Goal: Information Seeking & Learning: Learn about a topic

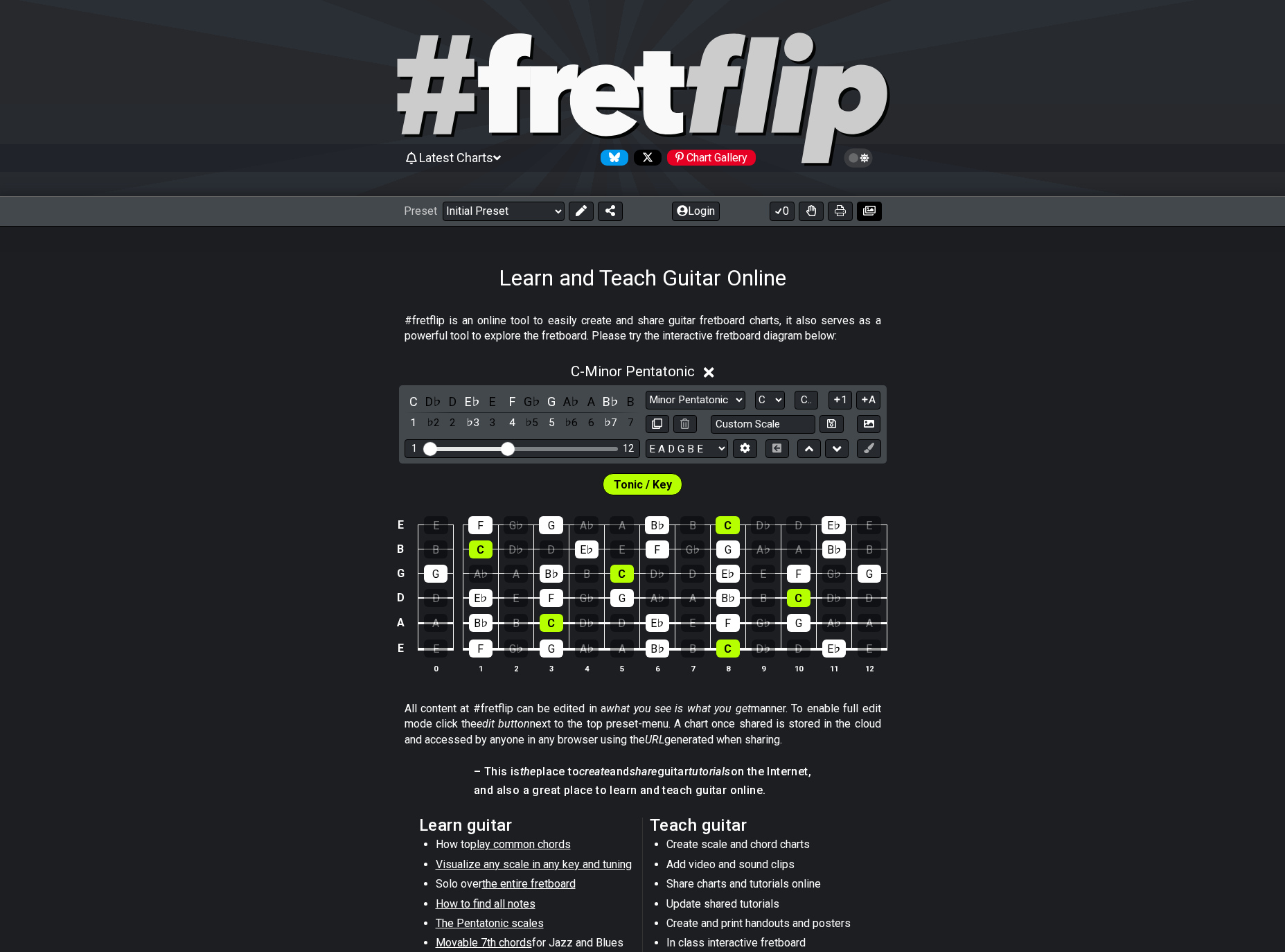
click at [866, 211] on icon at bounding box center [869, 211] width 13 height 10
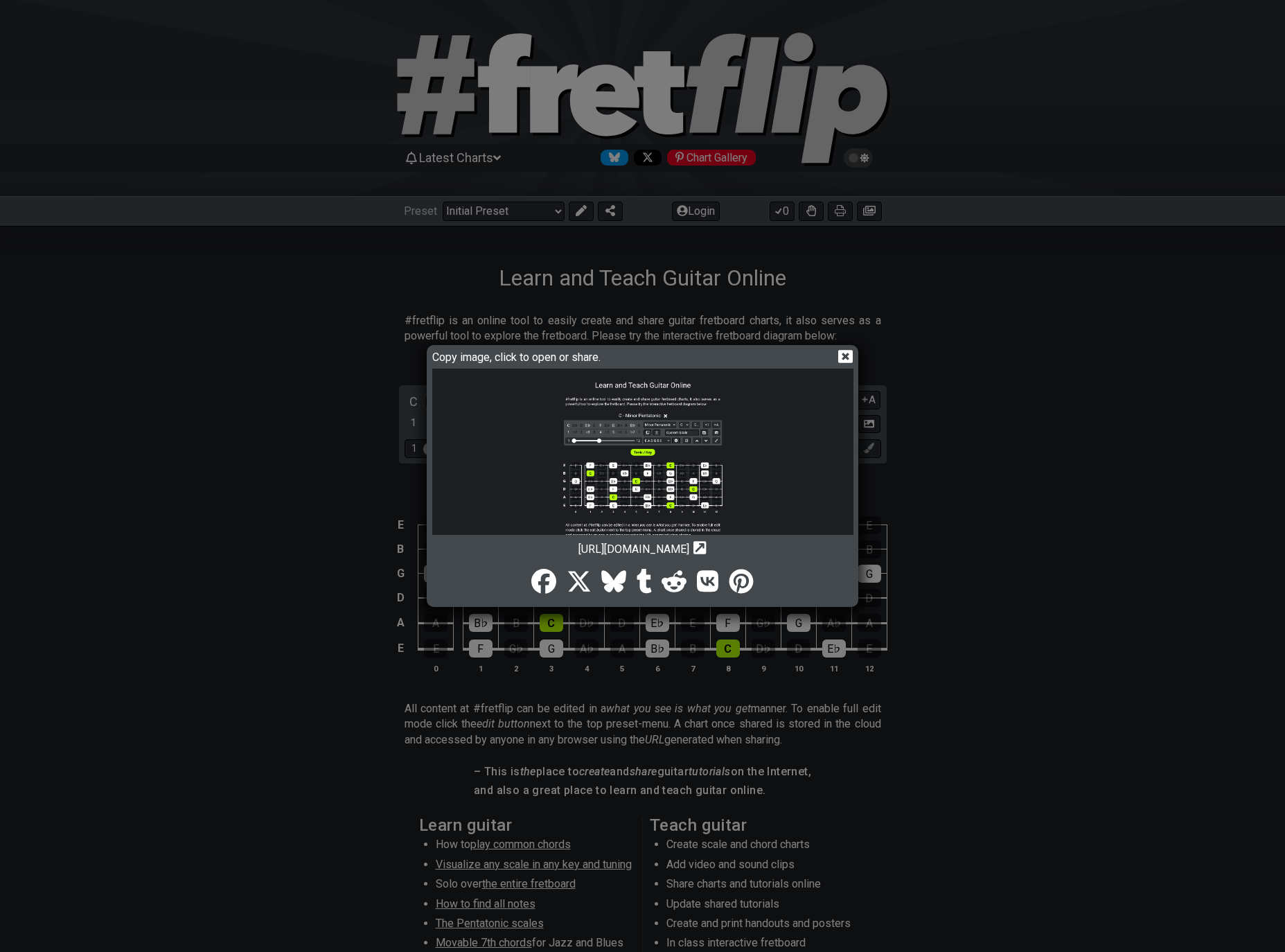
click at [628, 450] on img at bounding box center [643, 513] width 421 height 290
click at [842, 353] on icon at bounding box center [845, 356] width 15 height 15
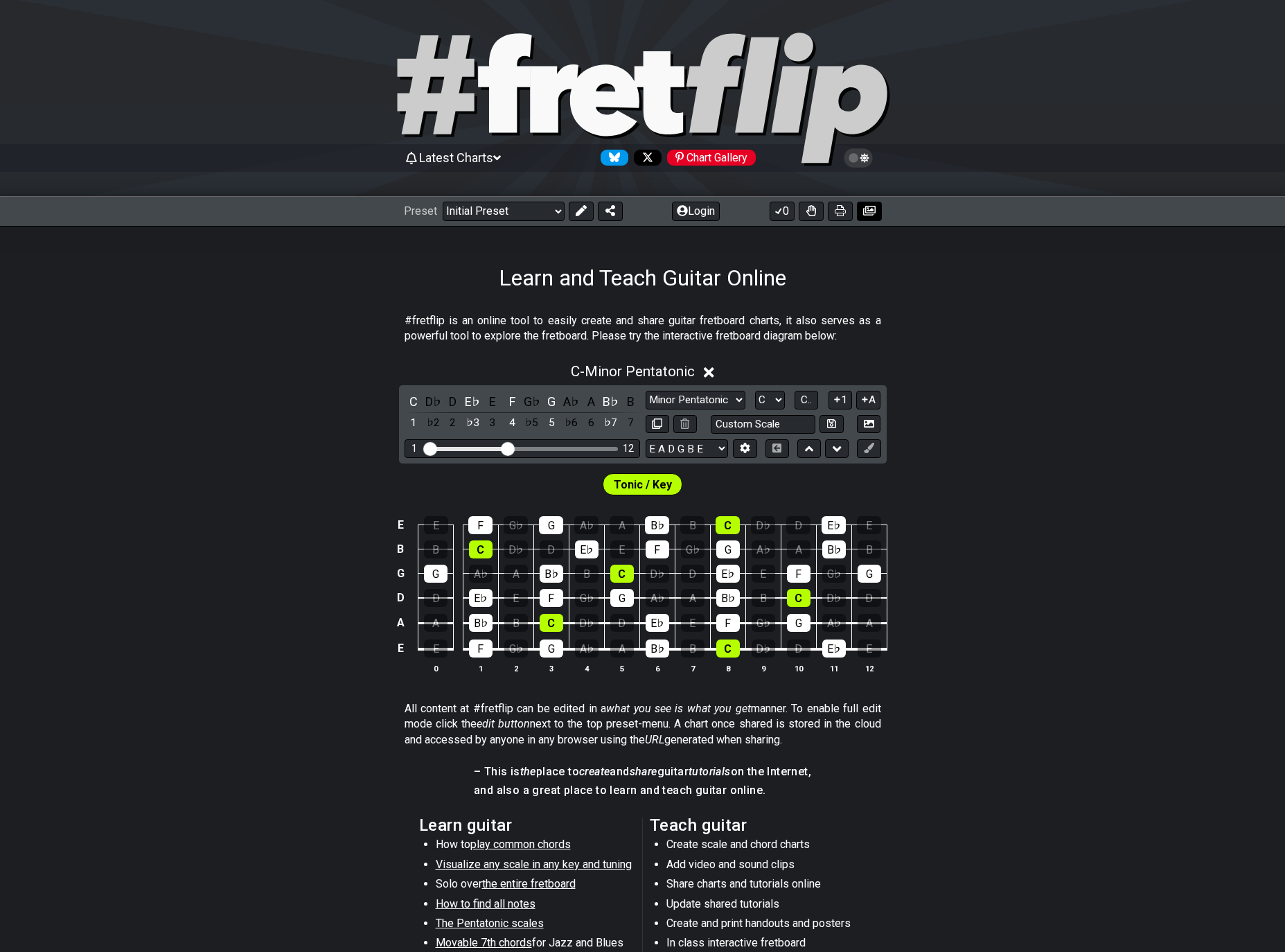
click at [867, 211] on icon at bounding box center [869, 211] width 13 height 10
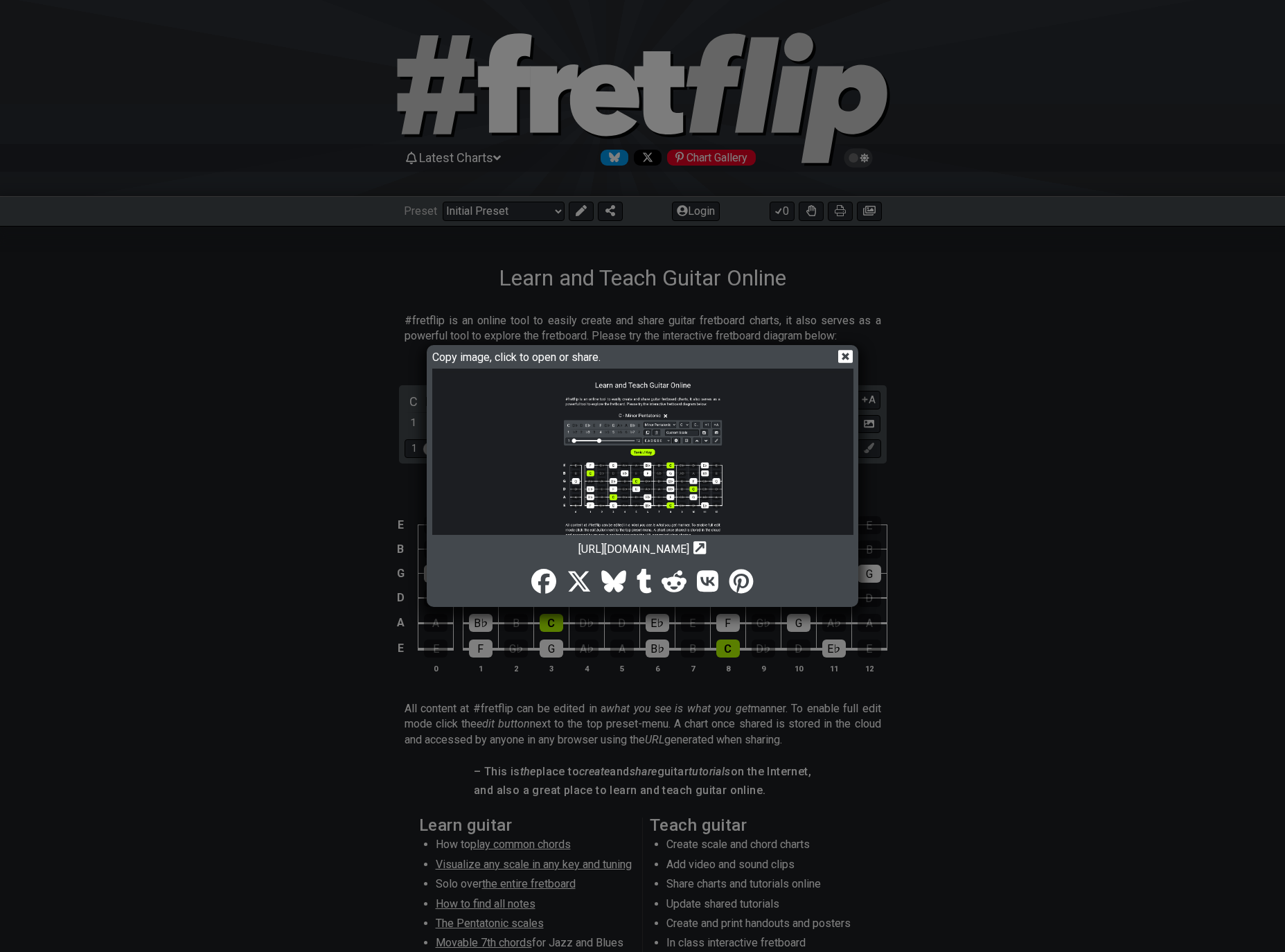
click at [637, 441] on img at bounding box center [643, 513] width 421 height 290
click at [842, 353] on icon at bounding box center [845, 356] width 15 height 15
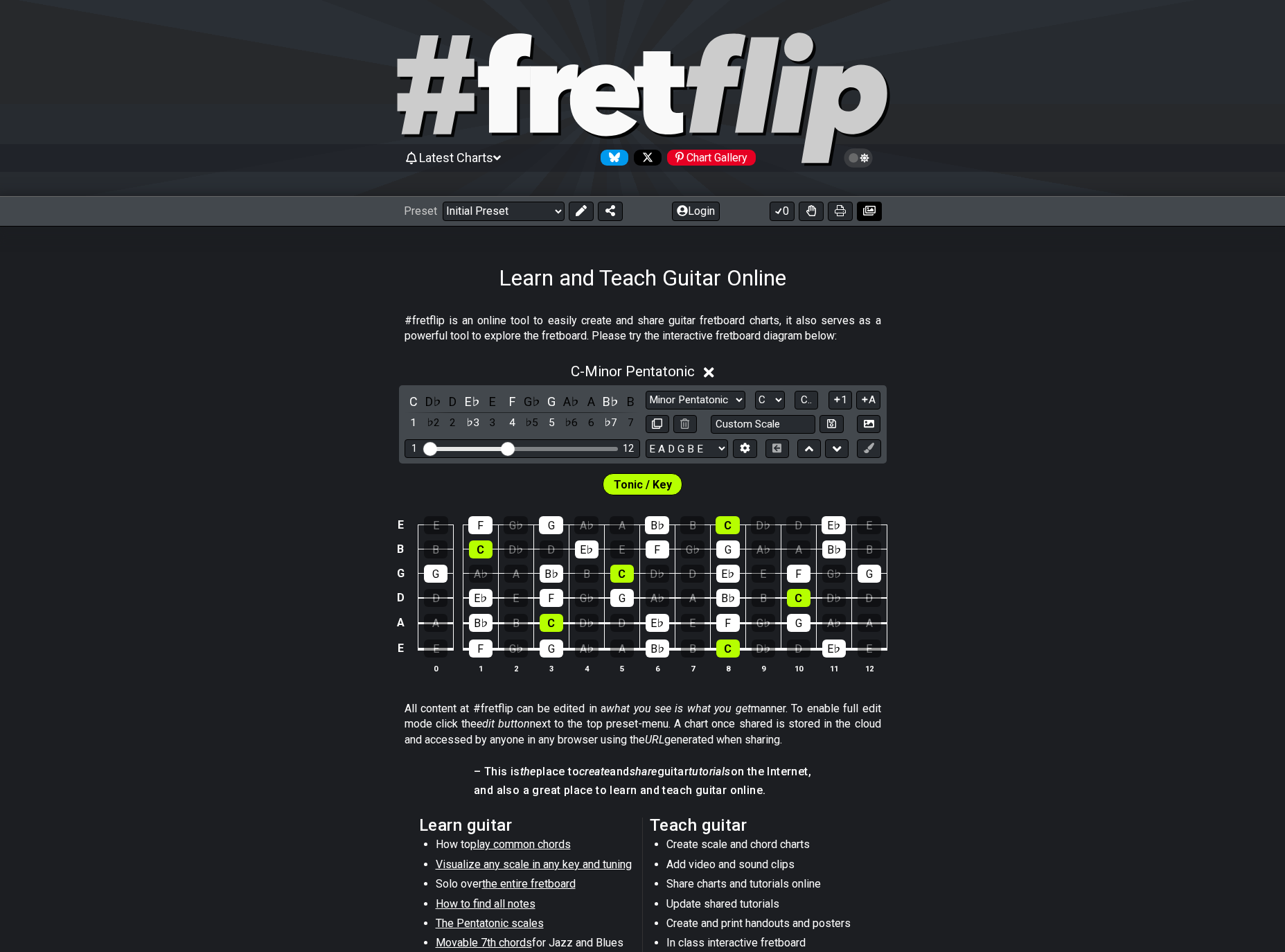
click at [871, 211] on icon at bounding box center [869, 211] width 13 height 10
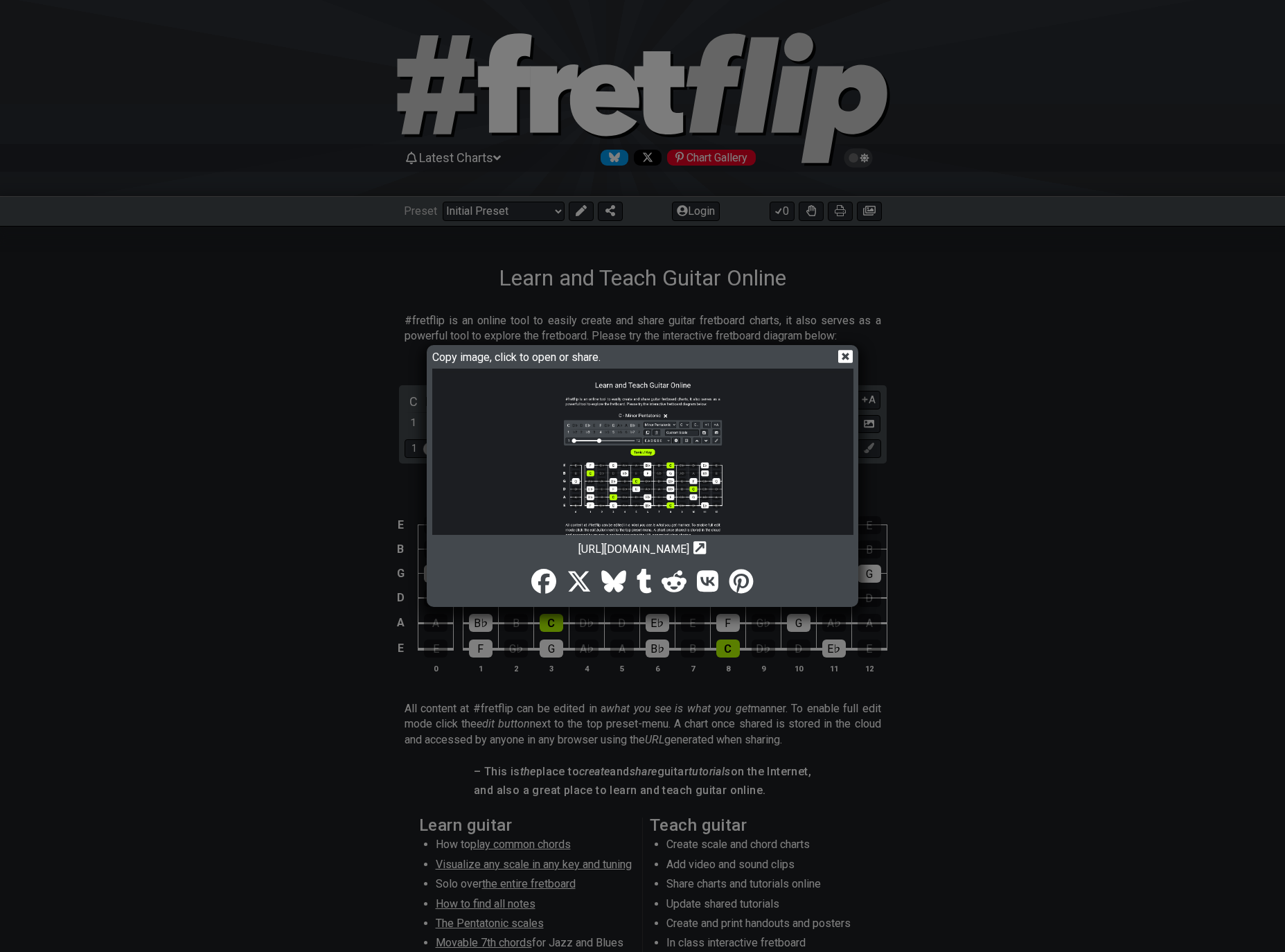
click at [843, 356] on icon at bounding box center [845, 356] width 15 height 13
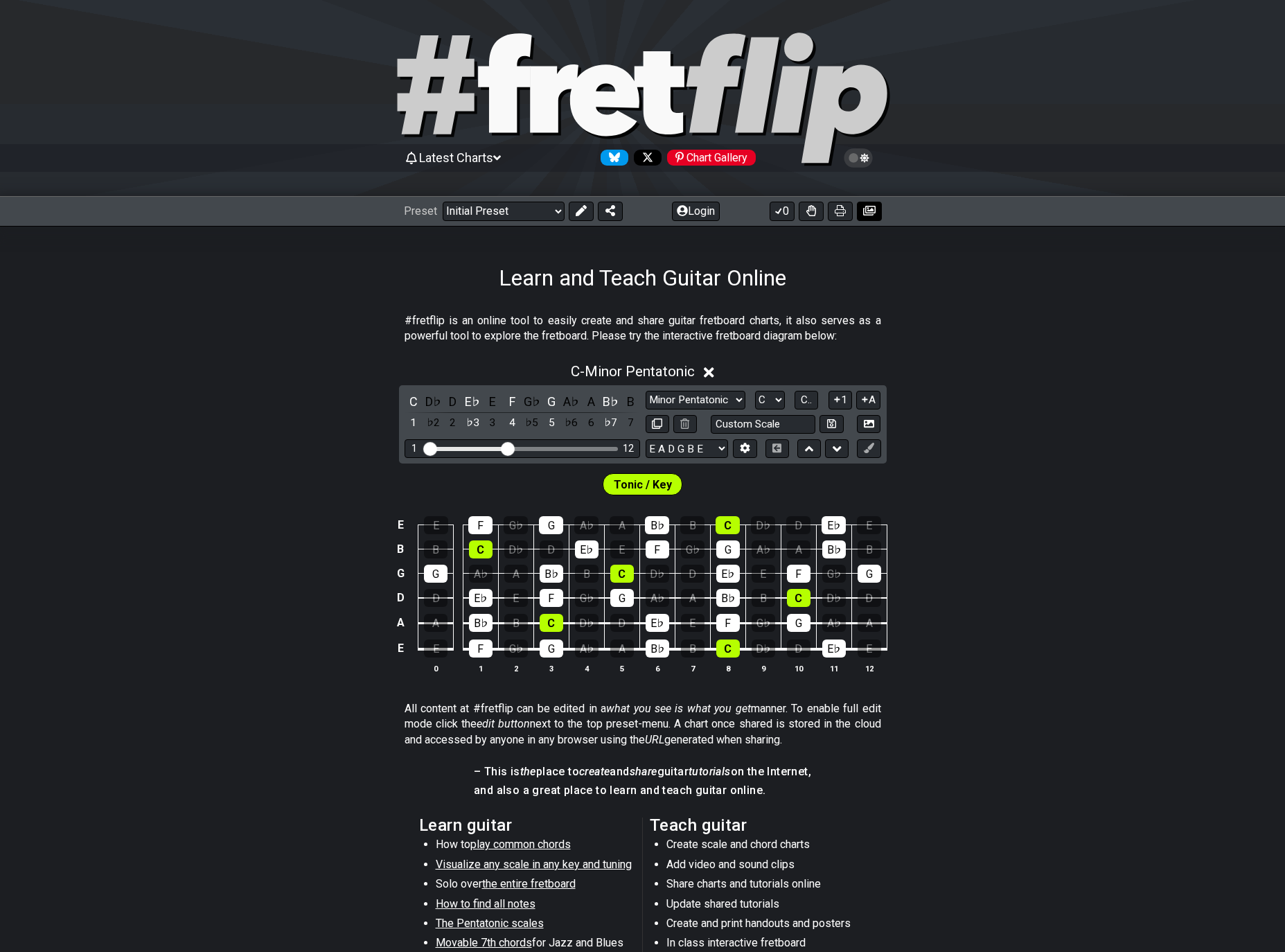
click at [869, 213] on icon at bounding box center [869, 211] width 13 height 10
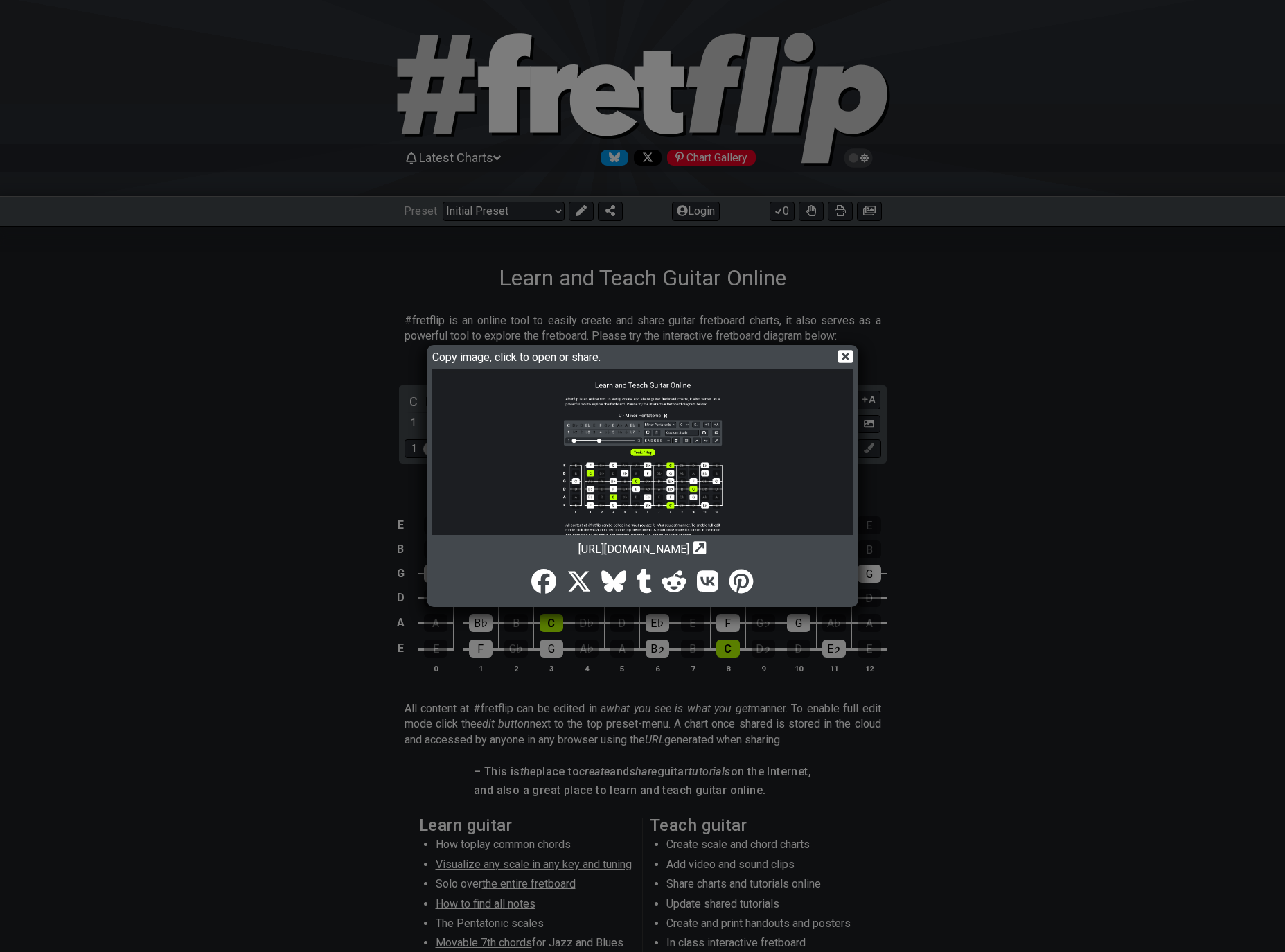
click at [656, 440] on img at bounding box center [643, 513] width 421 height 290
click at [846, 354] on icon at bounding box center [845, 356] width 15 height 15
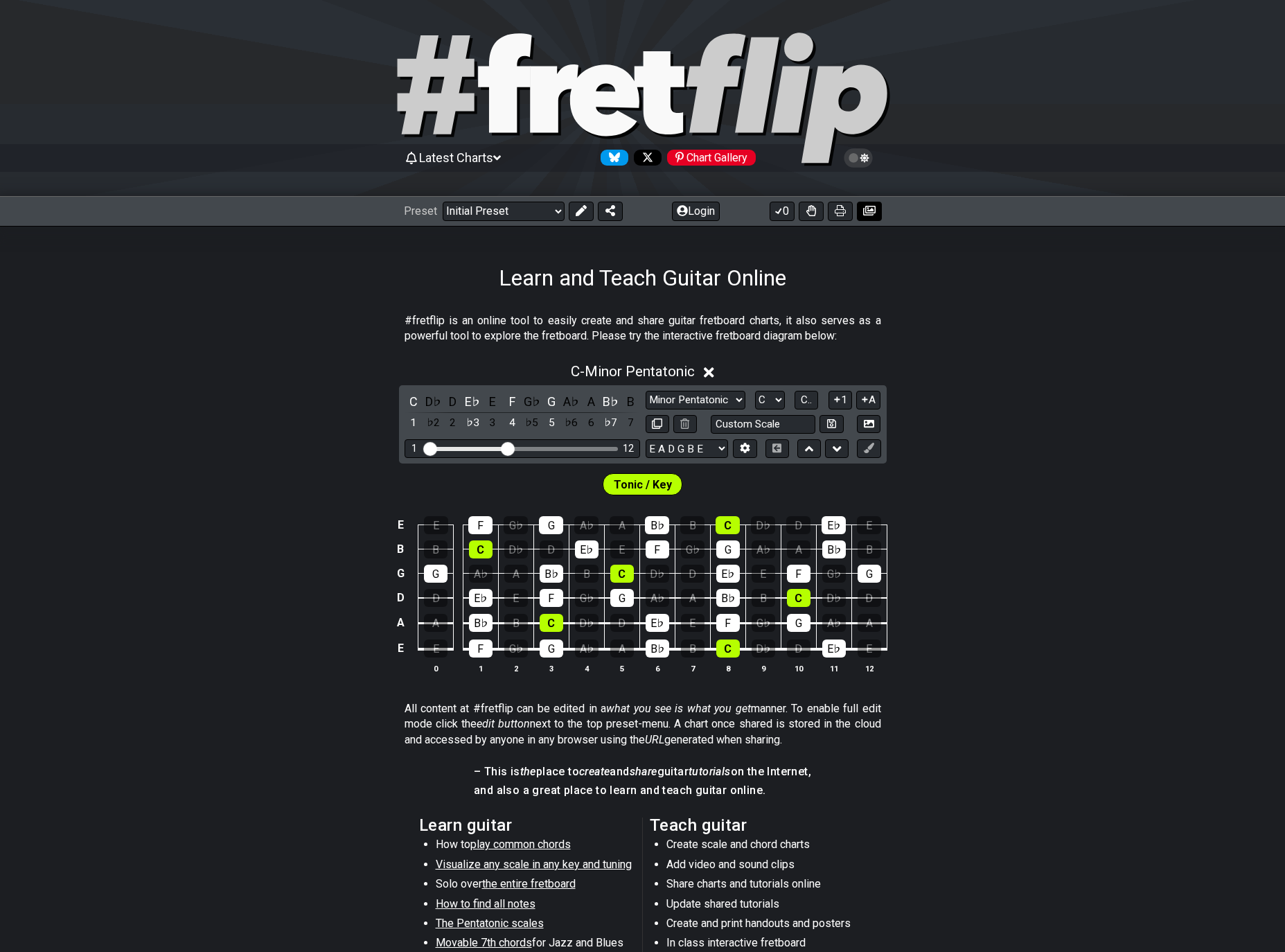
click at [871, 213] on icon at bounding box center [869, 211] width 13 height 10
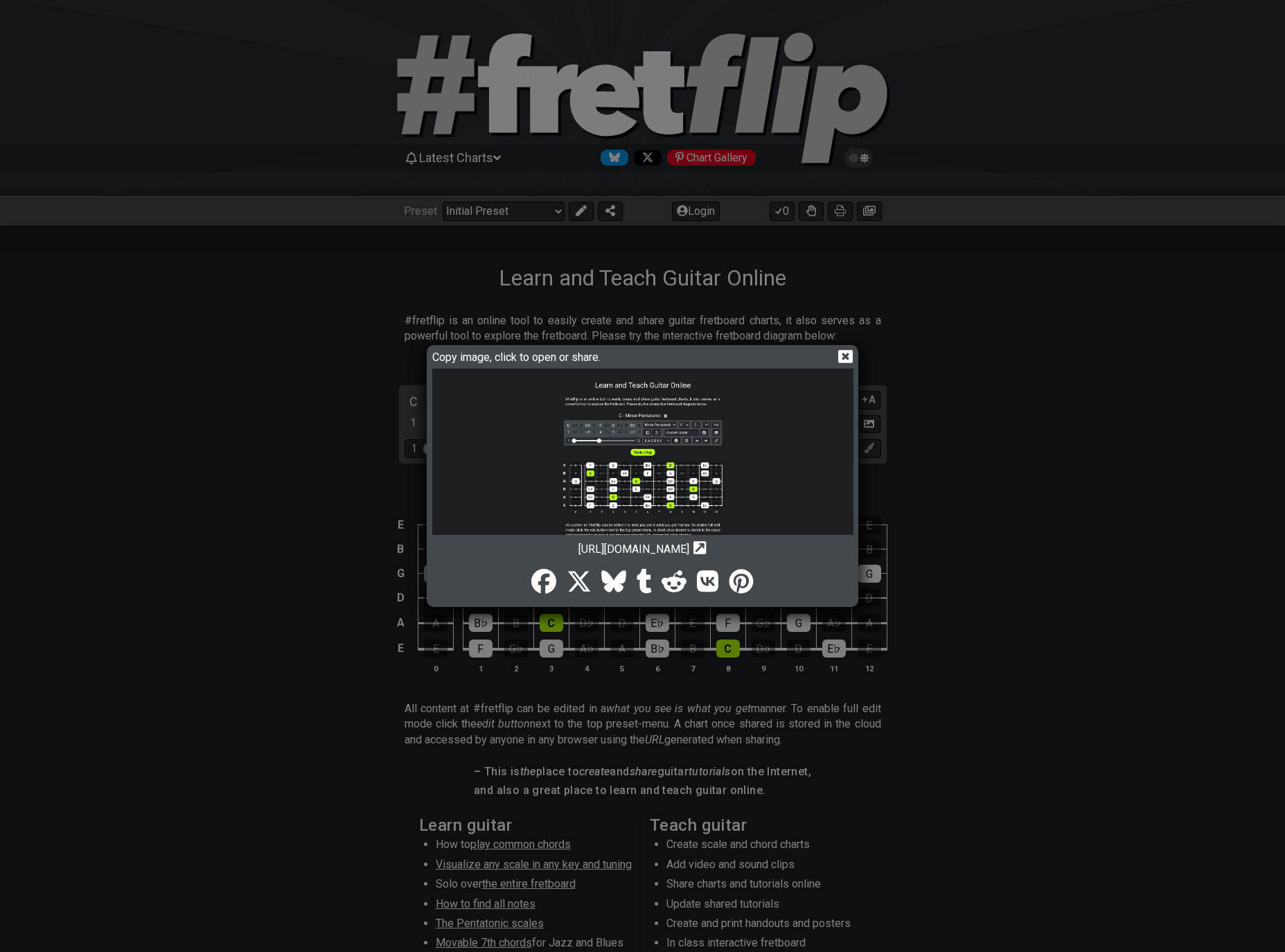
click at [643, 439] on img at bounding box center [643, 513] width 421 height 290
click at [847, 352] on icon at bounding box center [845, 356] width 15 height 13
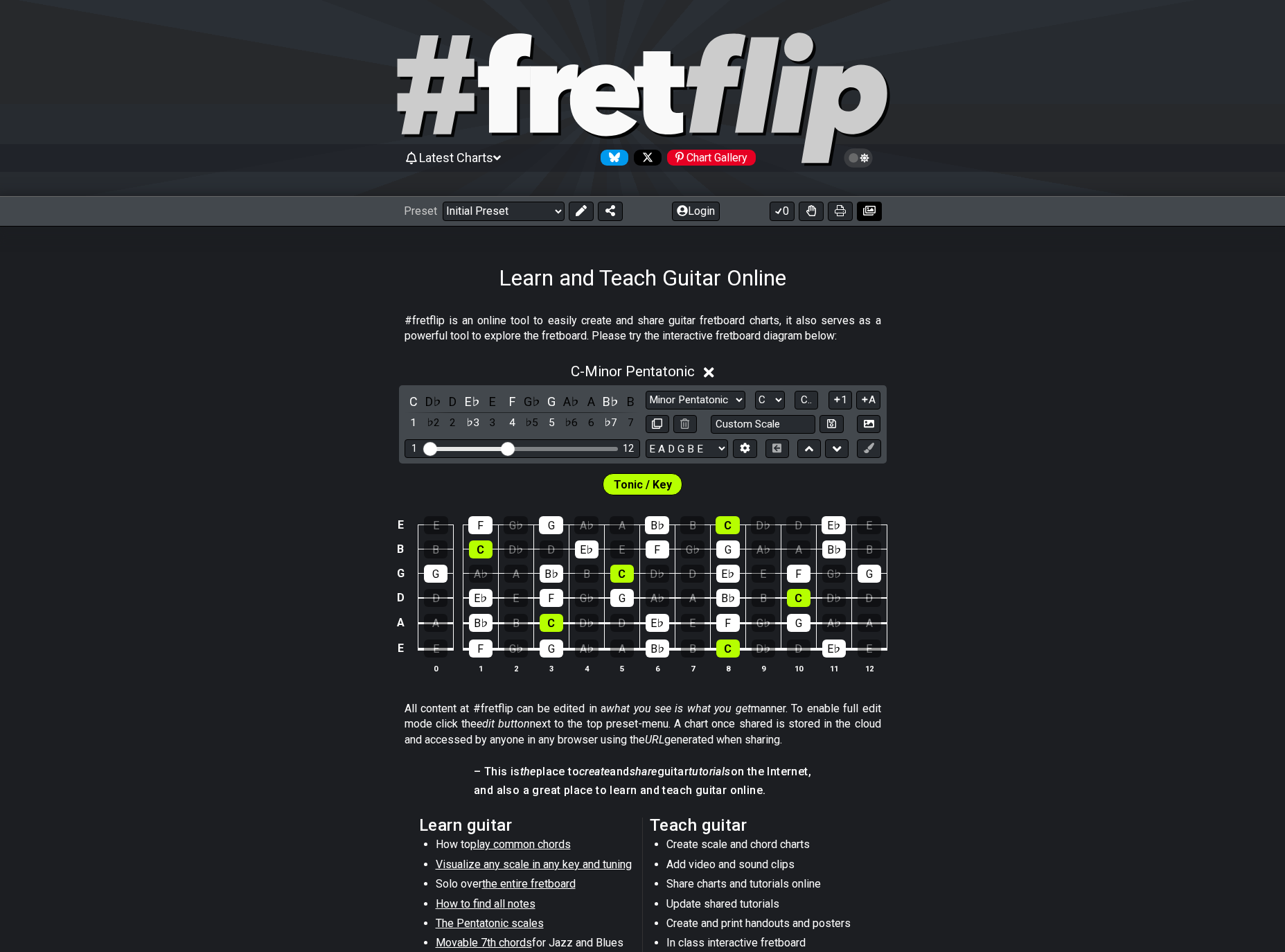
click at [872, 208] on icon at bounding box center [869, 211] width 13 height 10
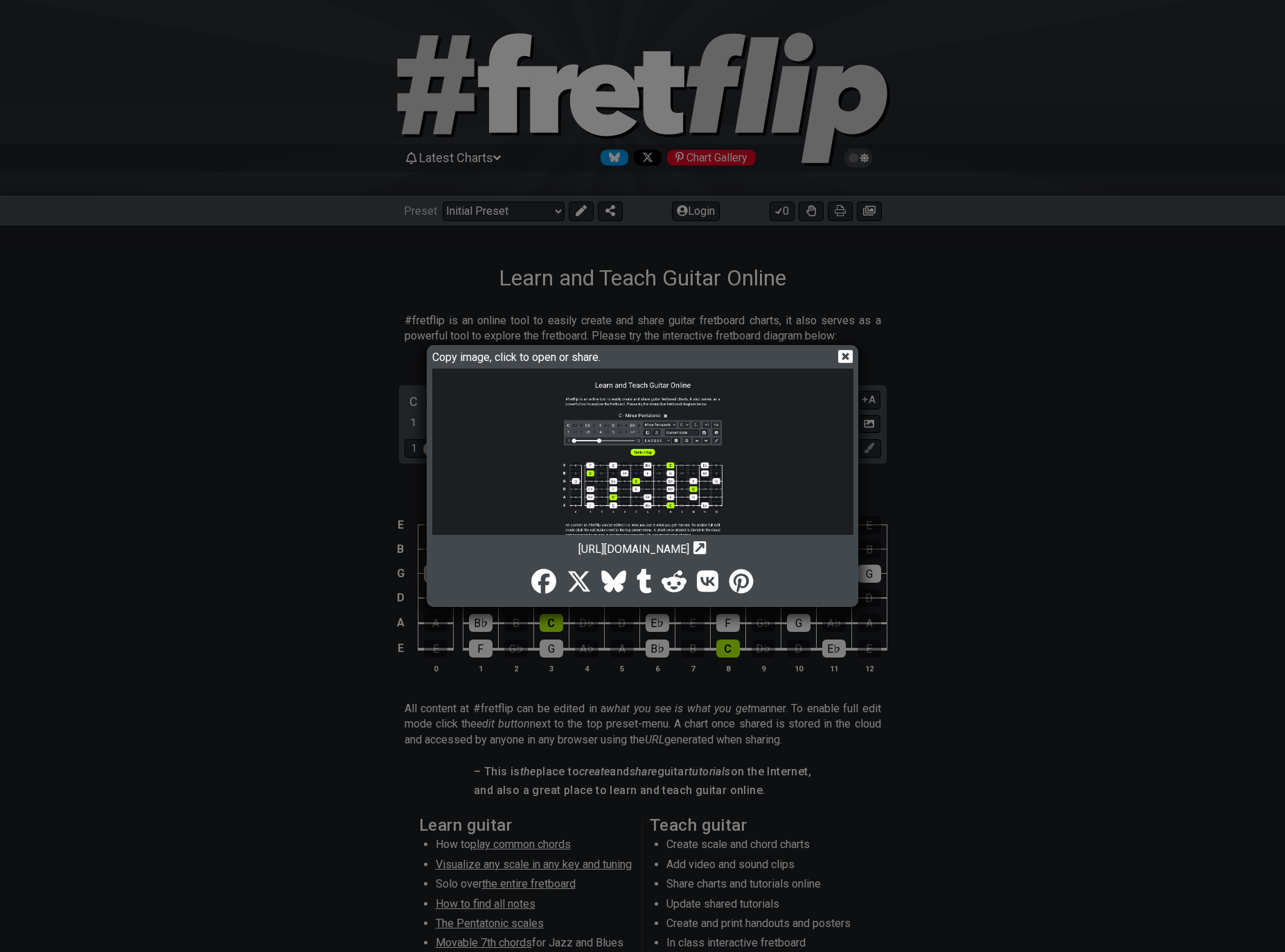
click at [691, 395] on img at bounding box center [643, 513] width 421 height 290
click at [844, 354] on icon at bounding box center [845, 356] width 15 height 15
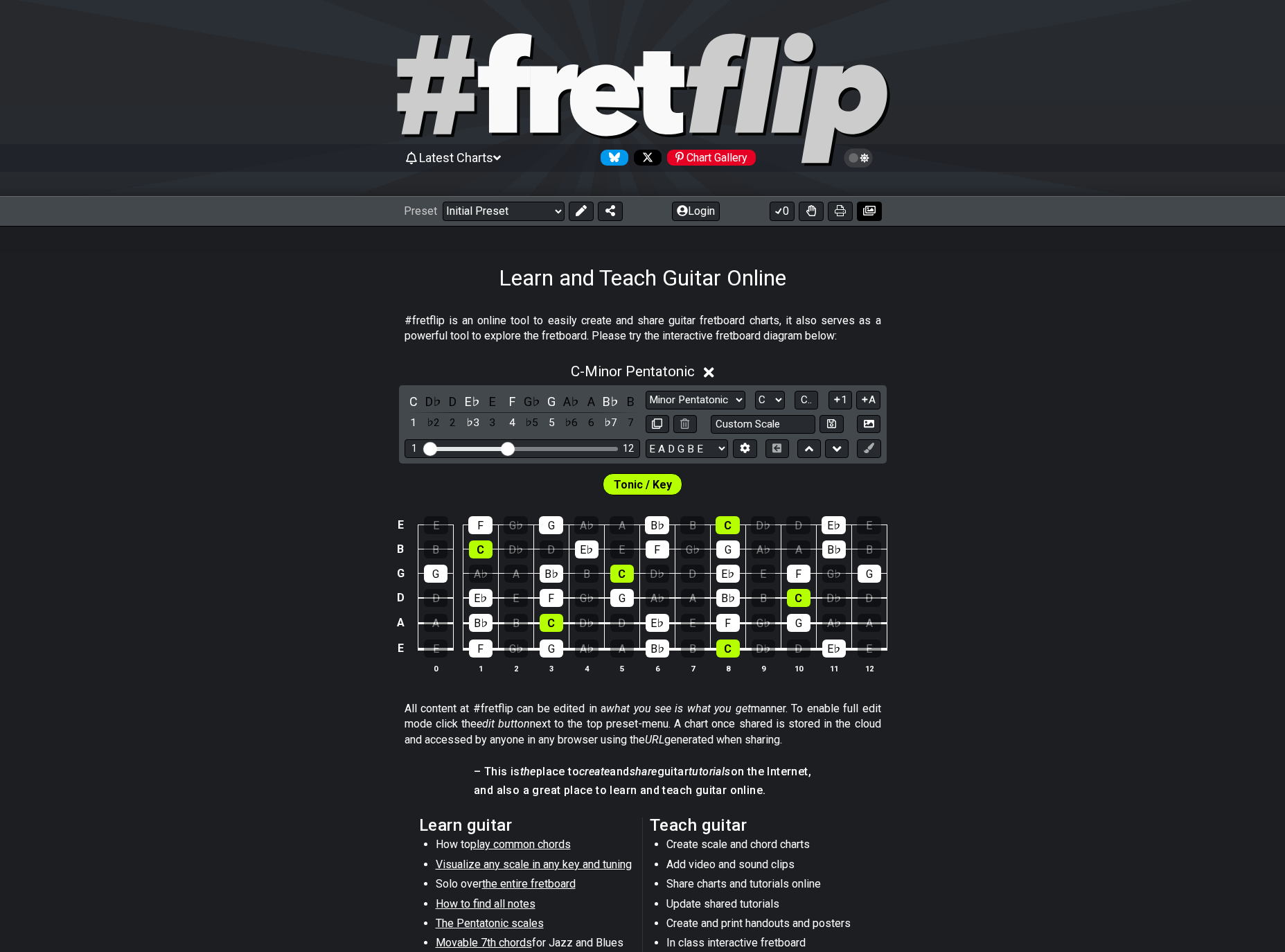
click at [867, 211] on icon at bounding box center [869, 211] width 13 height 11
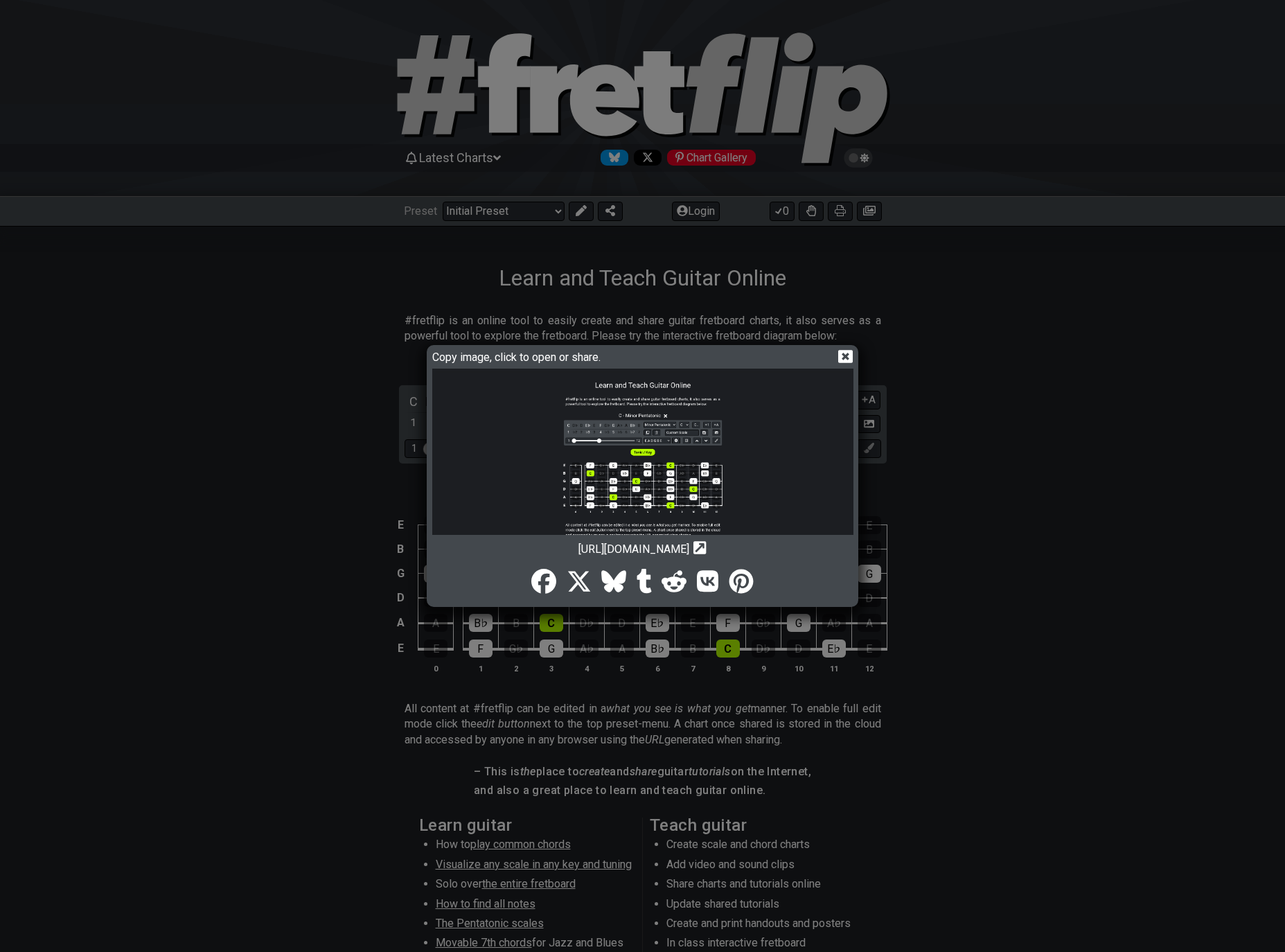
click at [603, 418] on img at bounding box center [643, 513] width 421 height 290
click at [610, 431] on img at bounding box center [643, 513] width 421 height 290
click at [843, 347] on div "Copy image, click to open or share. https://img.fretflip.com/022TMXGNM-mfv54fqq…" at bounding box center [643, 476] width 428 height 257
click at [838, 354] on icon at bounding box center [845, 356] width 15 height 15
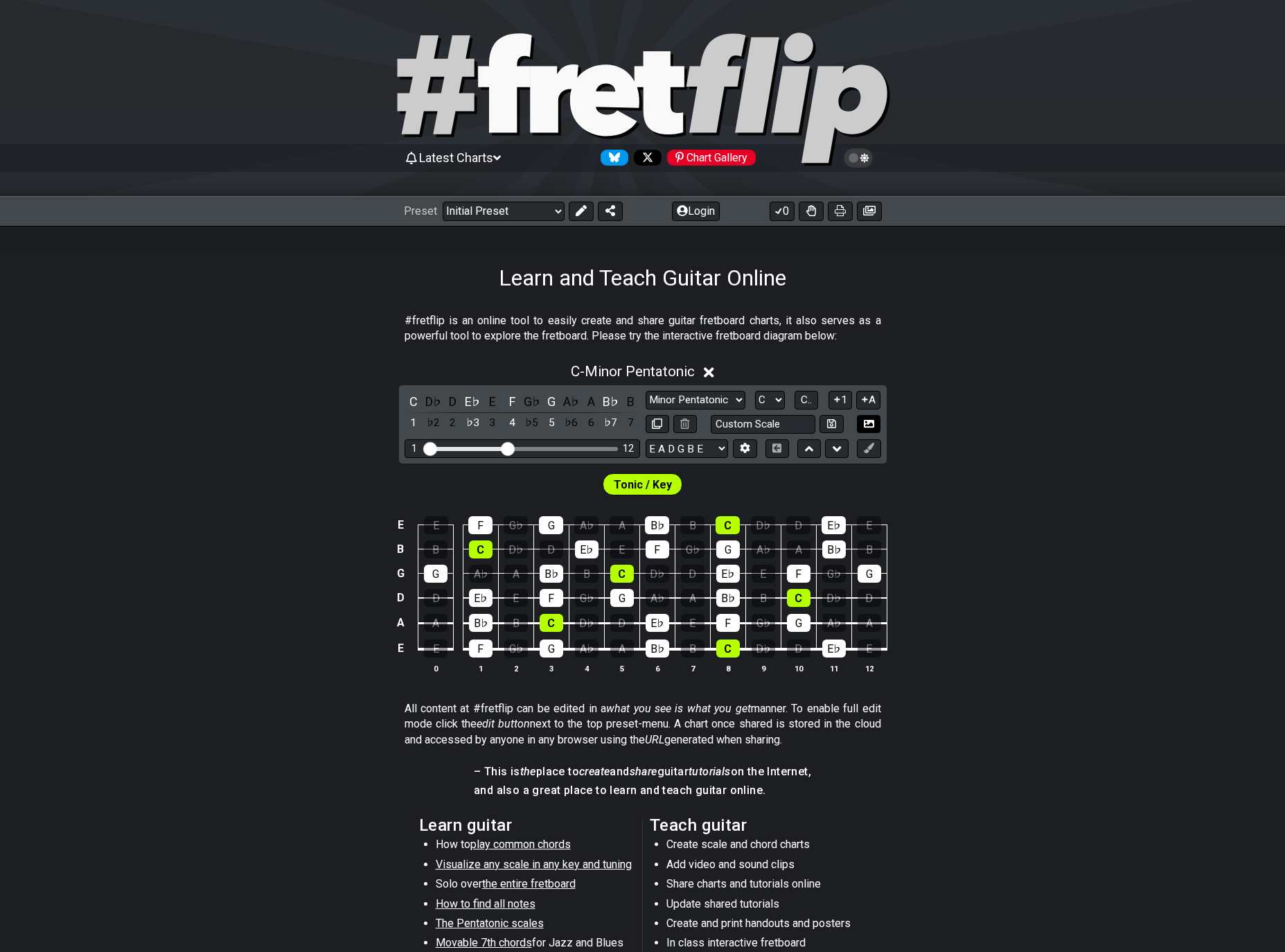
click at [872, 422] on icon at bounding box center [869, 423] width 10 height 8
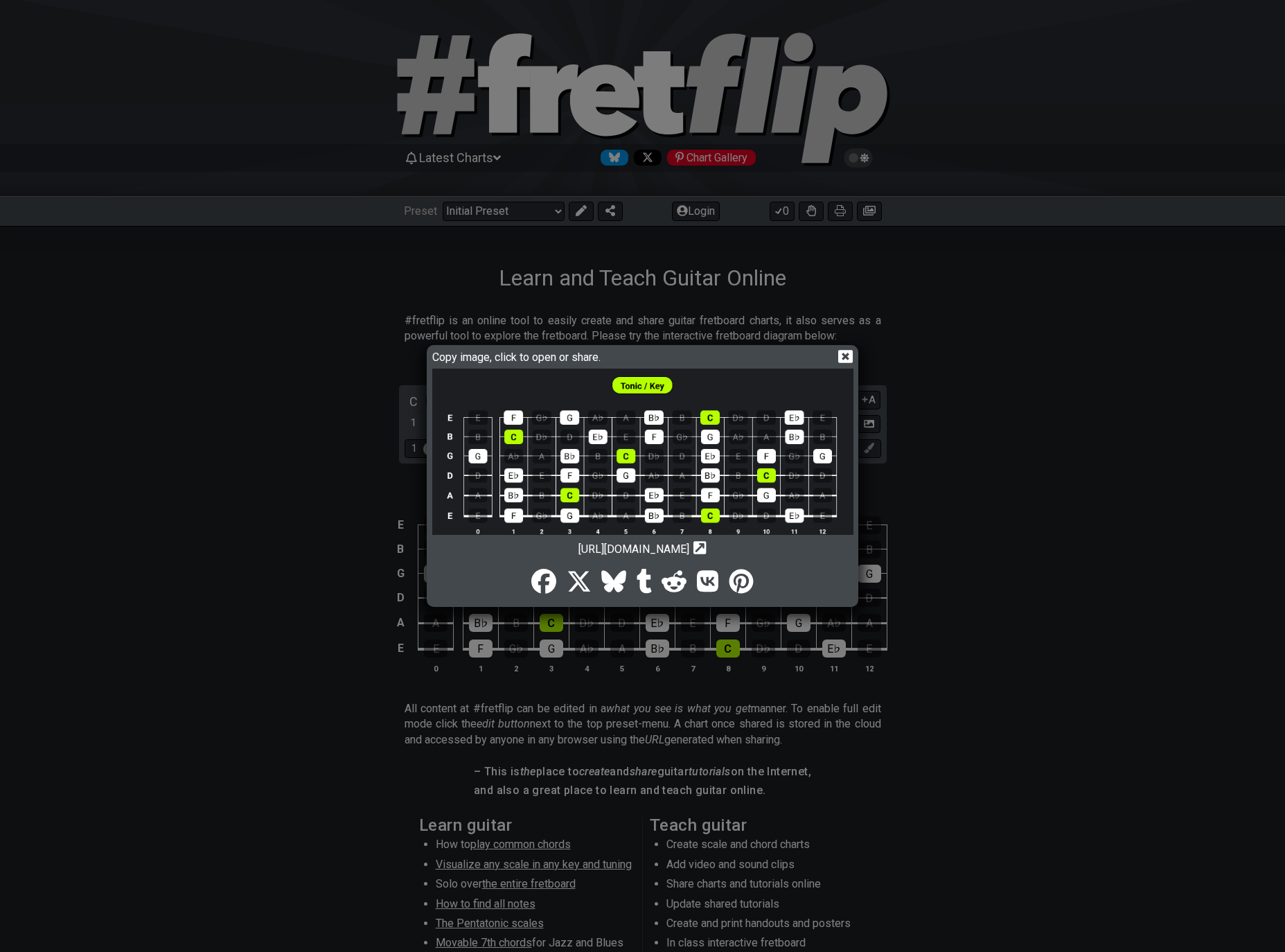
click at [842, 355] on icon at bounding box center [845, 356] width 15 height 13
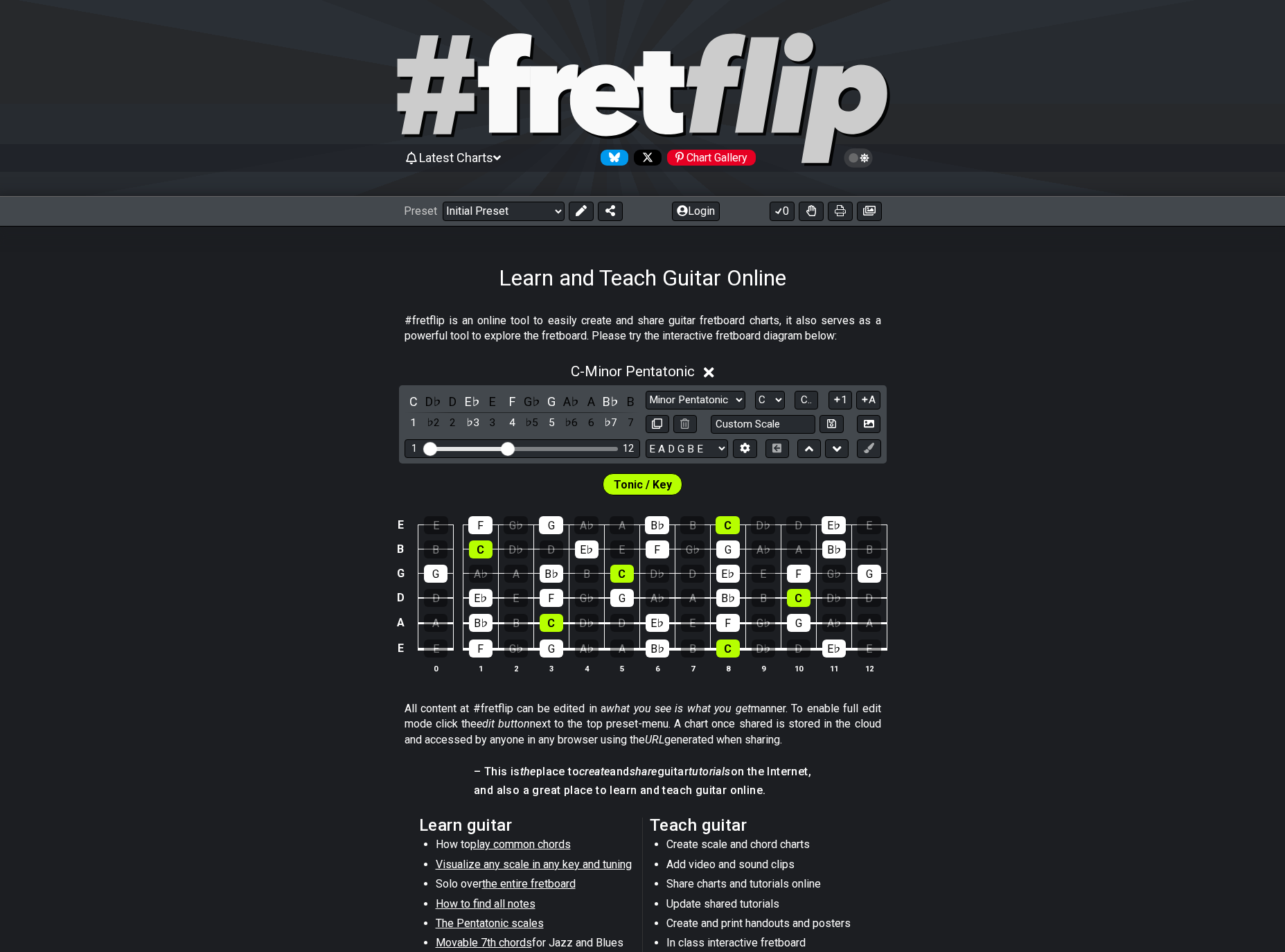
click at [256, 274] on div "Learn and Teach Guitar Online" at bounding box center [642, 258] width 1285 height 65
click at [870, 424] on icon at bounding box center [869, 423] width 10 height 10
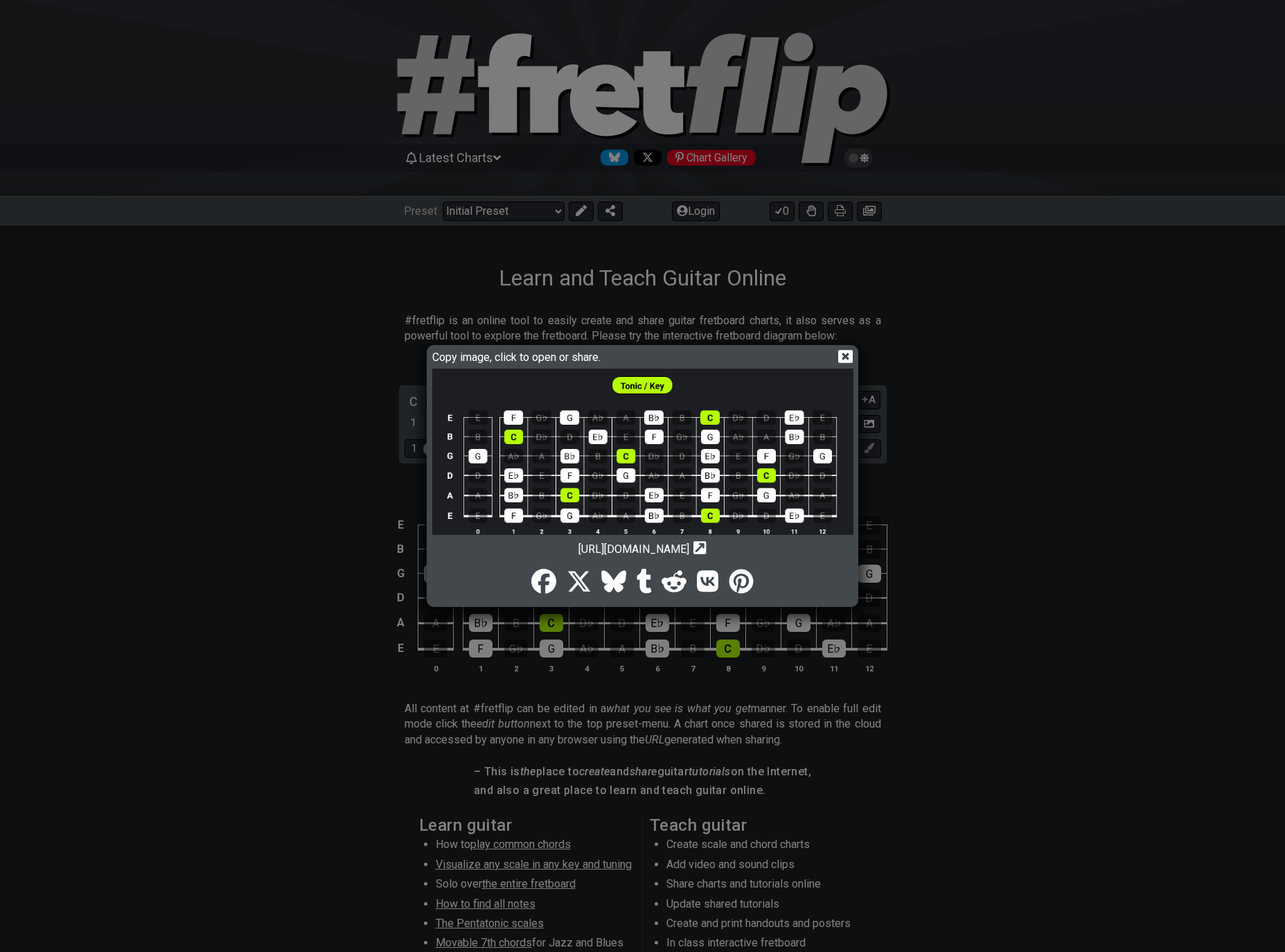
click at [673, 477] on img at bounding box center [643, 459] width 421 height 182
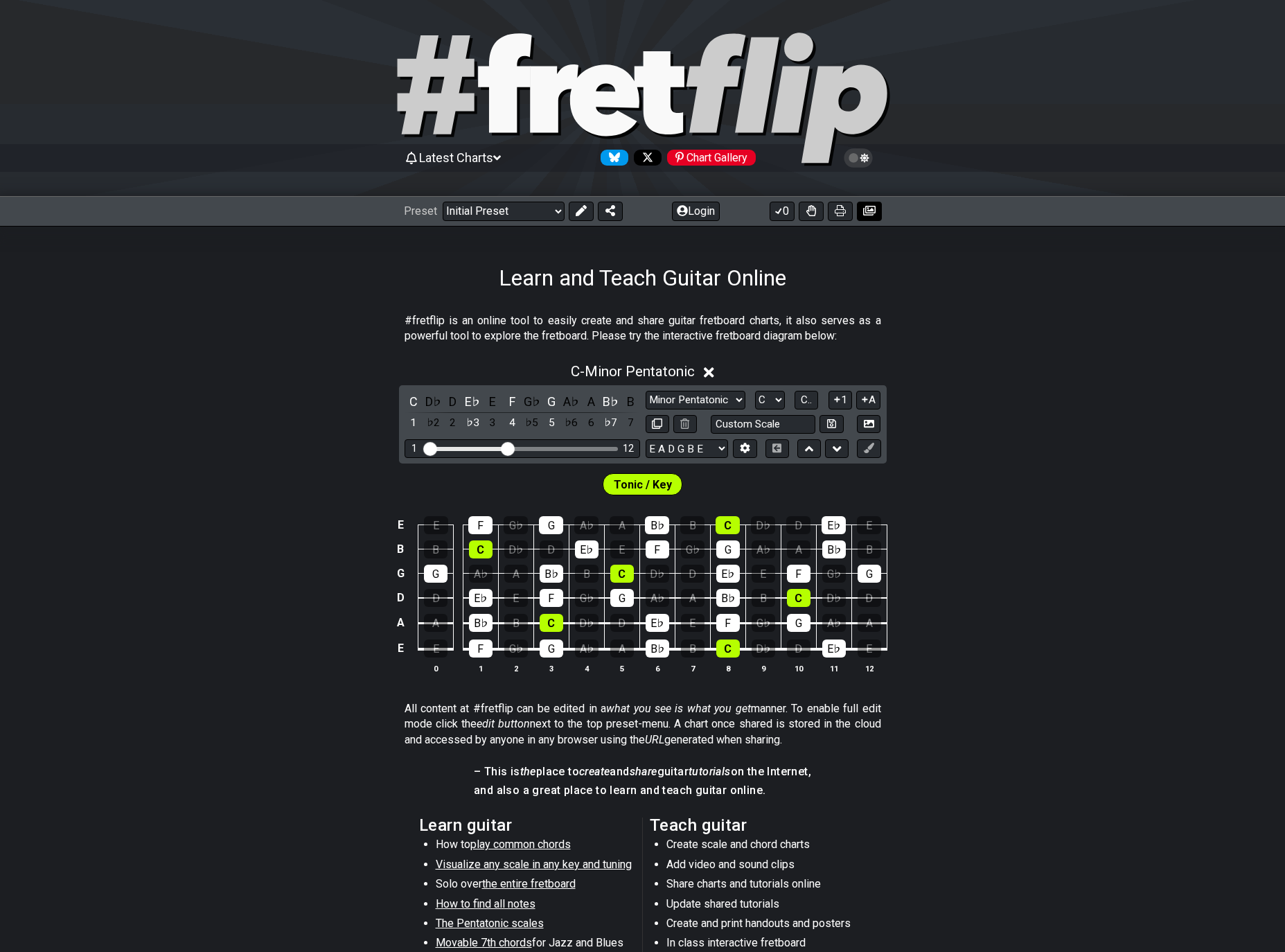
click at [872, 209] on icon at bounding box center [869, 211] width 13 height 10
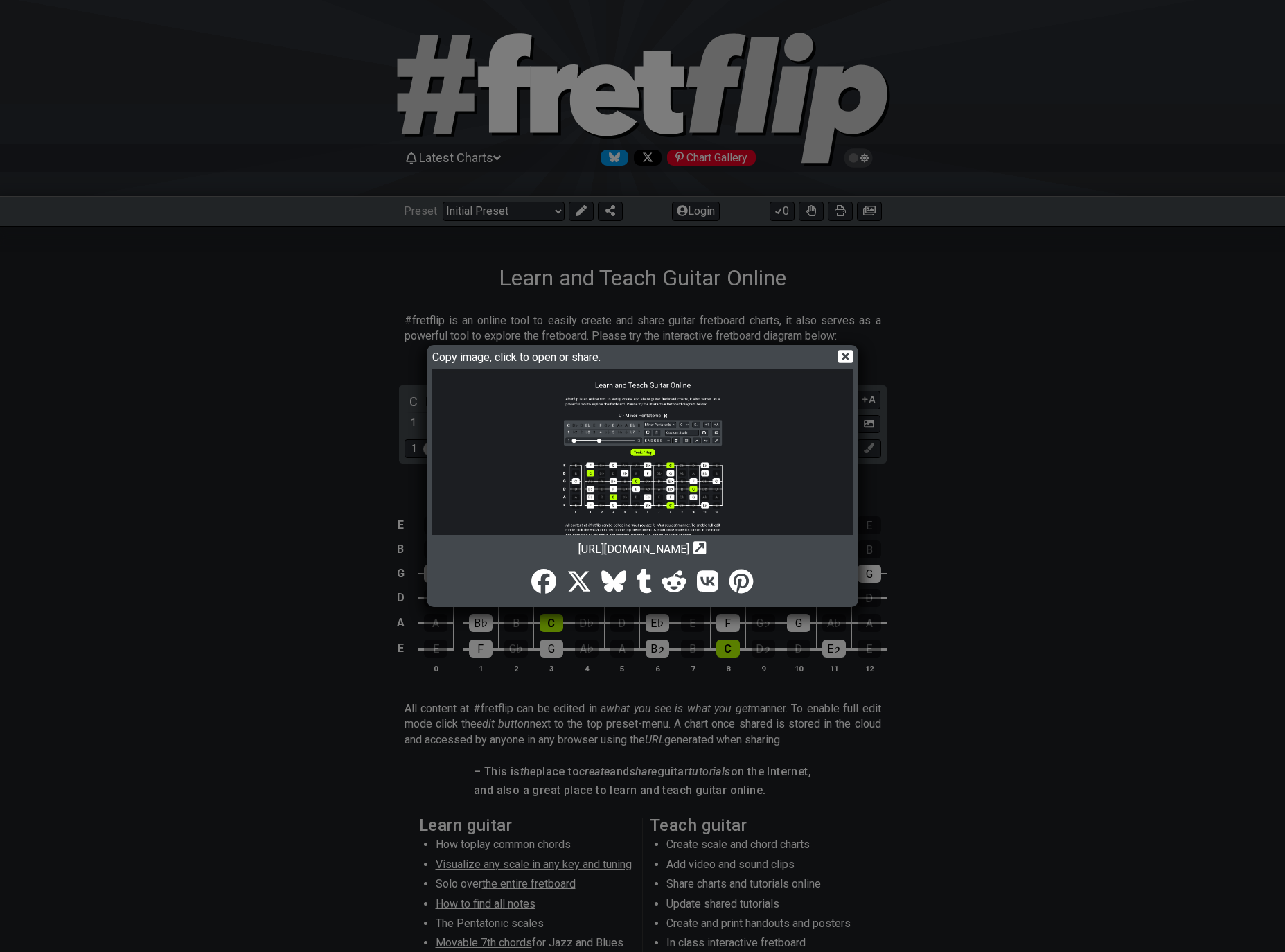
click at [613, 474] on img at bounding box center [643, 513] width 421 height 290
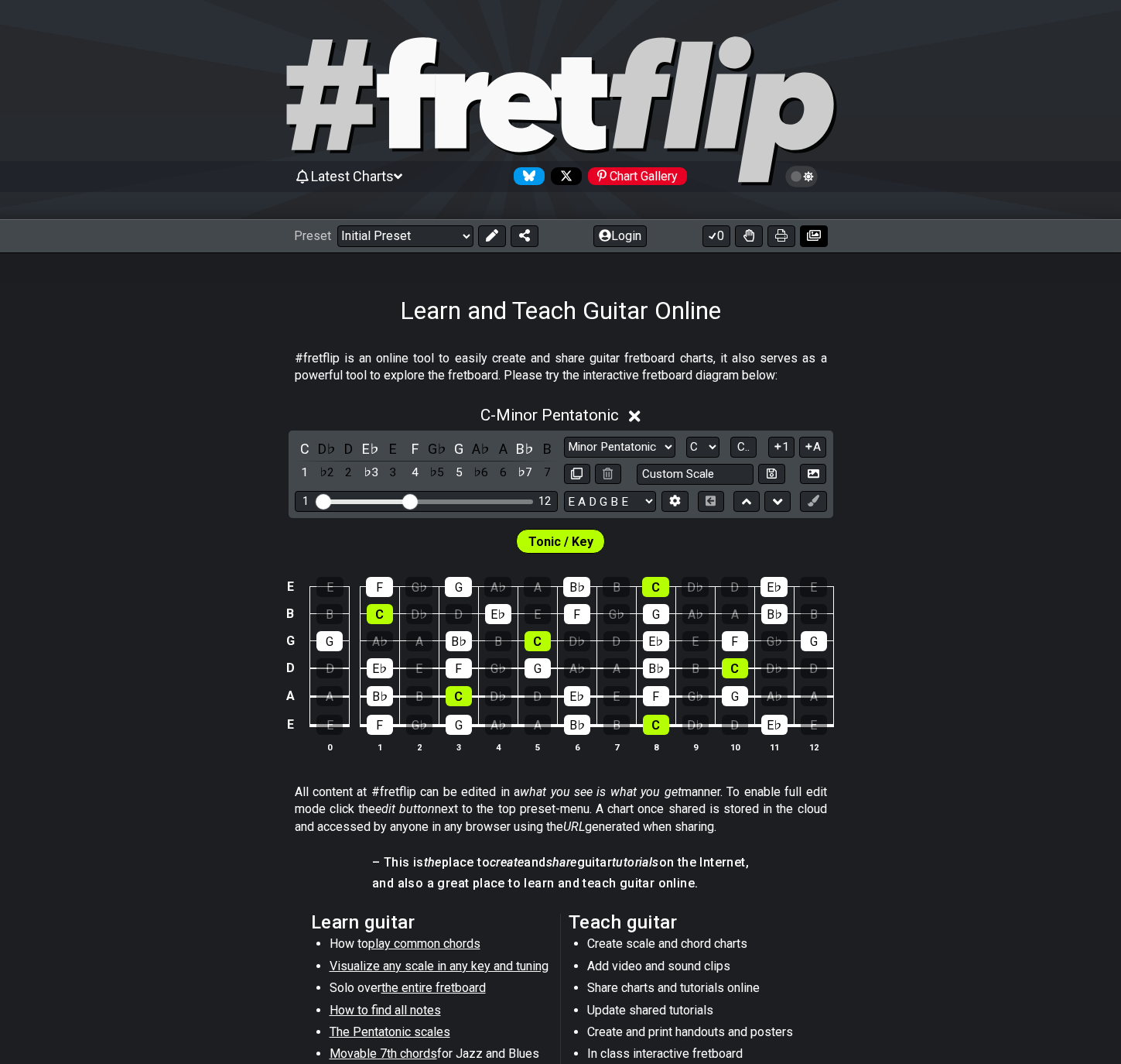
click at [813, 236] on icon at bounding box center [814, 235] width 14 height 11
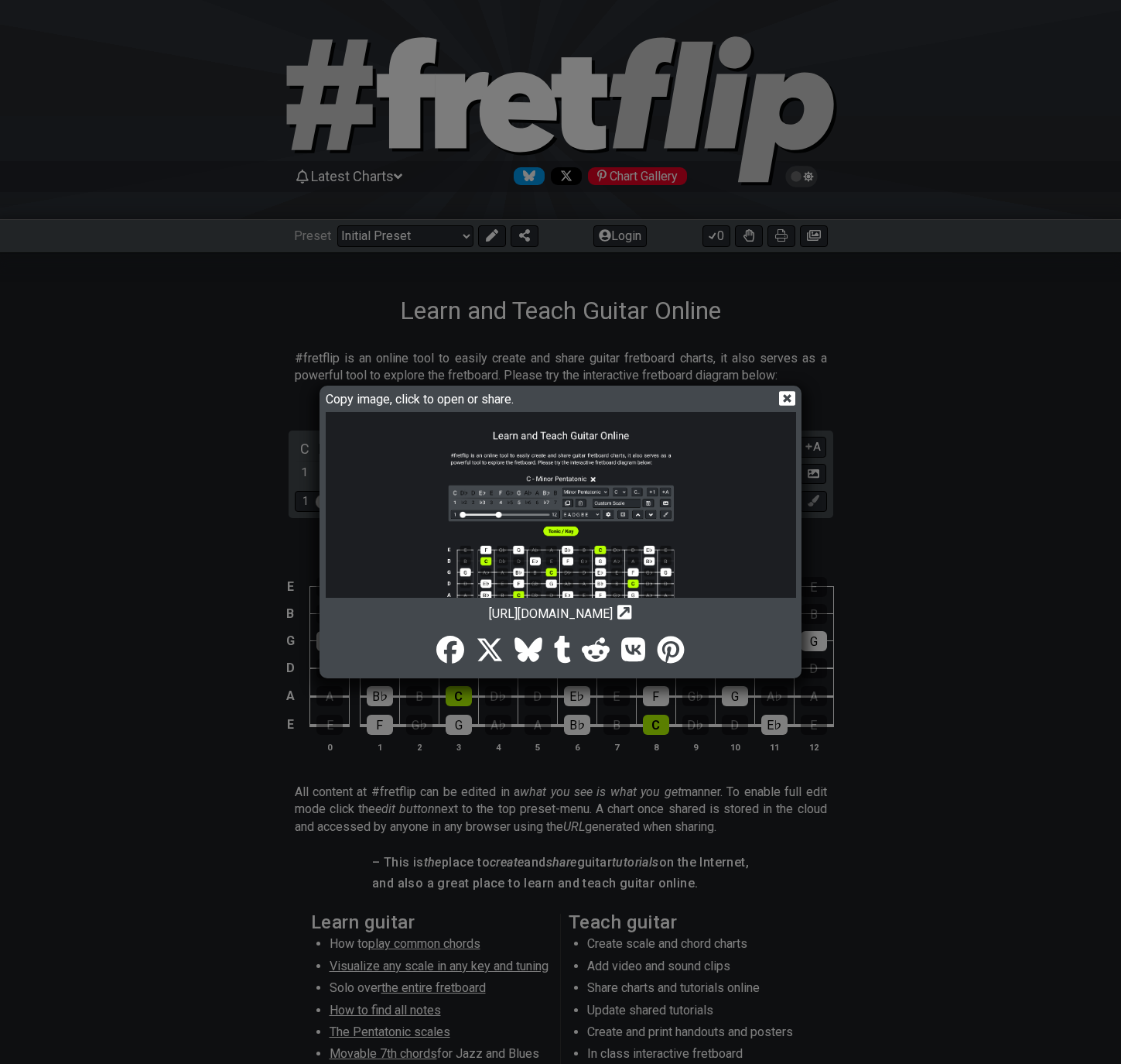
click at [546, 506] on img at bounding box center [561, 618] width 470 height 413
click at [786, 397] on icon at bounding box center [787, 398] width 16 height 16
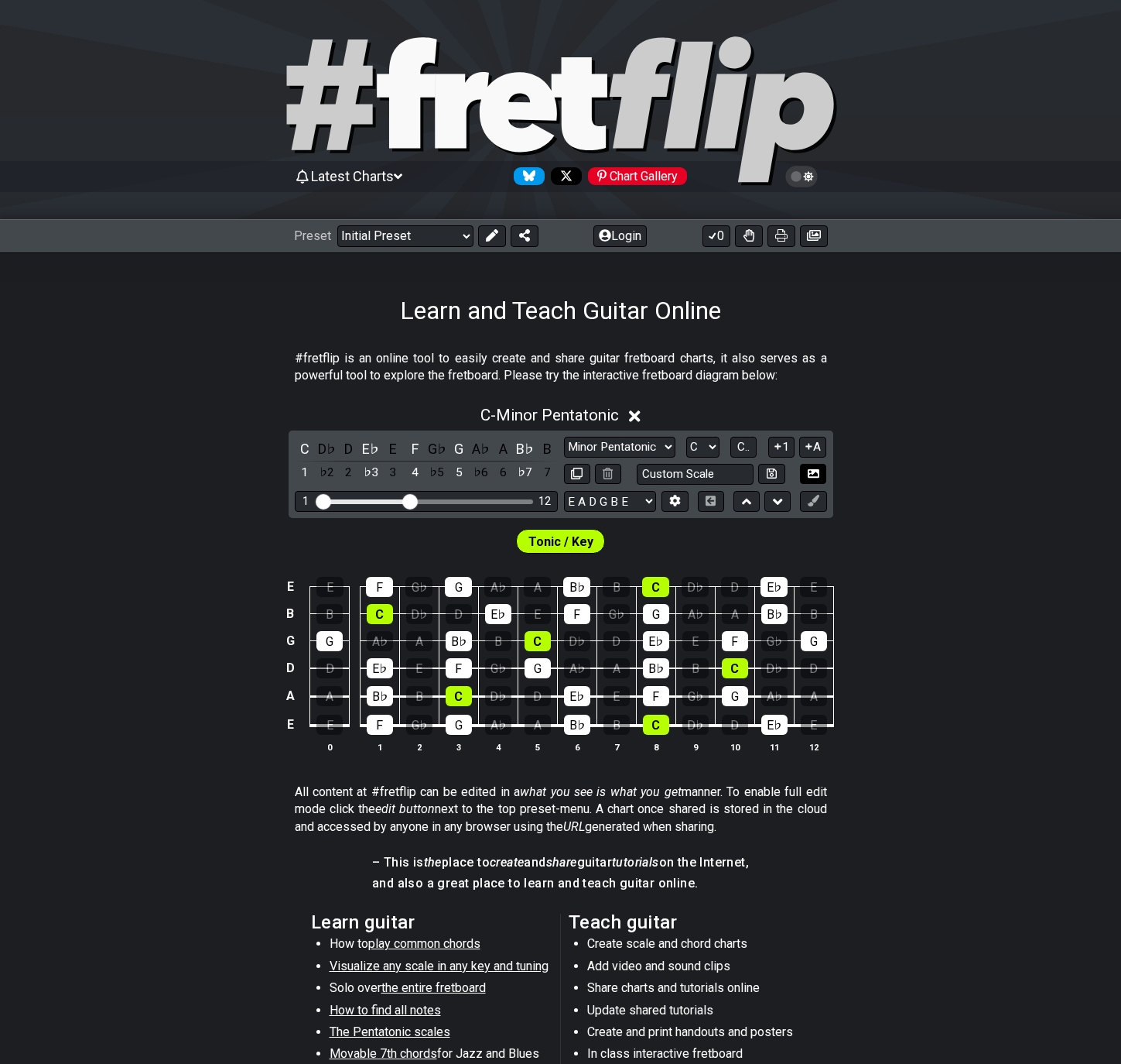
click at [810, 475] on icon at bounding box center [814, 473] width 12 height 12
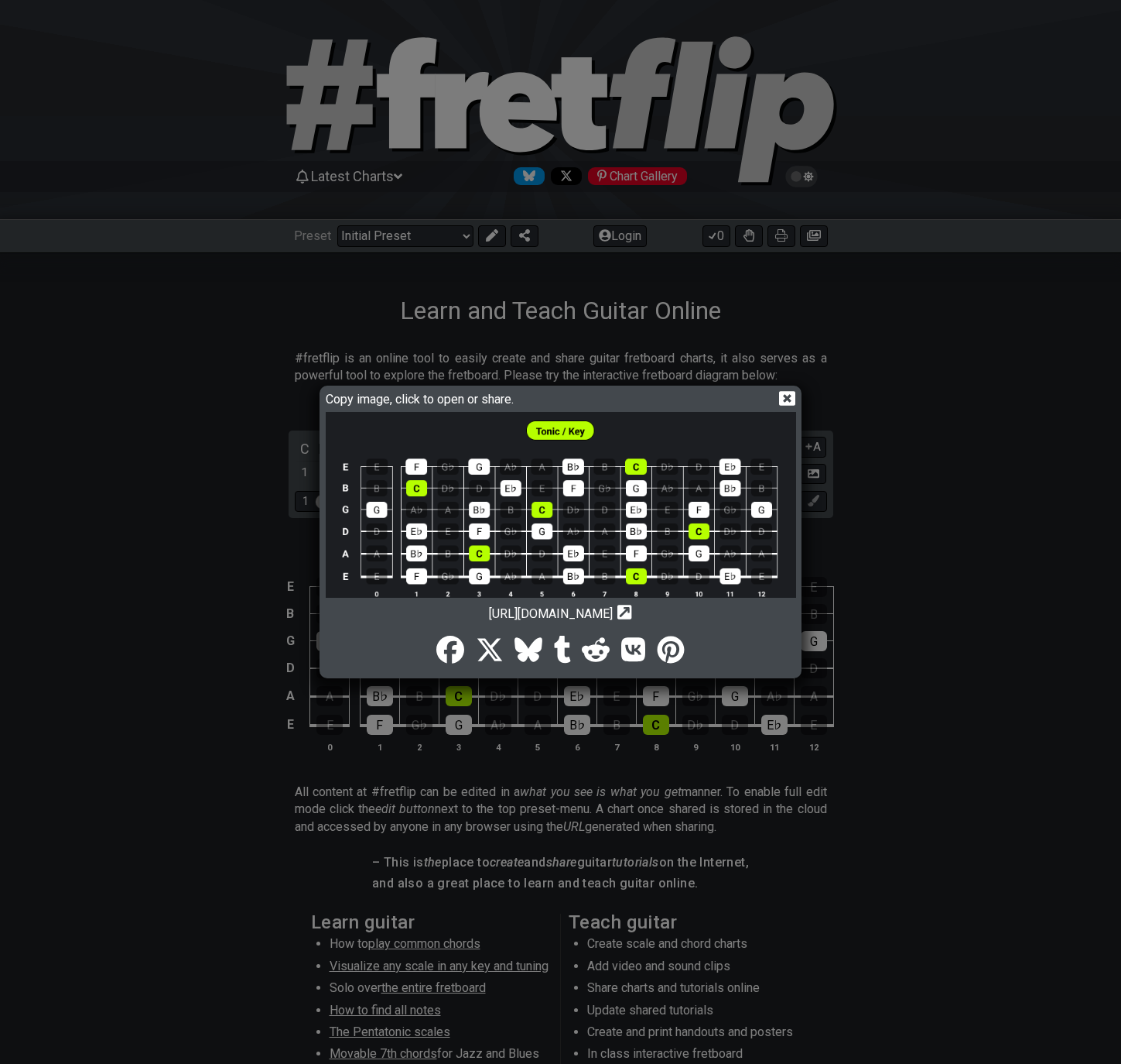
click at [677, 474] on img at bounding box center [561, 513] width 470 height 203
click at [780, 391] on icon at bounding box center [787, 398] width 16 height 15
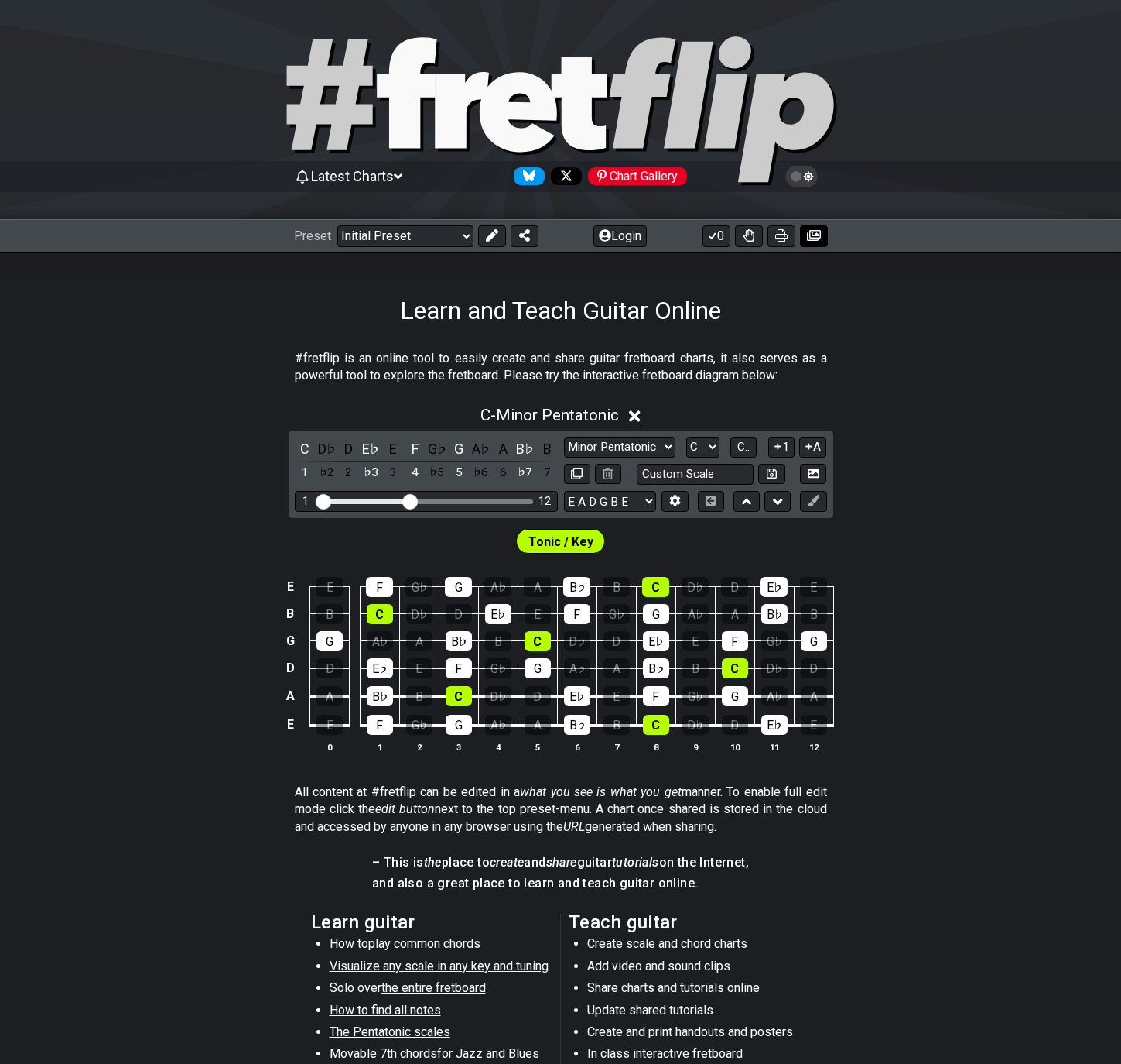
click at [817, 234] on icon at bounding box center [814, 235] width 14 height 11
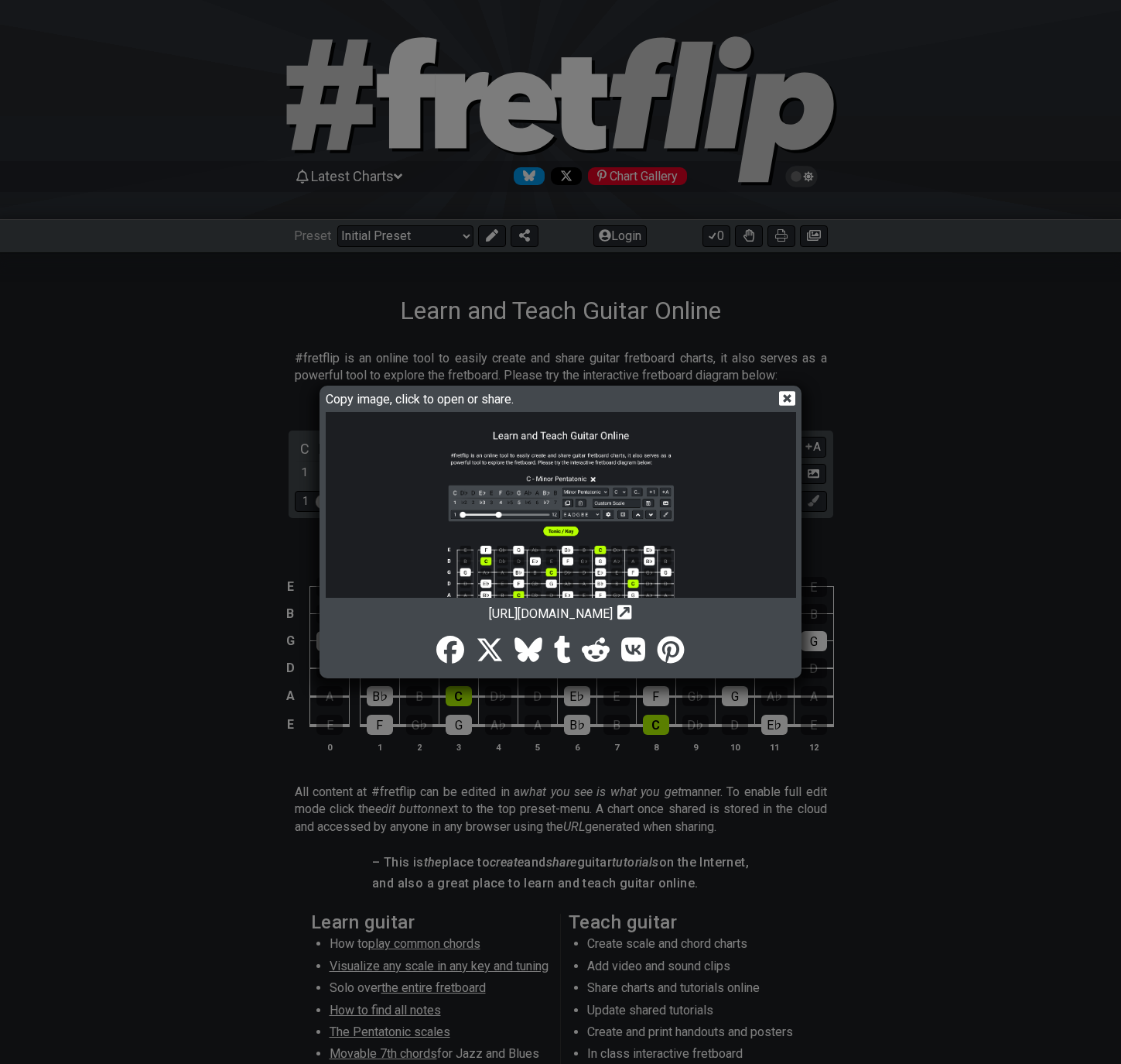
click at [601, 462] on img at bounding box center [561, 618] width 470 height 413
click at [788, 403] on icon at bounding box center [787, 398] width 16 height 15
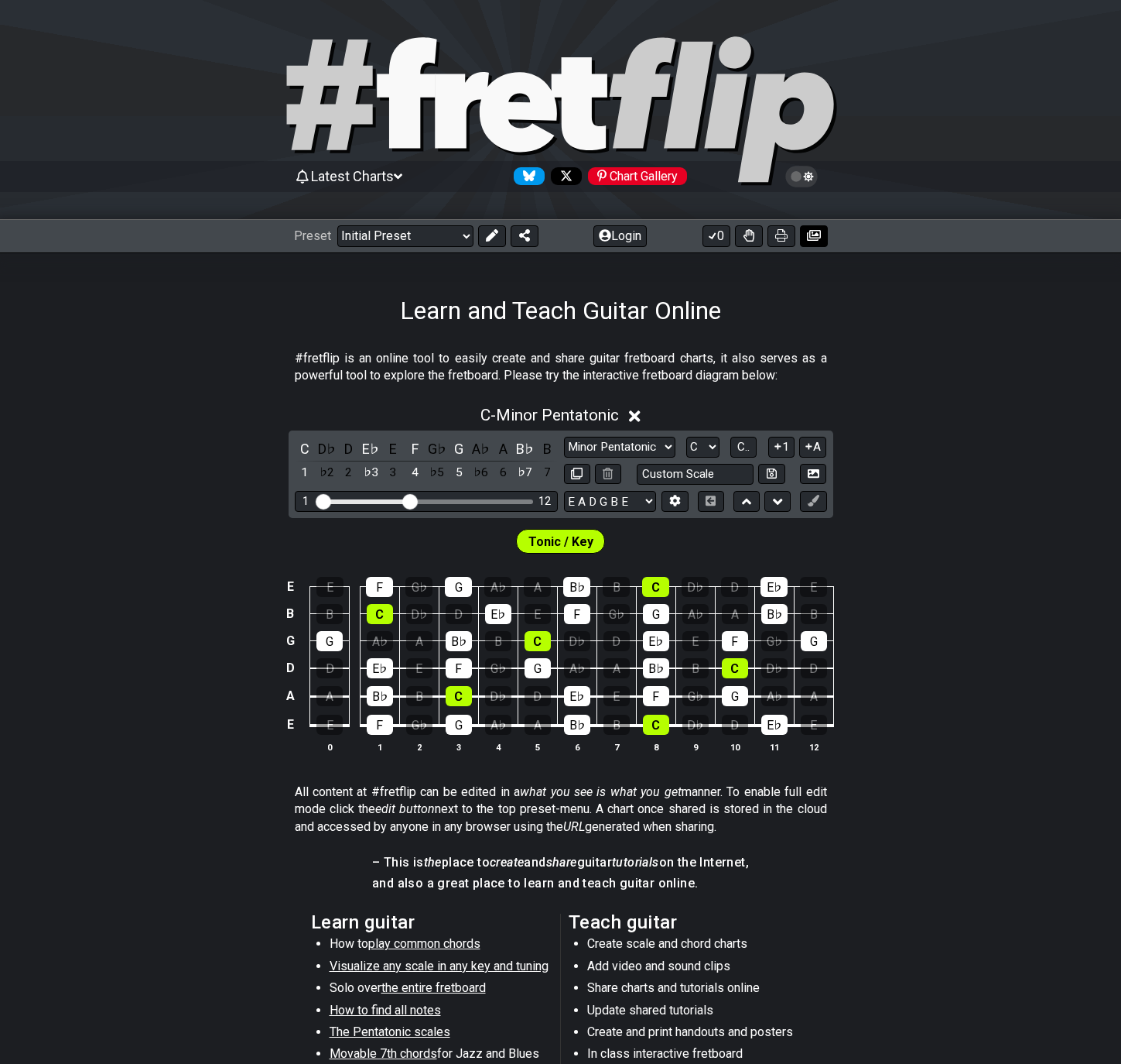
click at [818, 235] on icon at bounding box center [814, 235] width 14 height 11
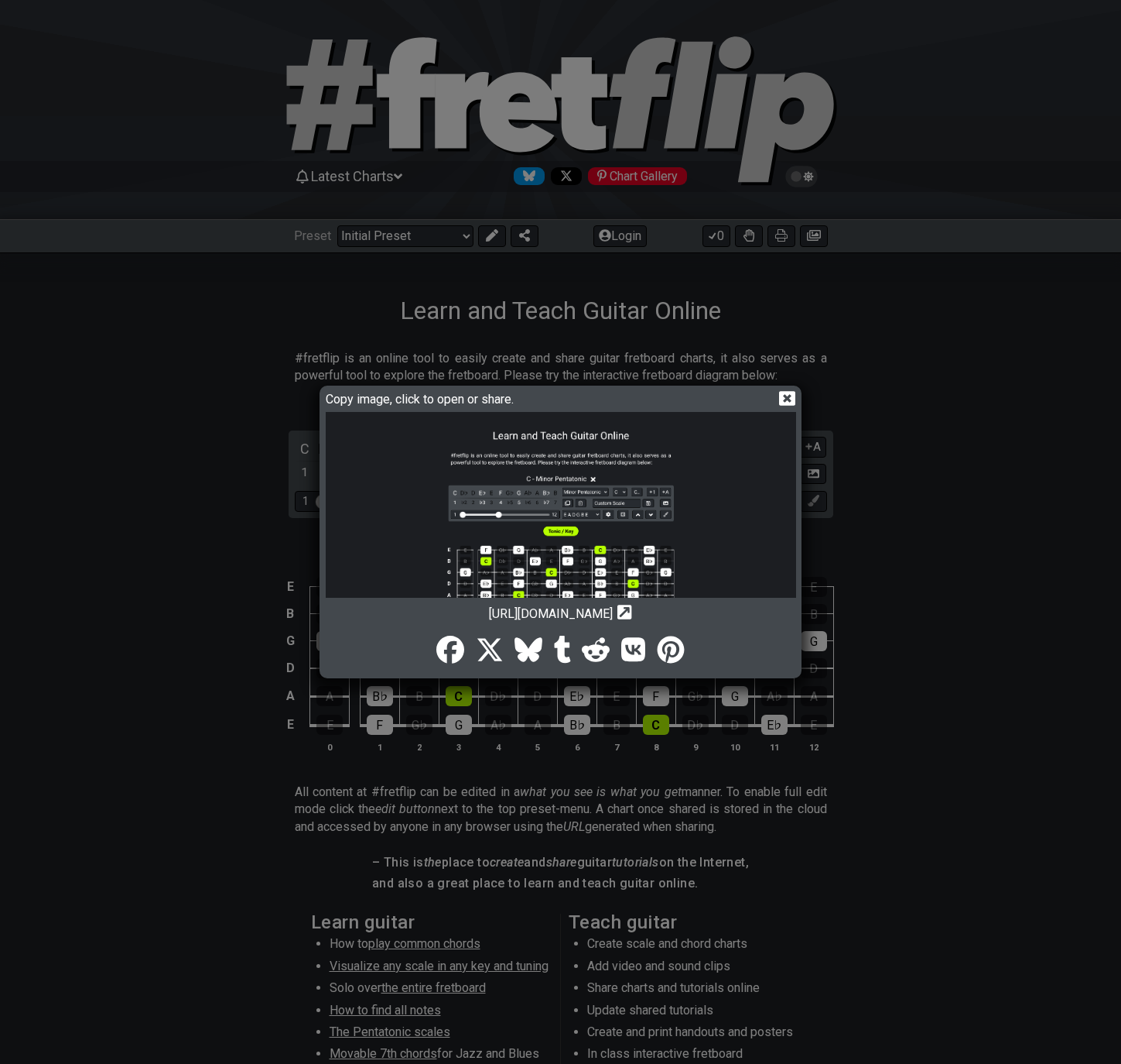
click at [488, 654] on icon at bounding box center [490, 649] width 28 height 28
click at [786, 398] on icon at bounding box center [787, 398] width 16 height 16
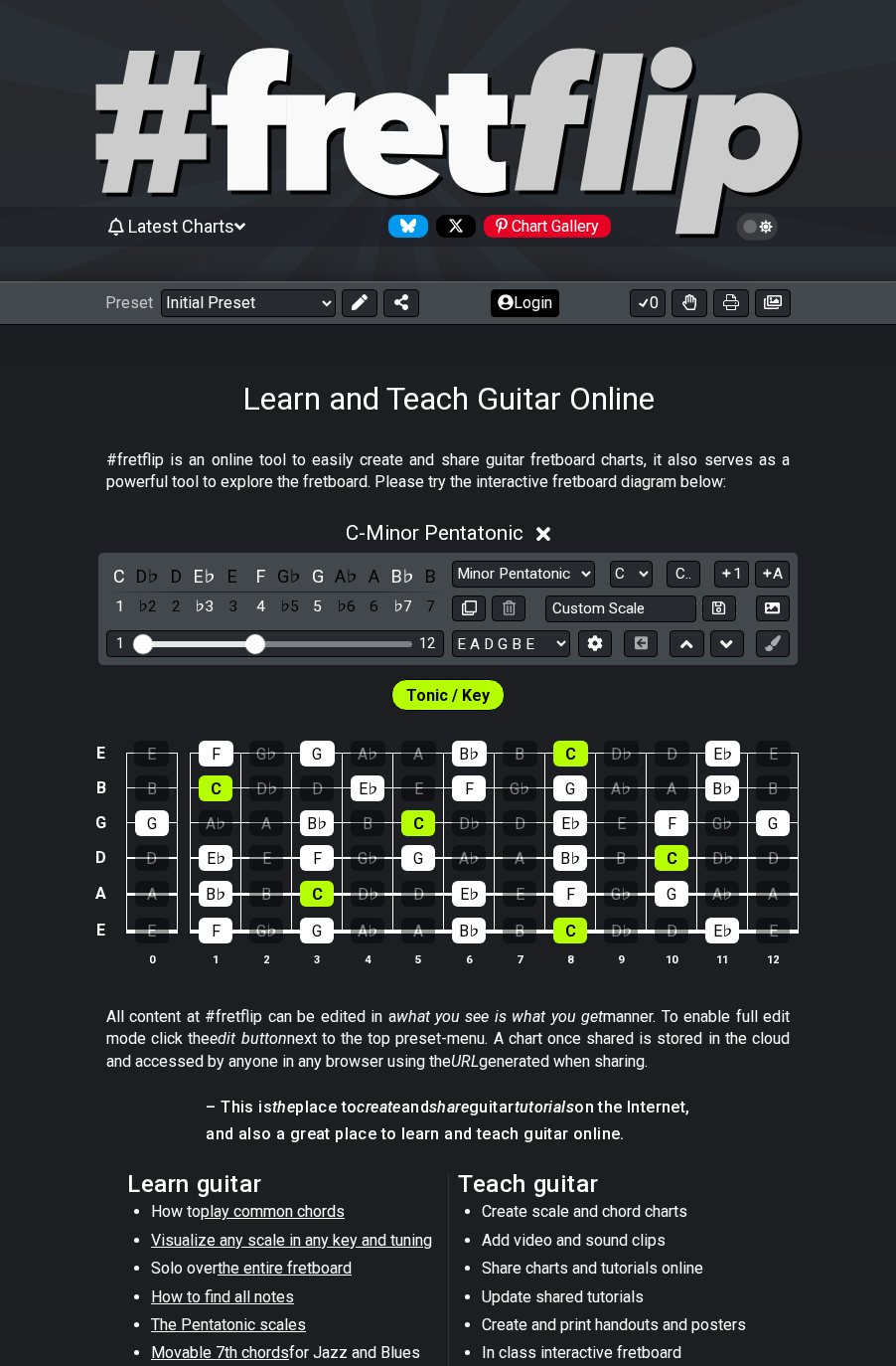
click at [506, 304] on icon at bounding box center [505, 302] width 16 height 16
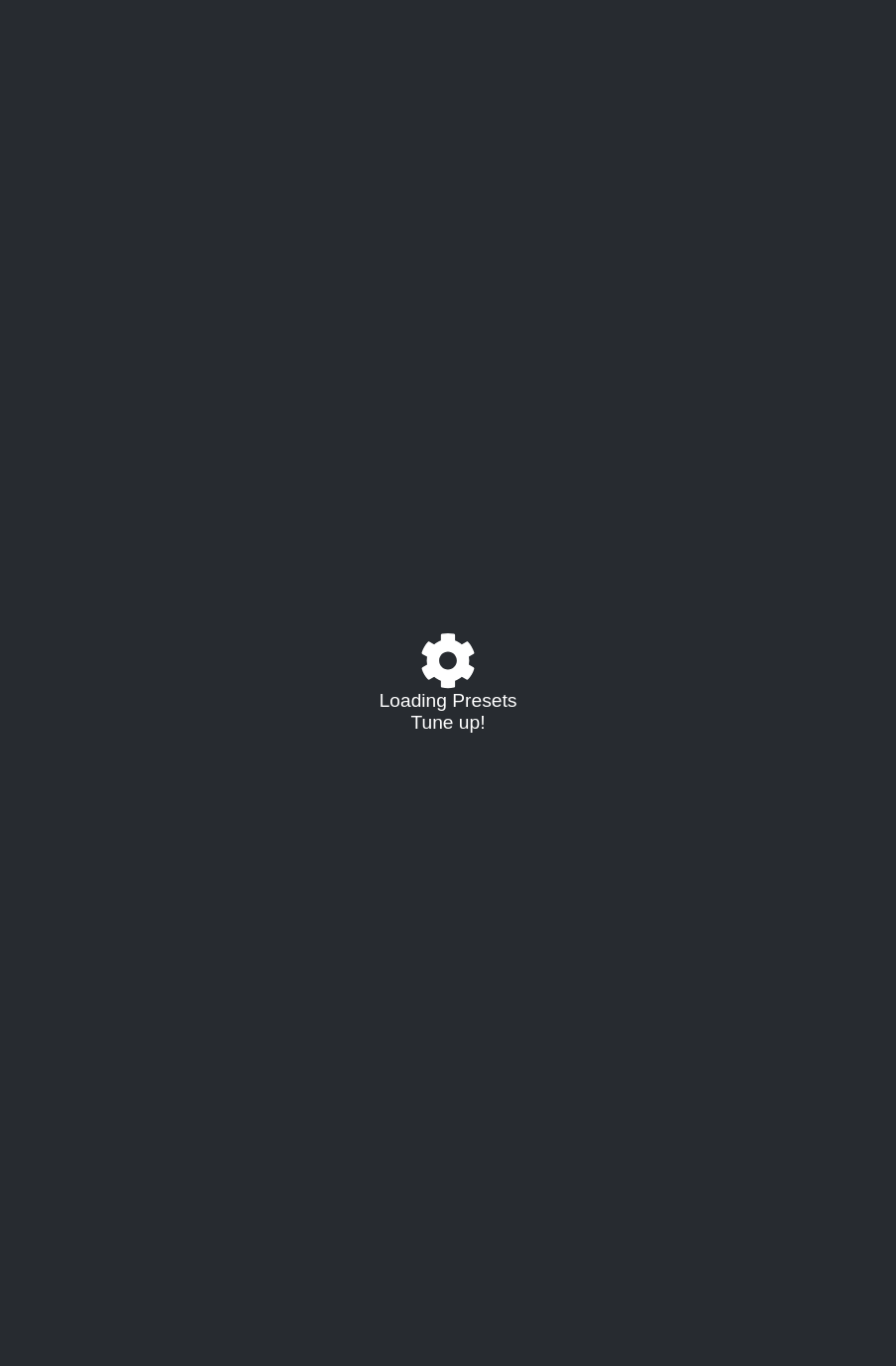
select select "C"
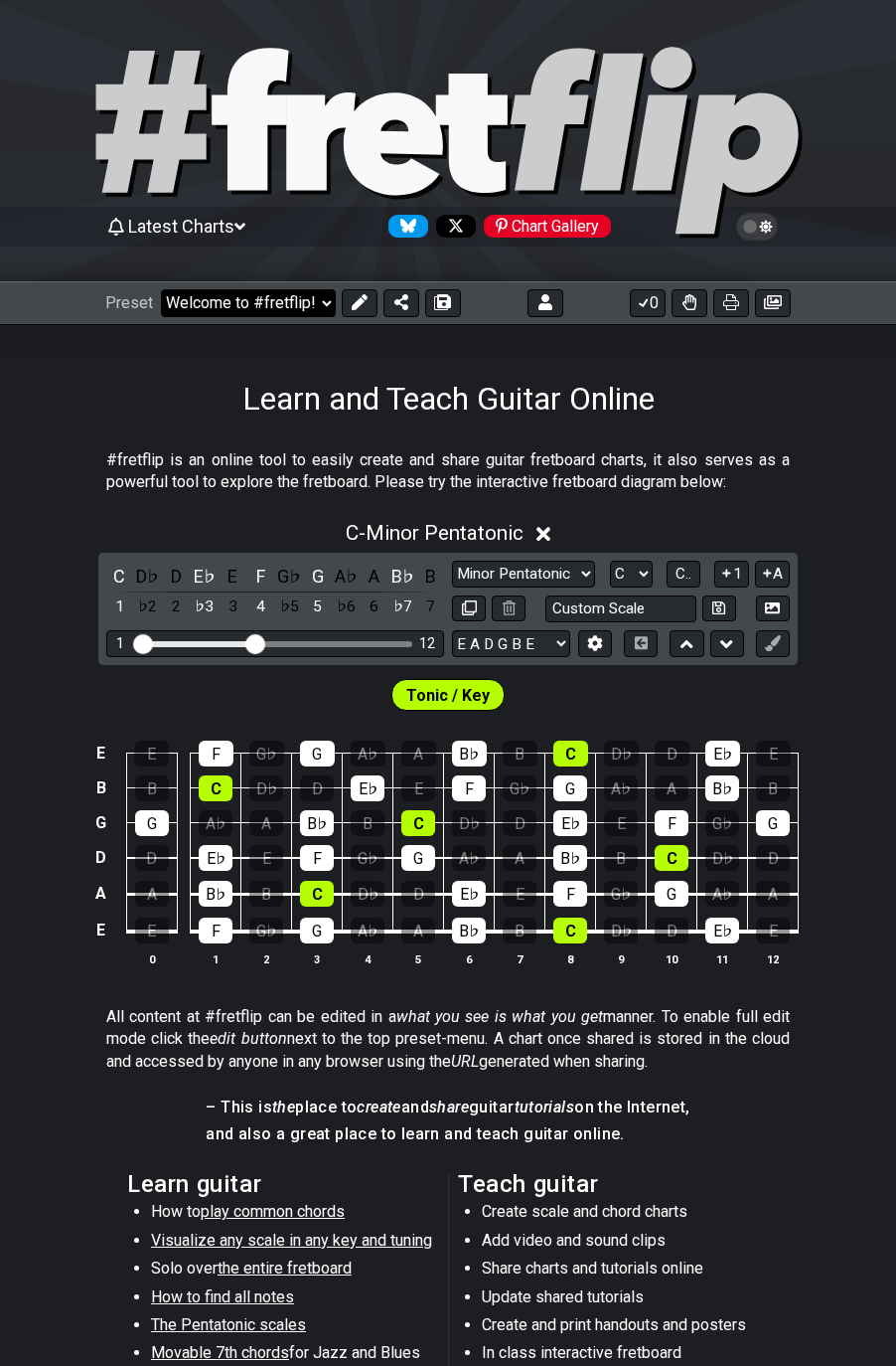
click at [229, 301] on select "Welcome to #fretflip! Initial Preset Custom Preset Minor Pentatonic Major Penta…" at bounding box center [247, 303] width 174 height 28
click at [160, 289] on select "Welcome to #fretflip! Initial Preset Custom Preset 2 string patterns to connect…" at bounding box center [247, 303] width 174 height 28
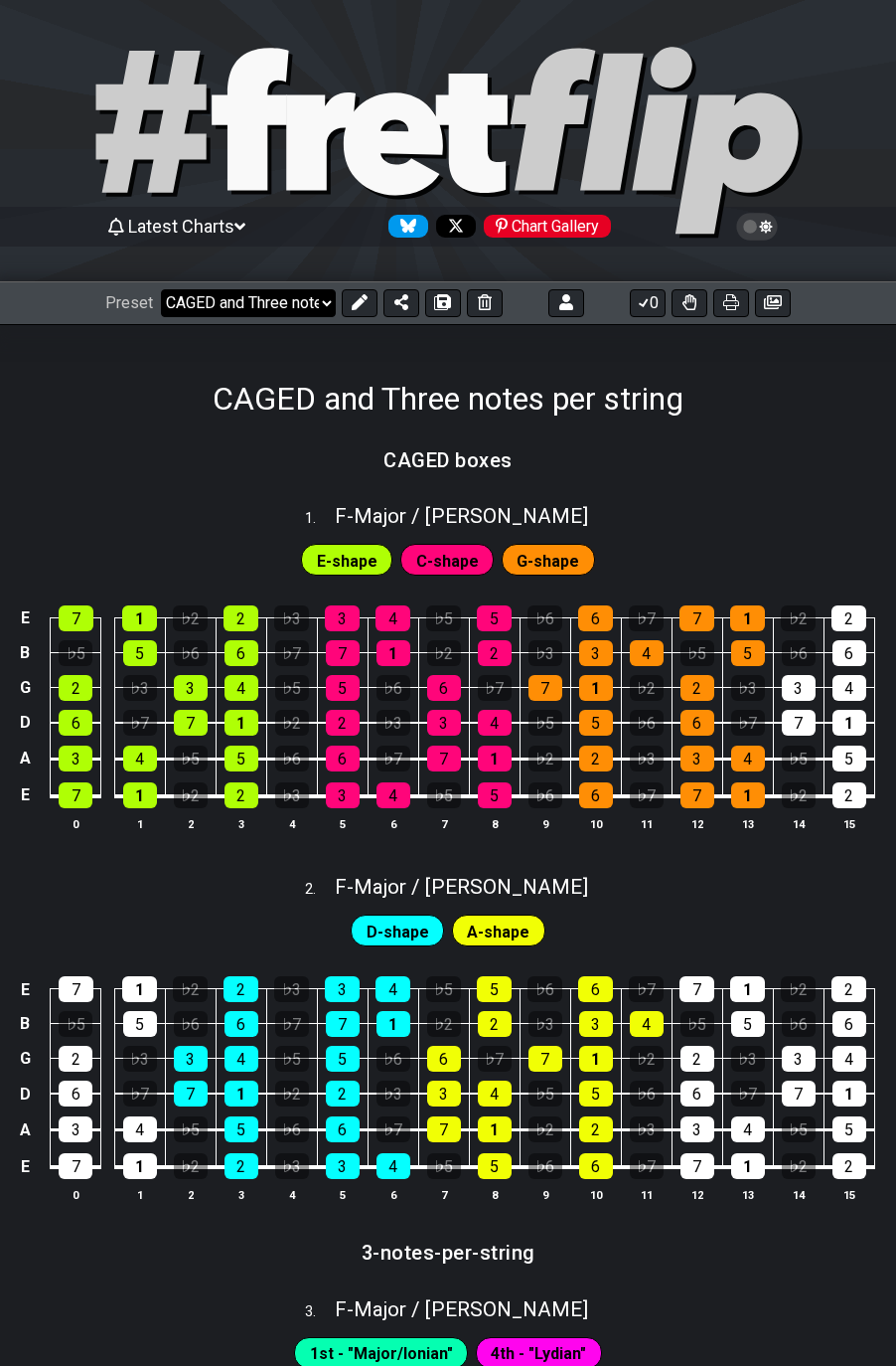
click at [324, 308] on select "Welcome to #fretflip! Initial Preset Custom Preset 2 string patterns to connect…" at bounding box center [247, 303] width 174 height 28
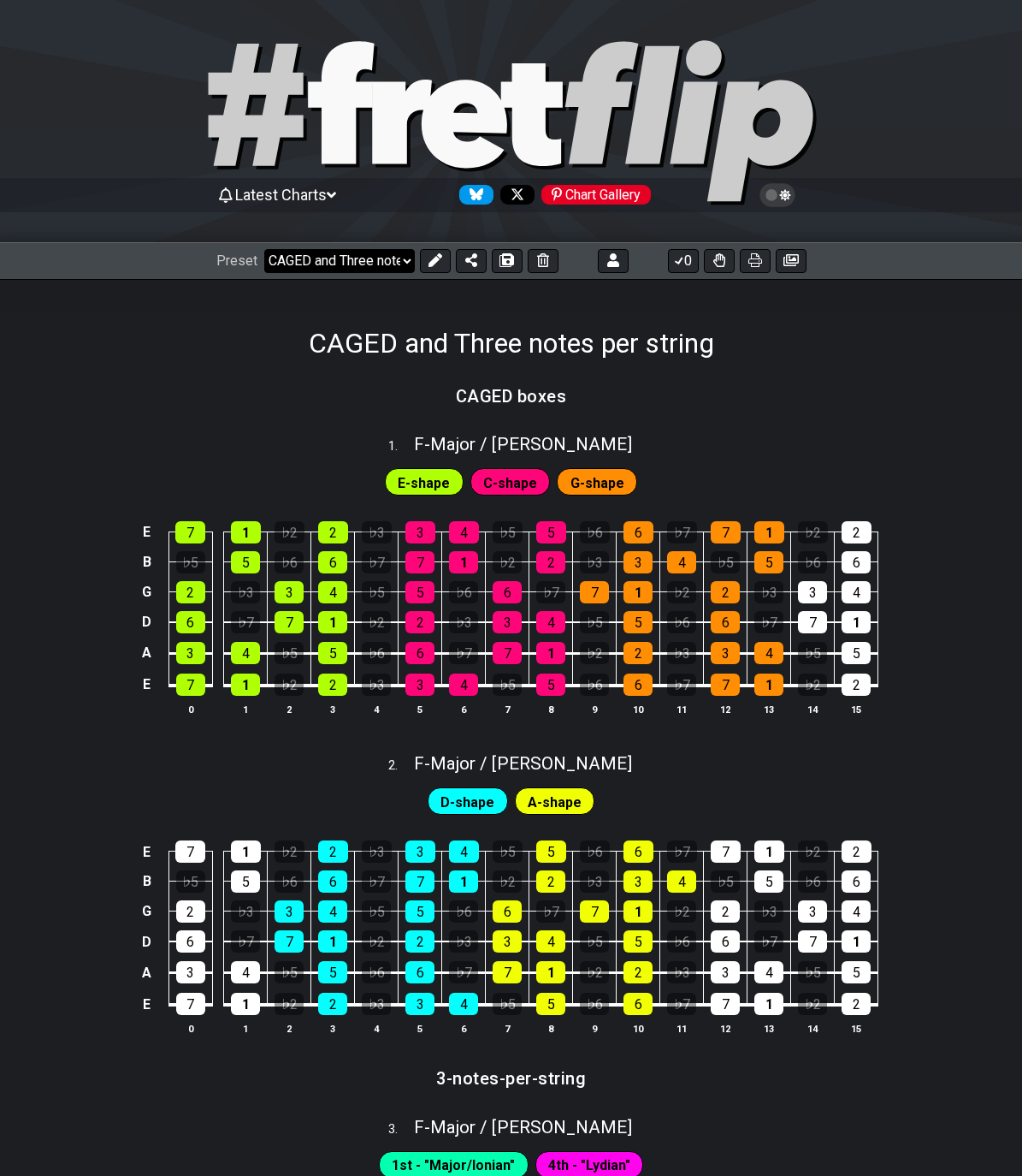
drag, startPoint x: 342, startPoint y: 258, endPoint x: 351, endPoint y: 259, distance: 9.1
click at [342, 259] on select "Welcome to #fretflip! Initial Preset Custom Preset 2 string patterns to connect…" at bounding box center [339, 261] width 150 height 24
click at [264, 249] on select "Welcome to #fretflip! Initial Preset Custom Preset 2 string patterns to connect…" at bounding box center [339, 261] width 150 height 24
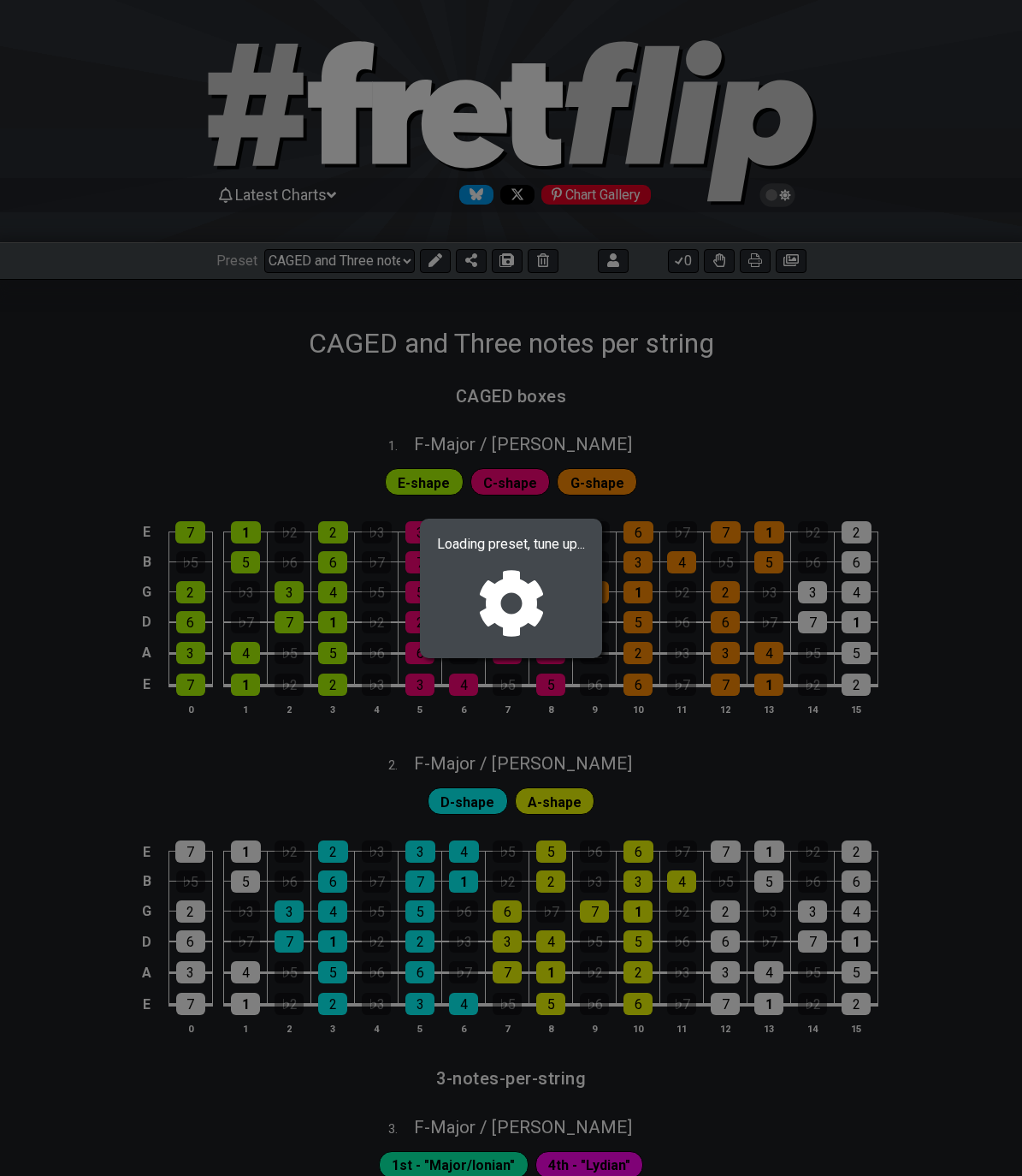
select select "/024GKKGPR"
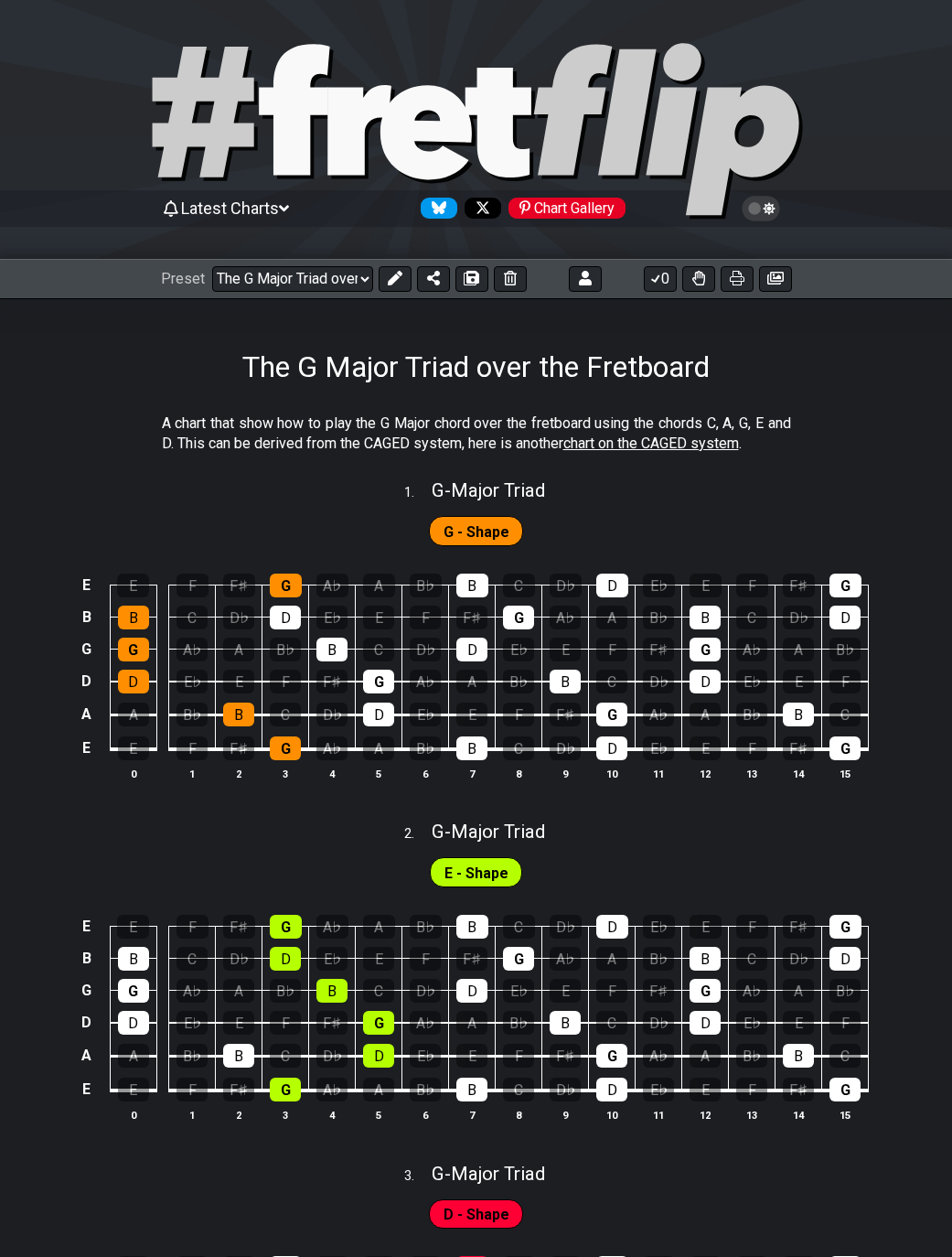
click at [758, 208] on icon at bounding box center [760, 208] width 17 height 17
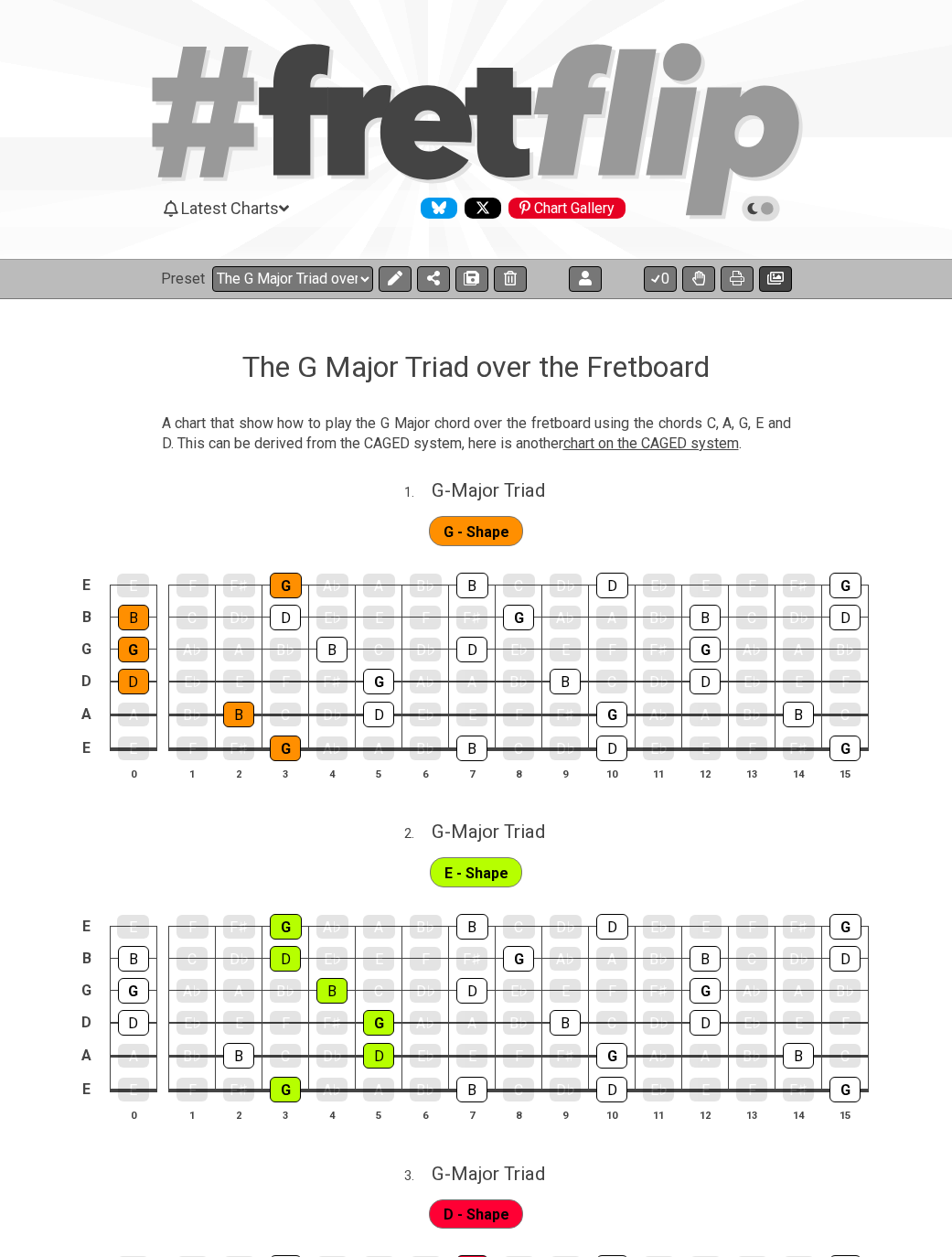
click at [774, 281] on icon at bounding box center [775, 278] width 17 height 13
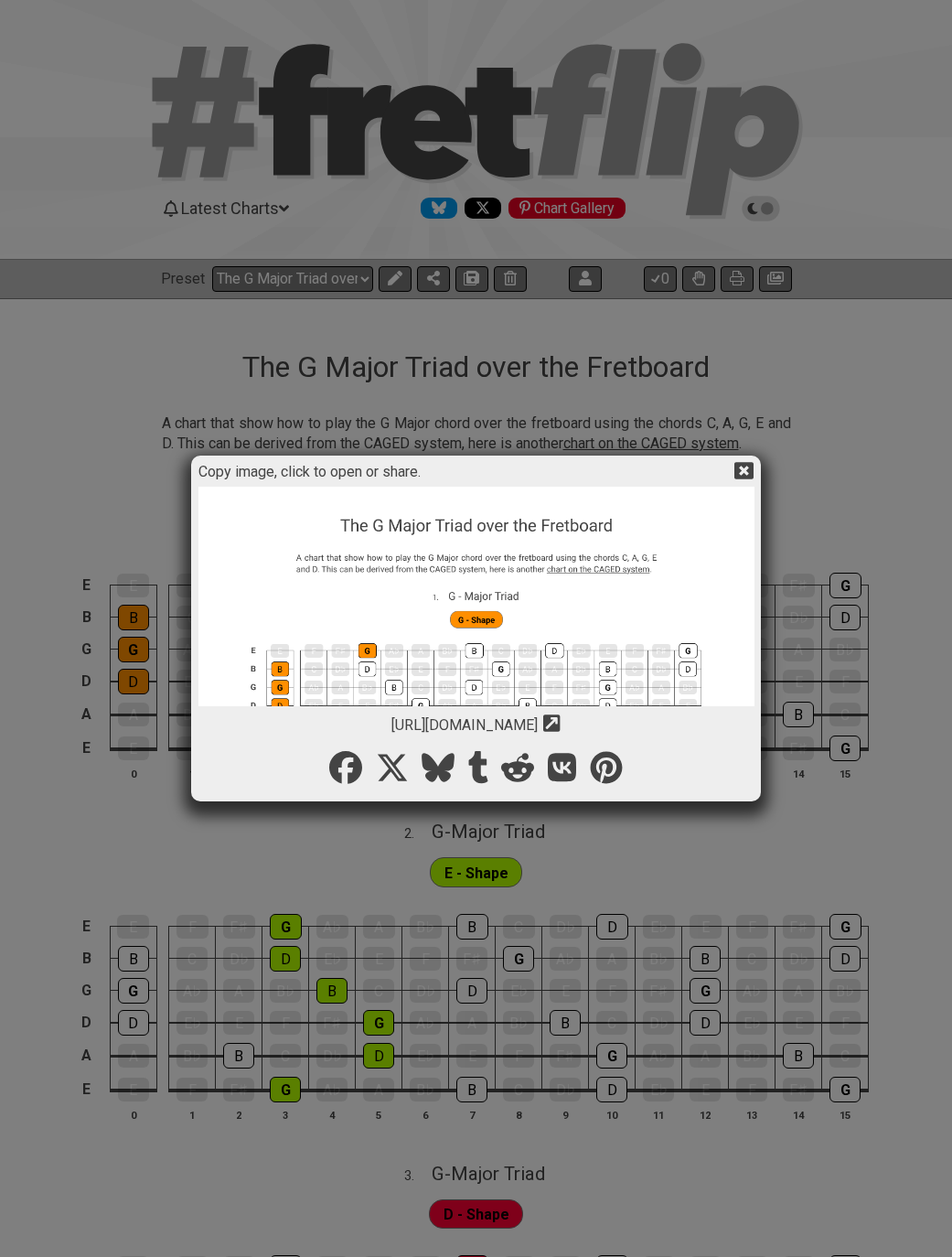
click at [391, 765] on icon at bounding box center [393, 767] width 33 height 33
click at [337, 763] on icon at bounding box center [346, 767] width 33 height 33
click at [746, 474] on icon at bounding box center [743, 470] width 19 height 17
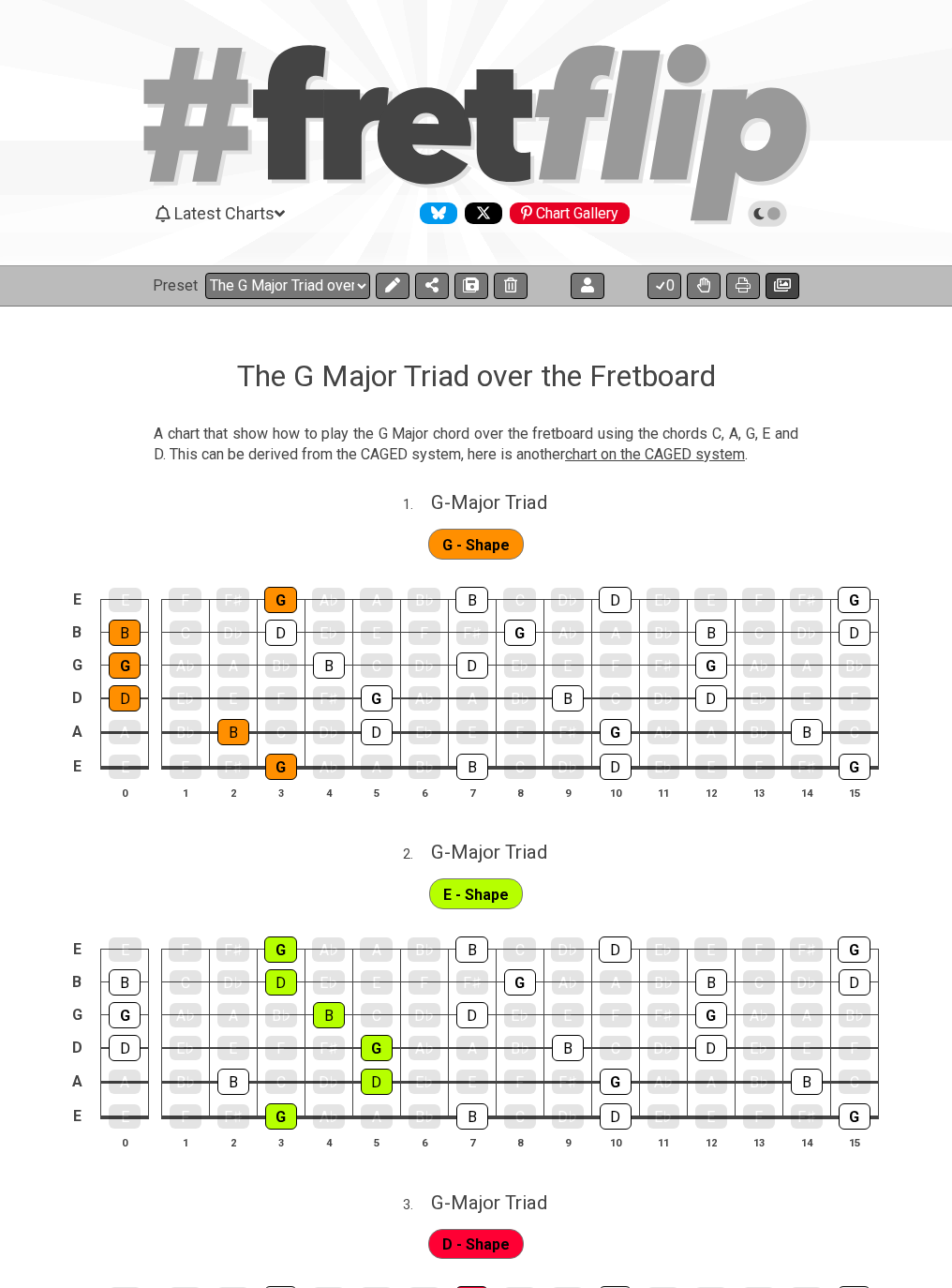
click at [776, 282] on icon at bounding box center [782, 285] width 17 height 13
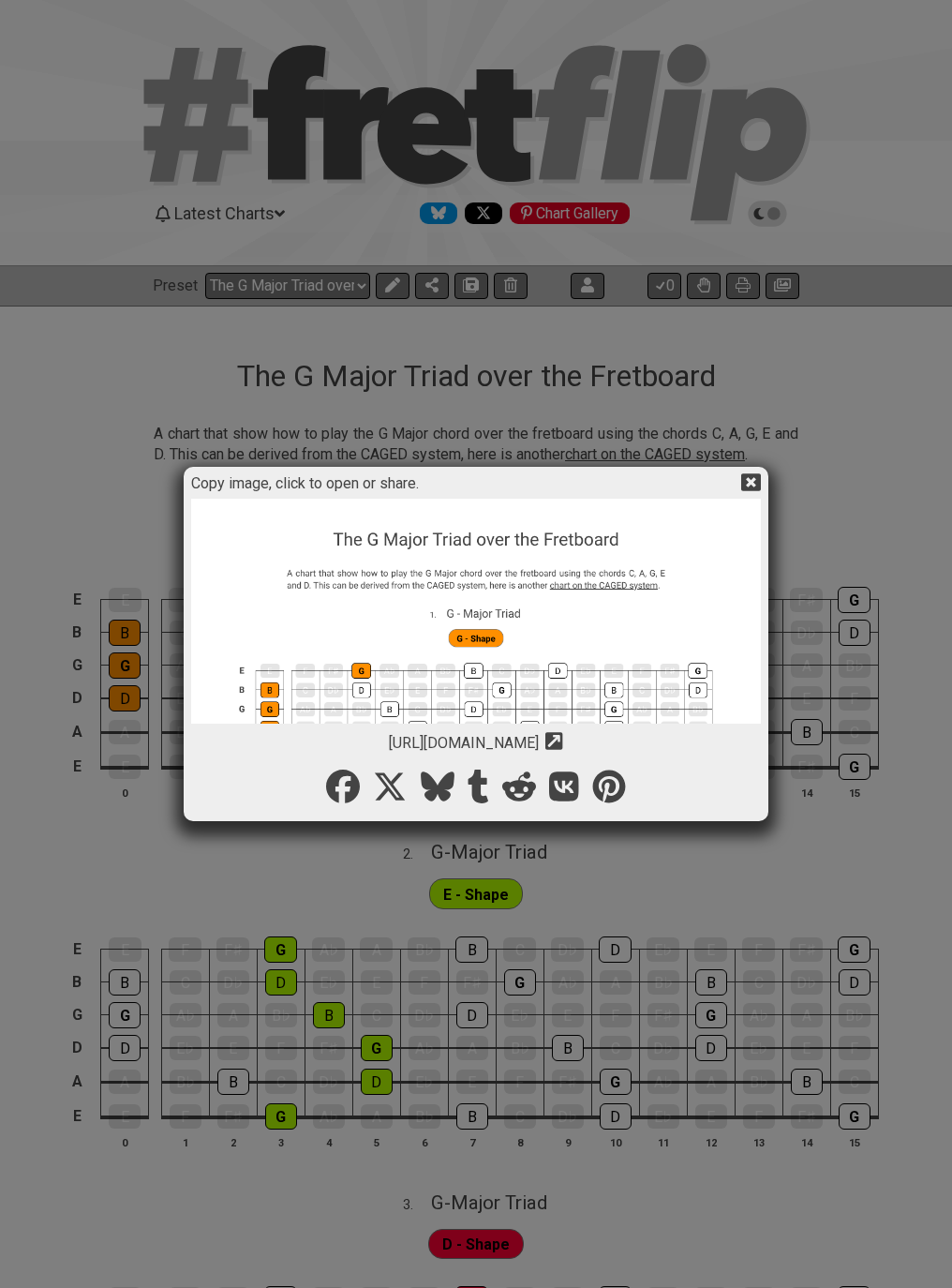
click at [433, 587] on img at bounding box center [476, 1174] width 570 height 1353
drag, startPoint x: 758, startPoint y: 479, endPoint x: 732, endPoint y: 437, distance: 49.4
click at [758, 480] on icon at bounding box center [750, 481] width 20 height 18
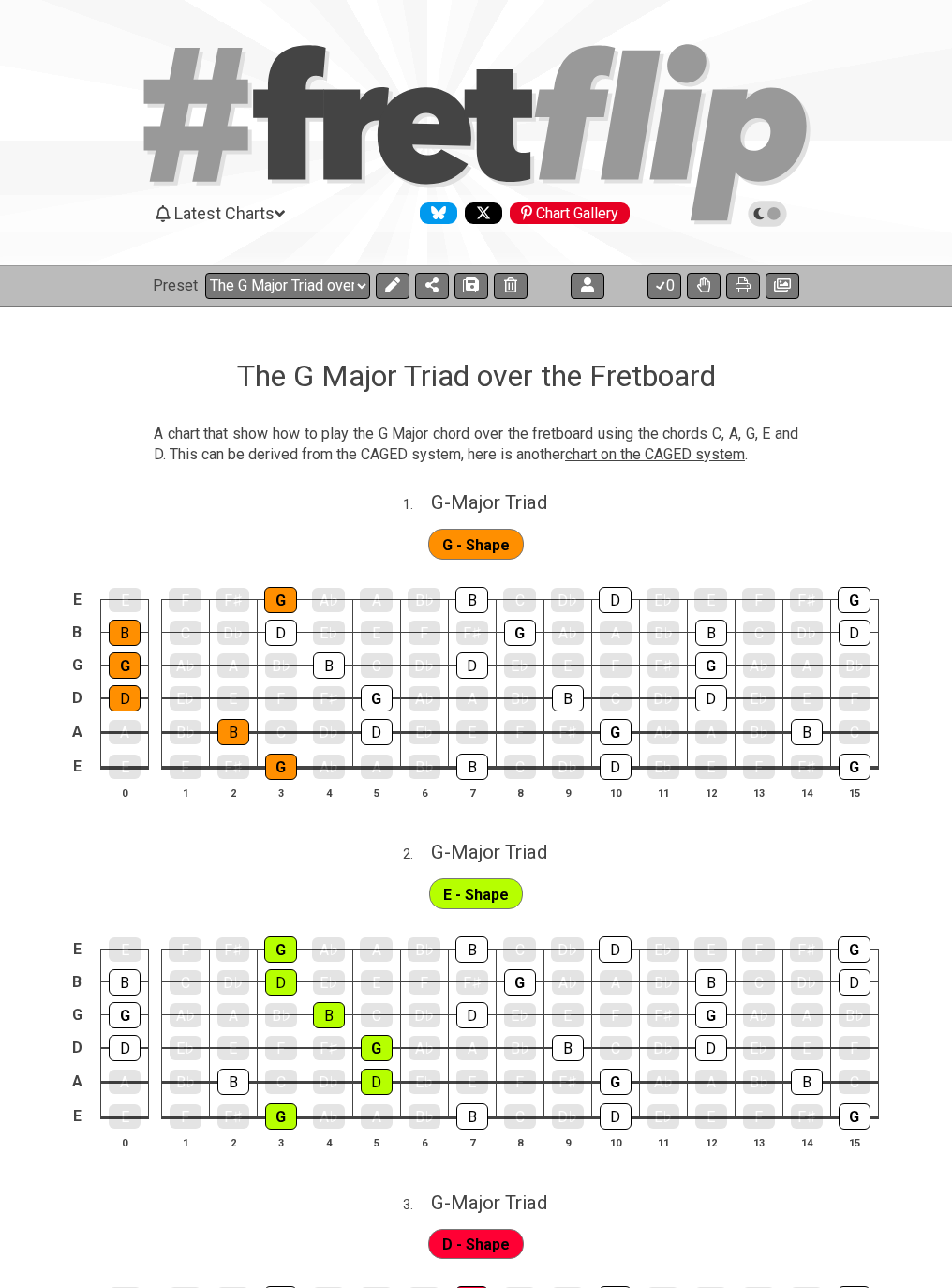
click at [445, 215] on icon "Follow #fretflip at Bluesky" at bounding box center [439, 212] width 15 height 15
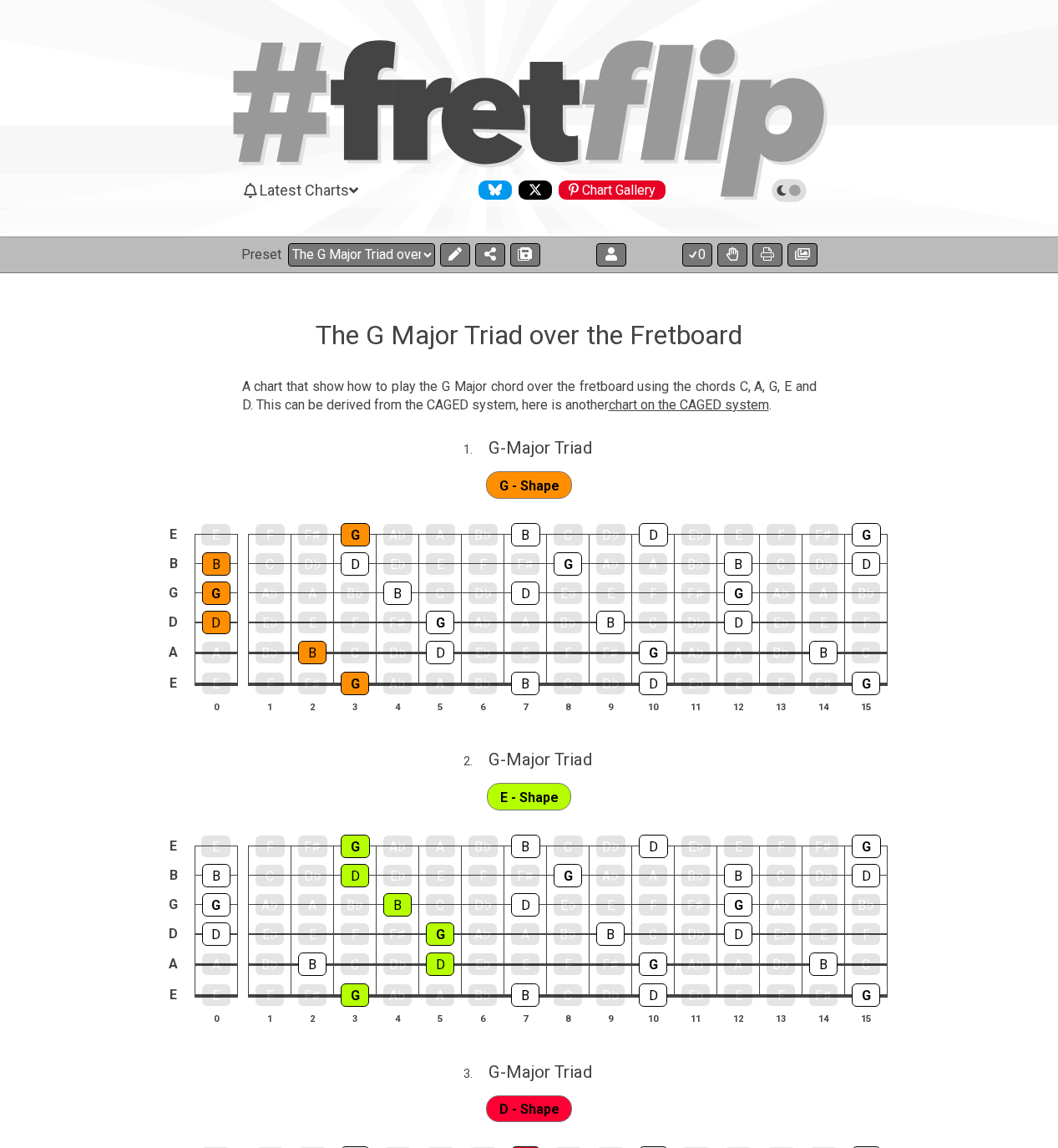
drag, startPoint x: 791, startPoint y: 194, endPoint x: 679, endPoint y: 217, distance: 114.3
click at [791, 193] on icon at bounding box center [789, 190] width 15 height 15
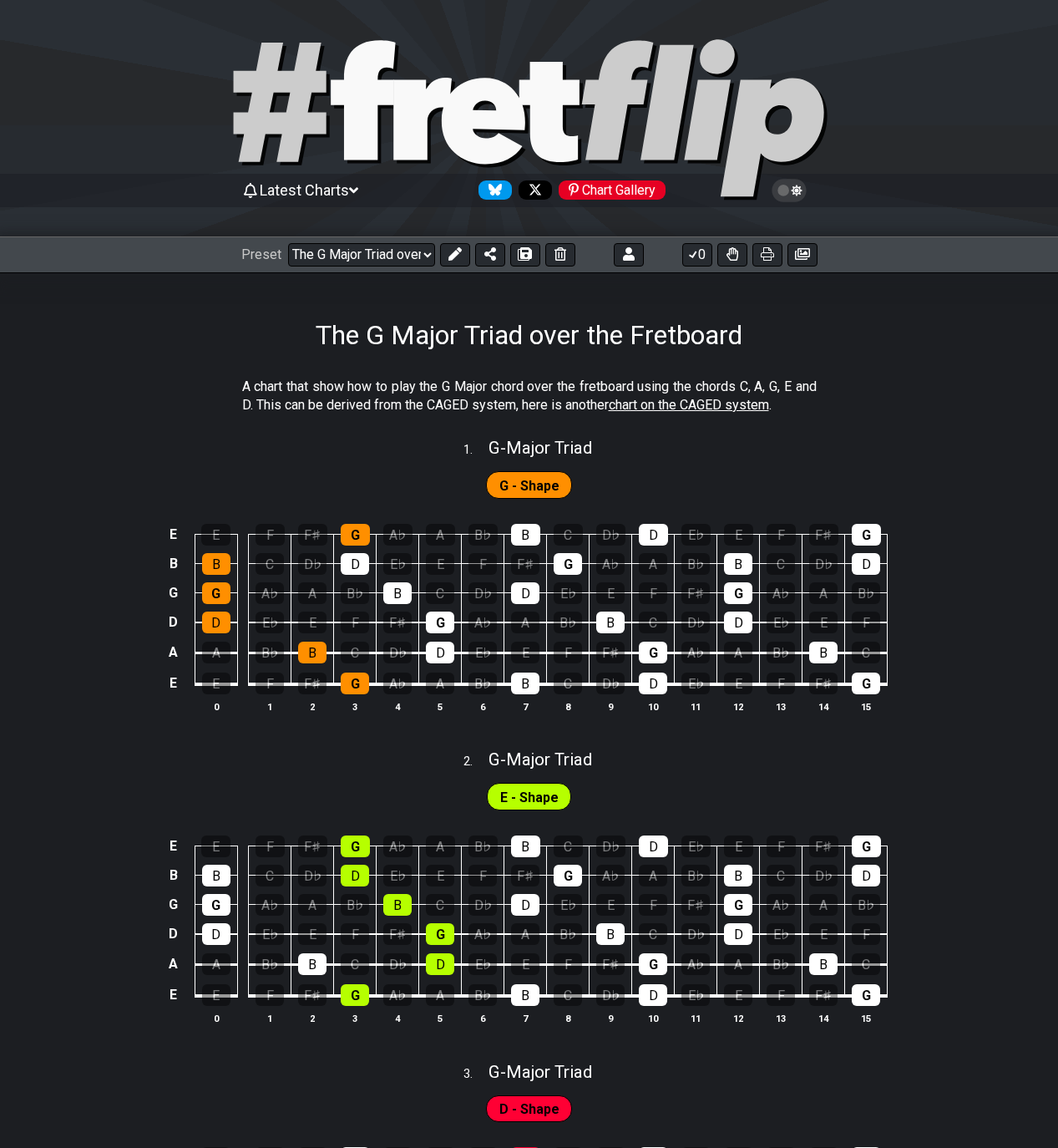
click at [541, 190] on icon "Follow #fretflip at X" at bounding box center [535, 189] width 13 height 13
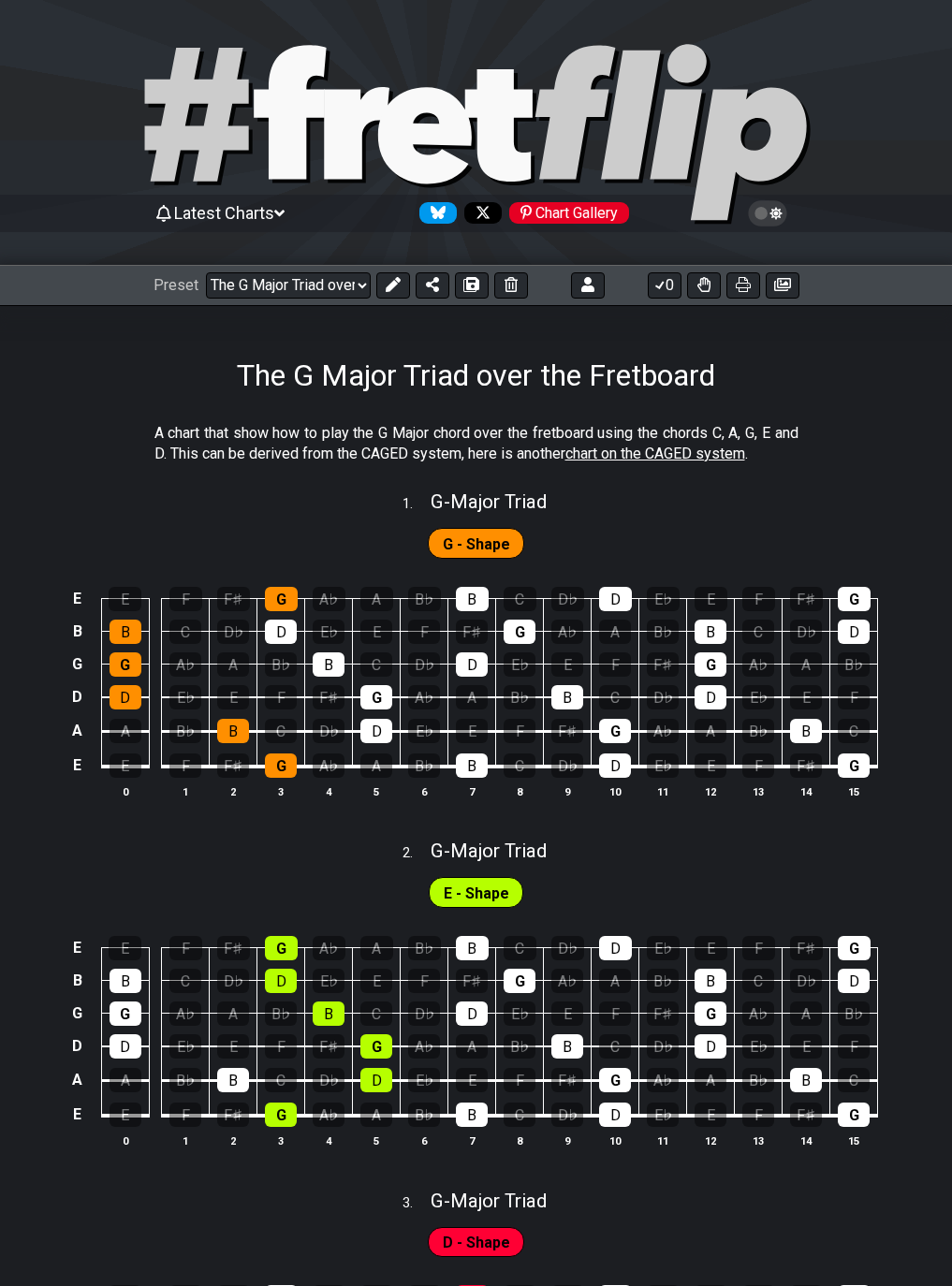
click at [776, 214] on icon at bounding box center [775, 213] width 12 height 13
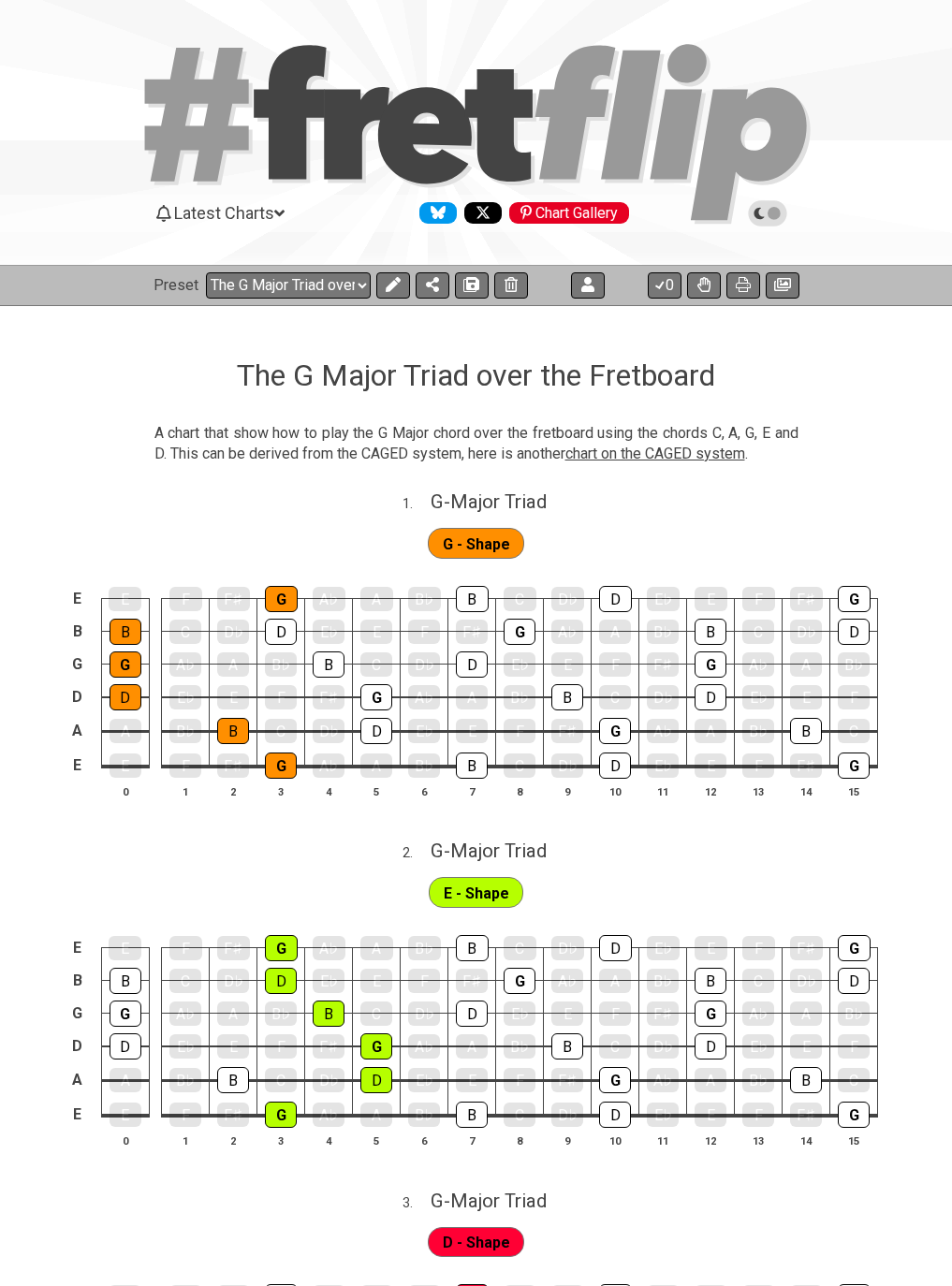
drag, startPoint x: 1, startPoint y: 585, endPoint x: 18, endPoint y: 586, distance: 17.0
click at [18, 586] on div "E E F F♯ G A♭ A B♭ B C D♭ D E♭ E F F♯ G B B C D♭ D E♭ E F F♯ G A♭ A B♭ B C D♭ D…" at bounding box center [476, 694] width 952 height 263
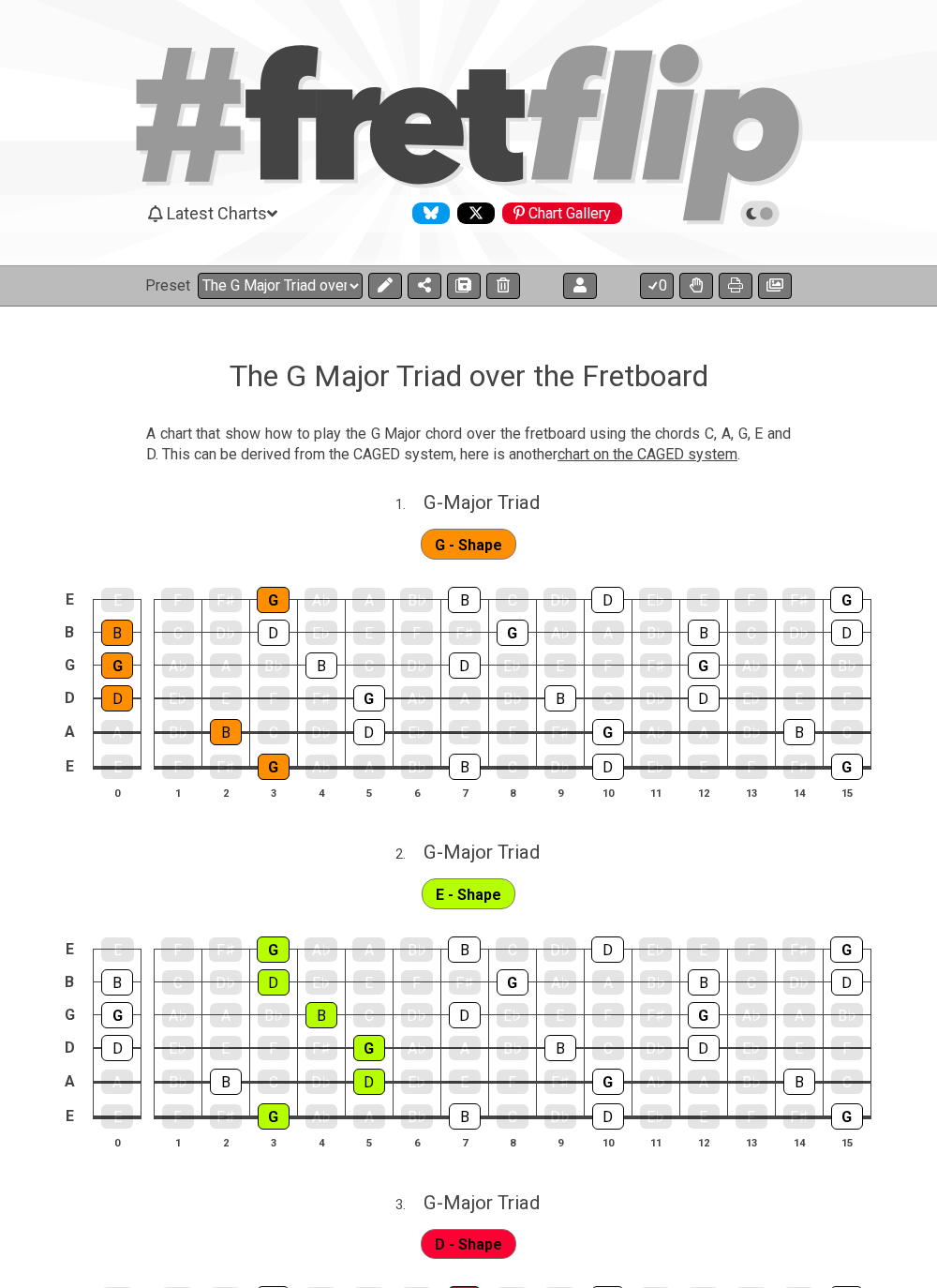
click at [778, 217] on icon at bounding box center [759, 213] width 39 height 26
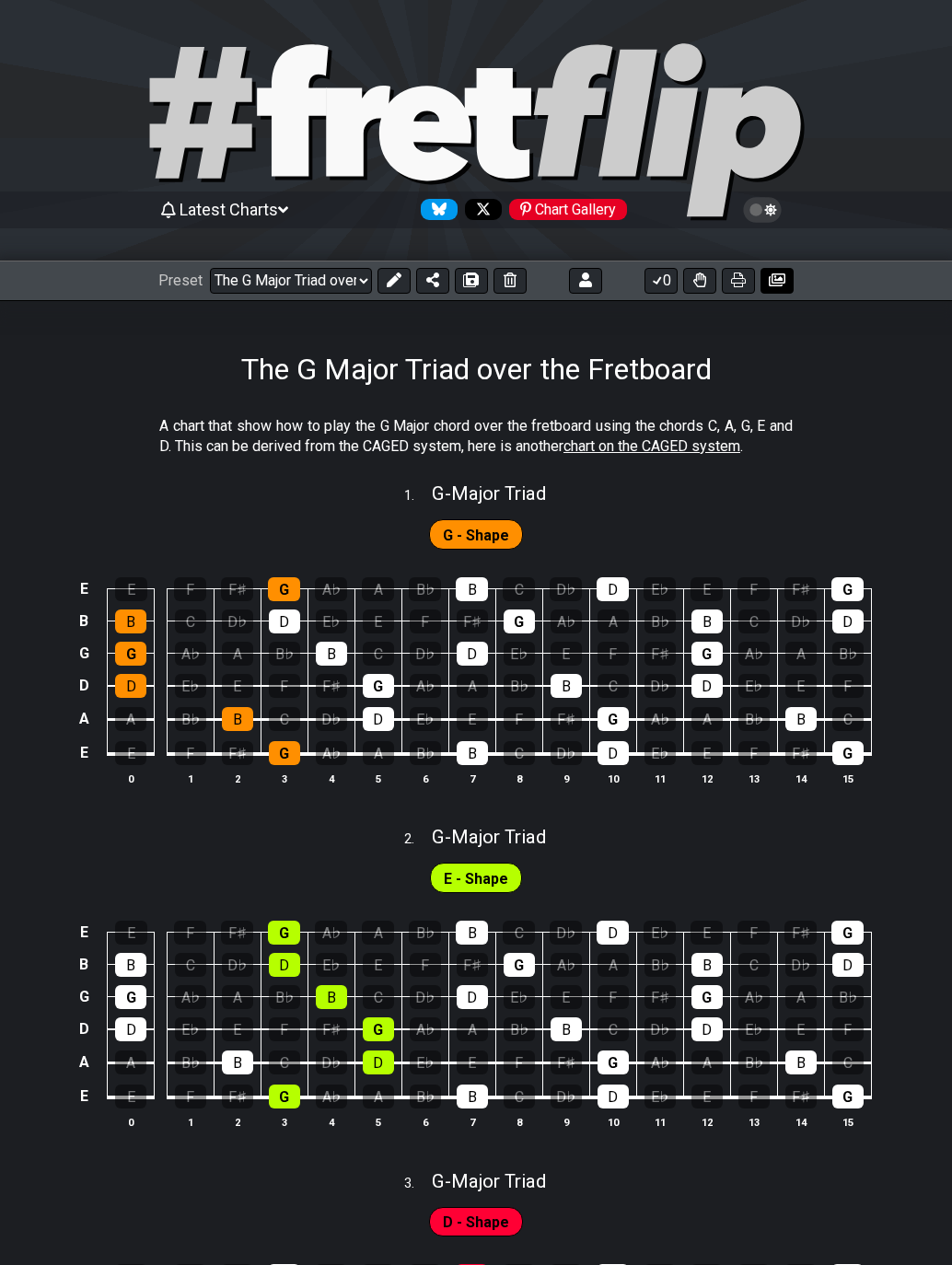
click at [776, 281] on icon at bounding box center [777, 280] width 17 height 13
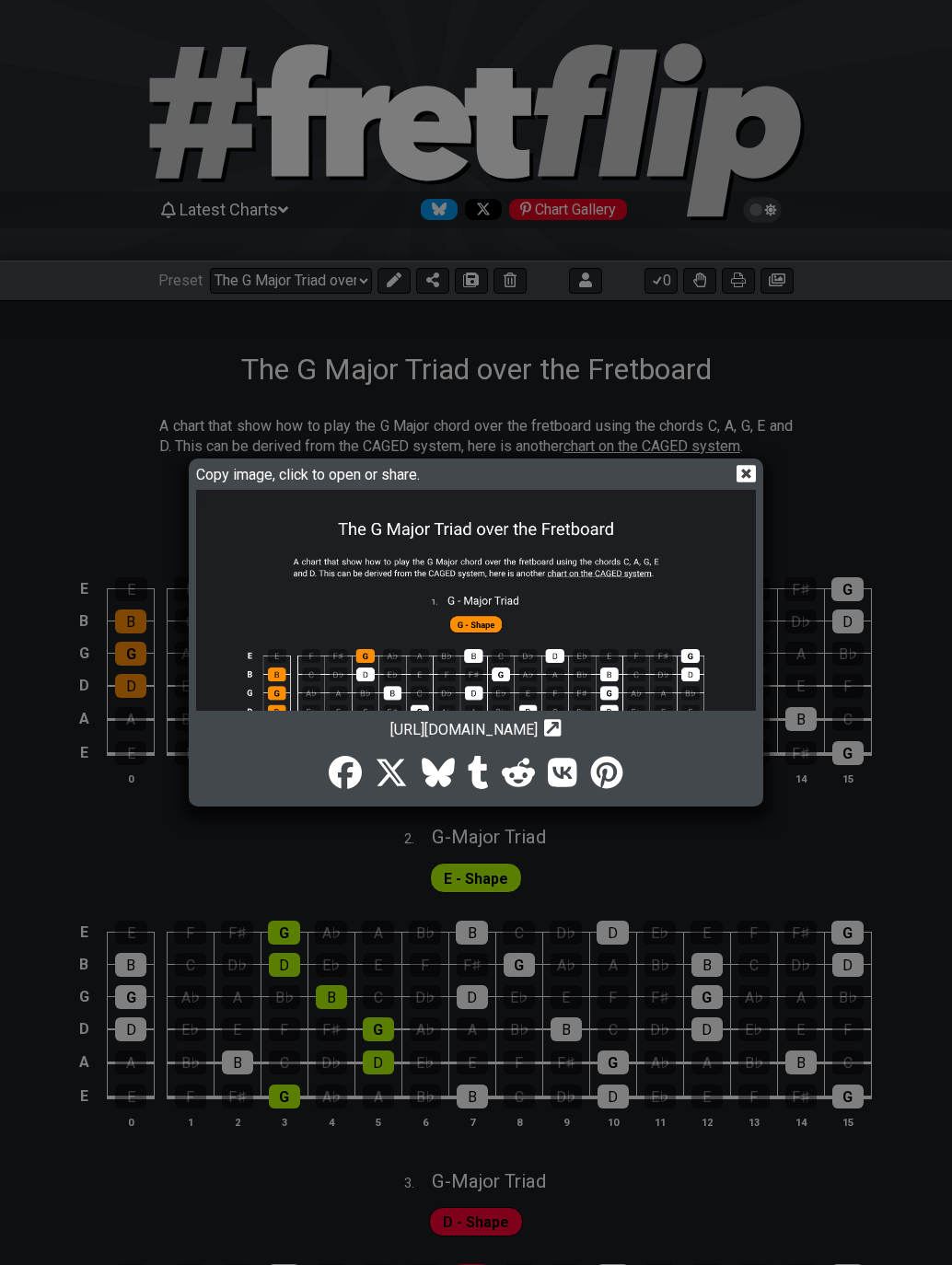
click at [352, 777] on icon at bounding box center [345, 772] width 33 height 33
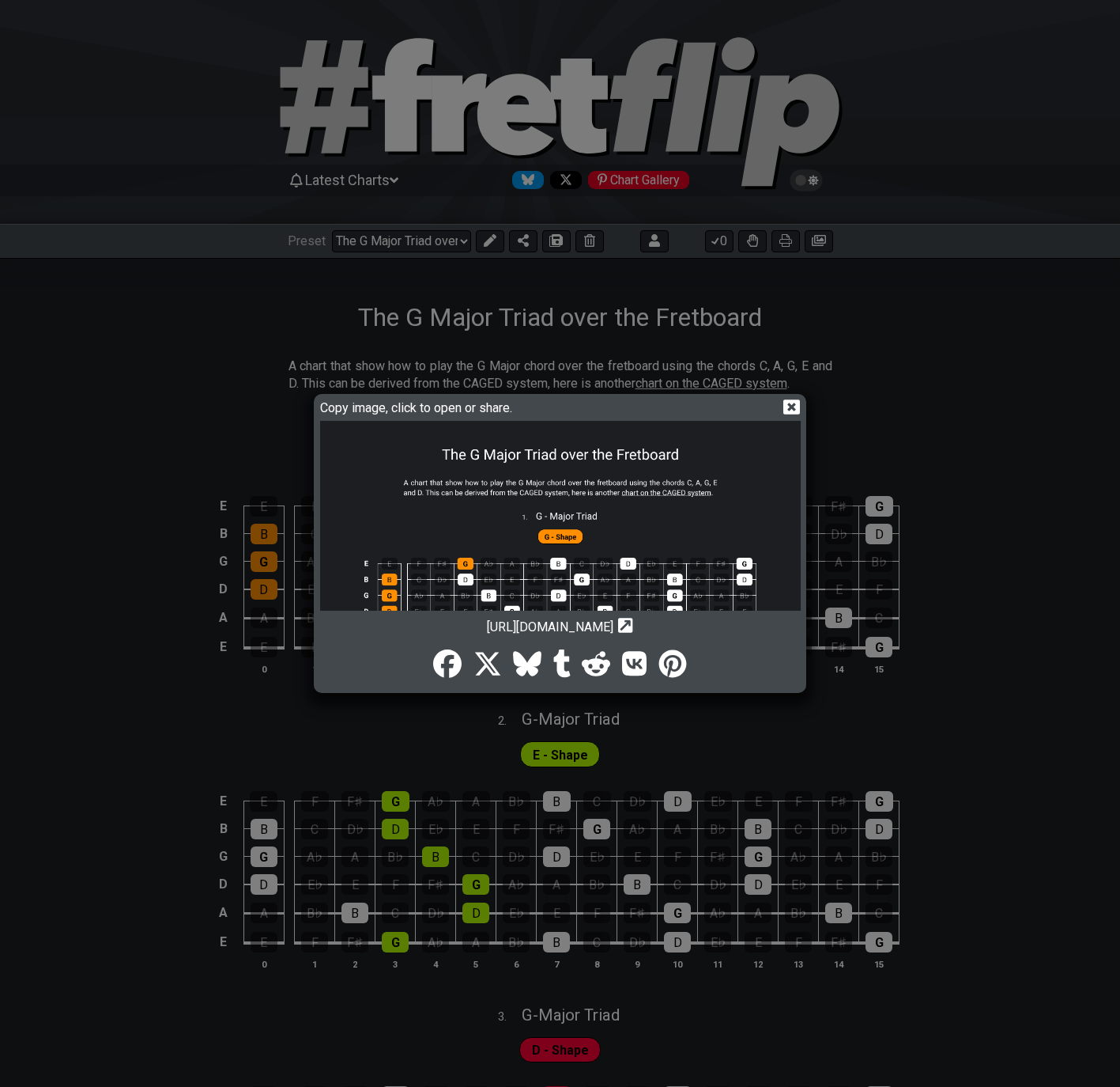
click at [788, 404] on icon at bounding box center [792, 406] width 17 height 15
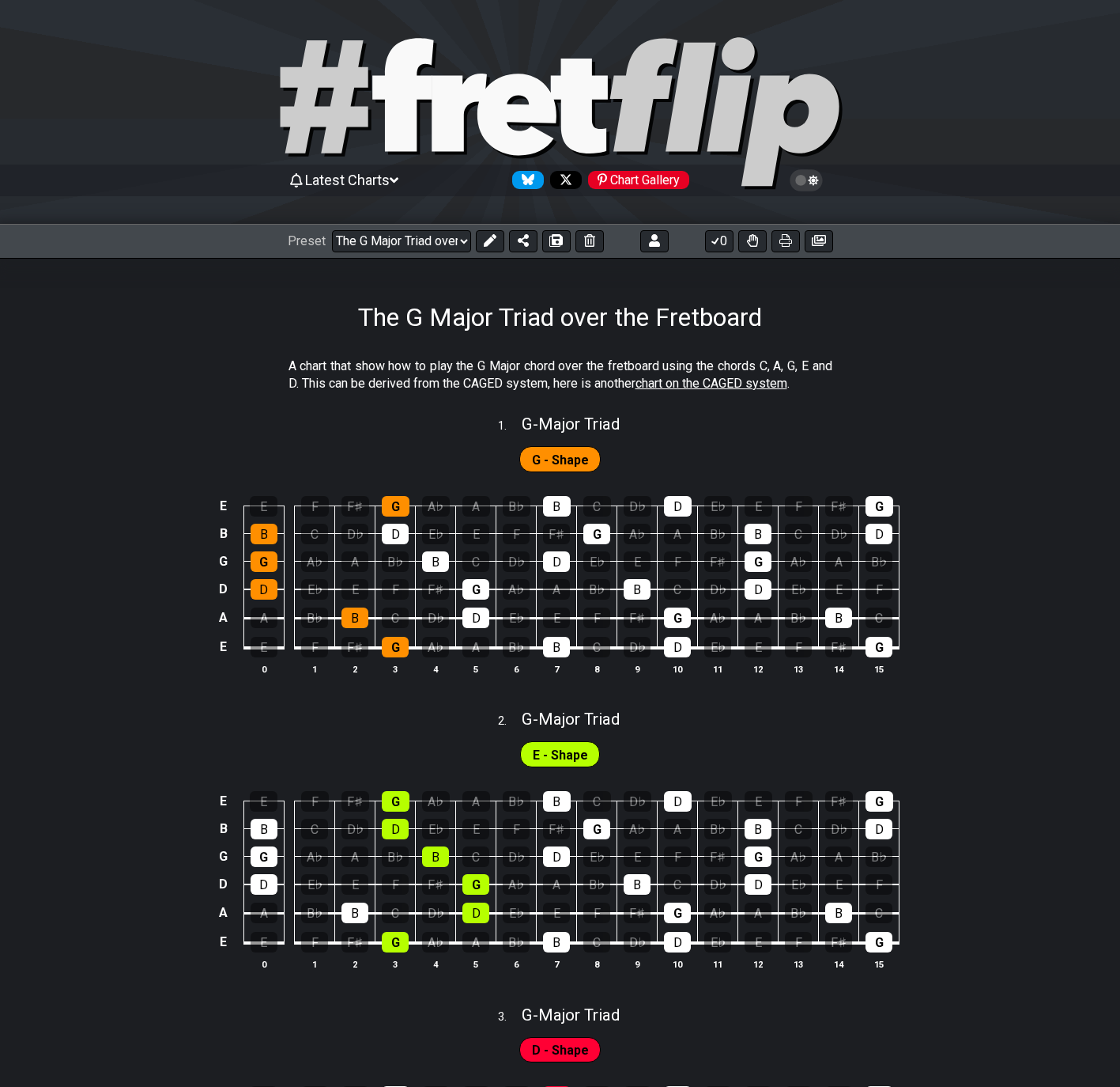
click at [754, 384] on span "chart on the CAGED system" at bounding box center [711, 382] width 152 height 15
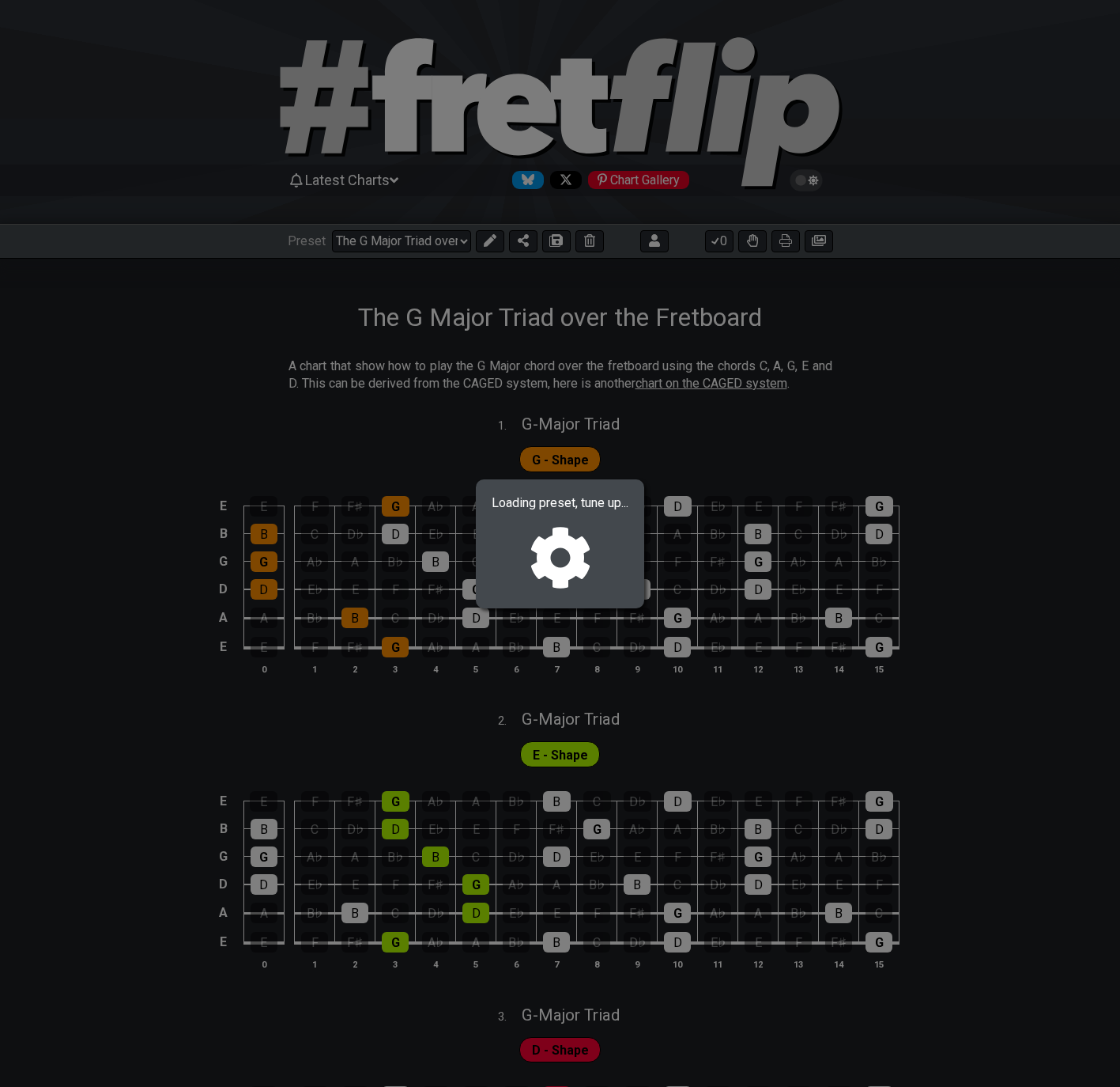
select select "/the-caged-system"
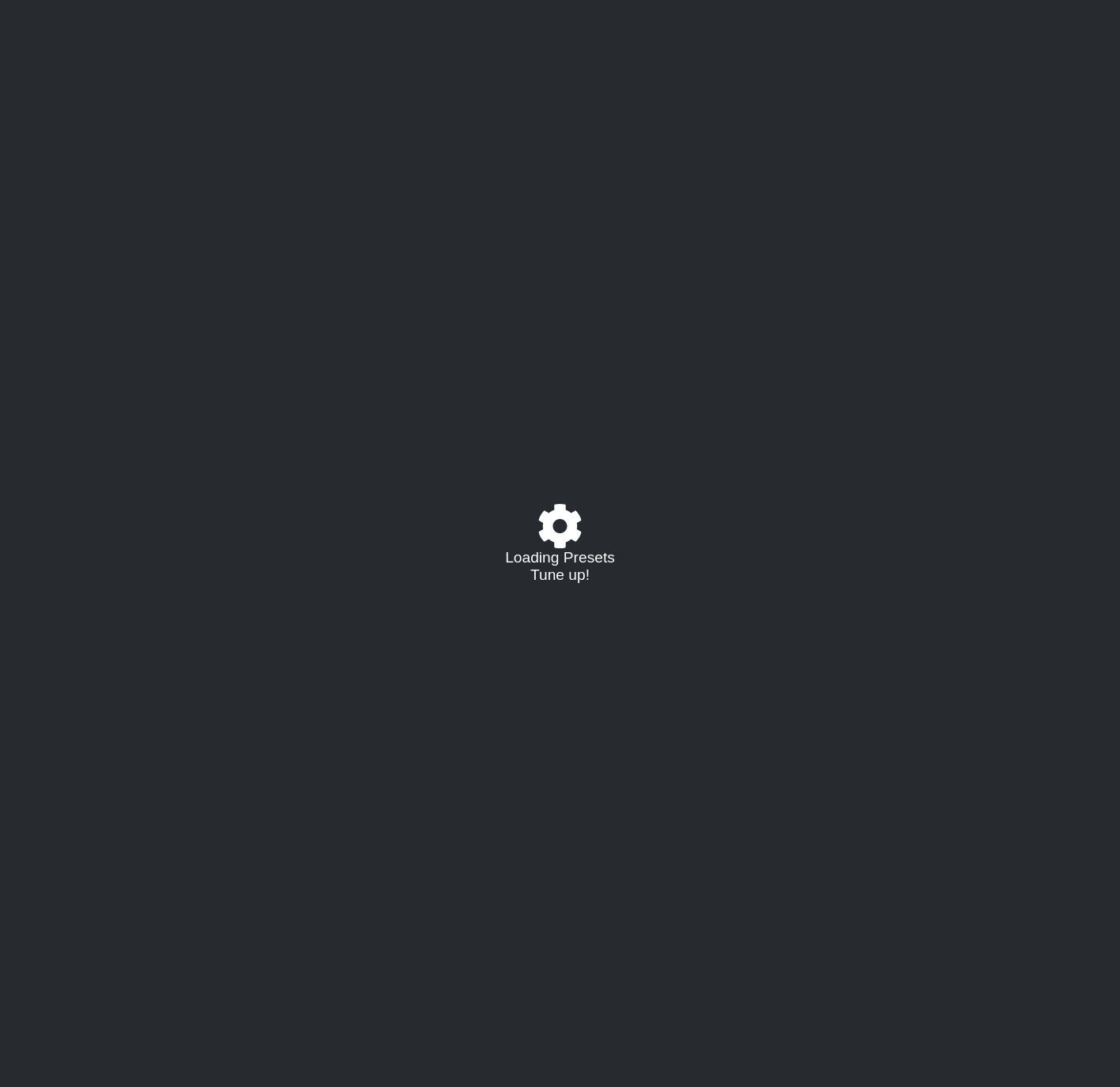
select select "/024GKKGPR"
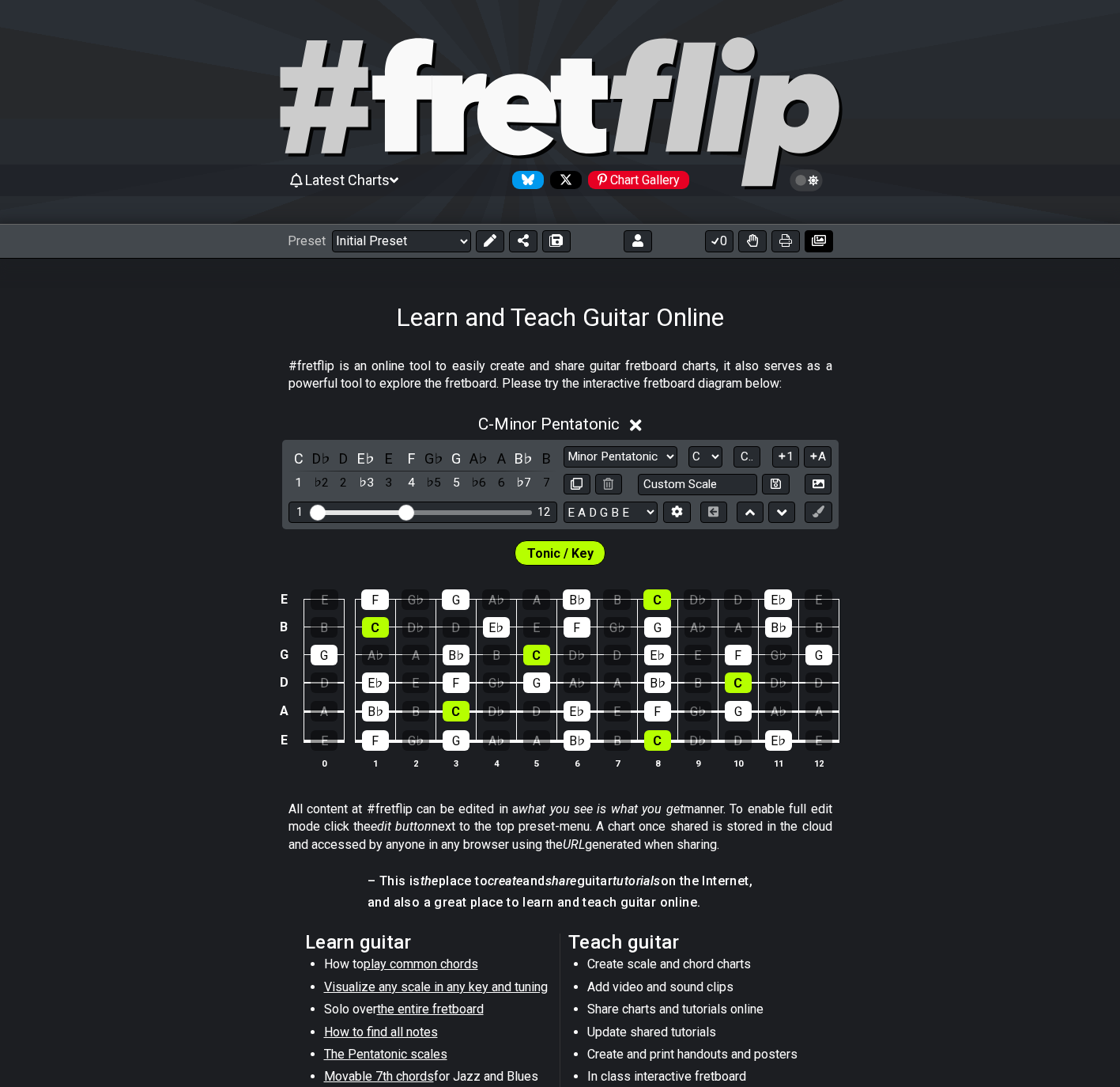
click at [814, 235] on icon at bounding box center [819, 240] width 14 height 13
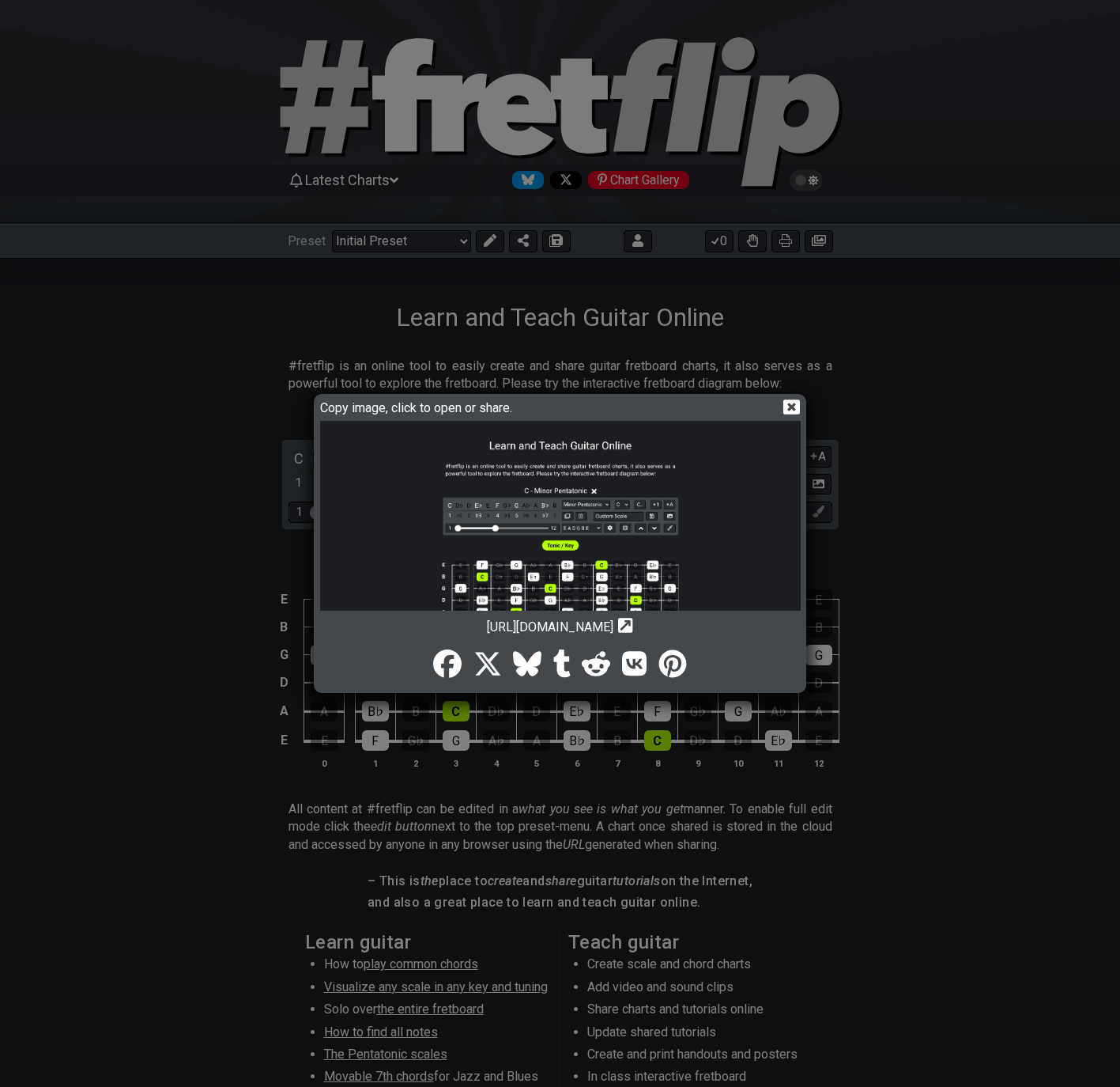
click at [593, 528] on img at bounding box center [561, 636] width 481 height 431
click at [789, 412] on icon at bounding box center [792, 406] width 17 height 15
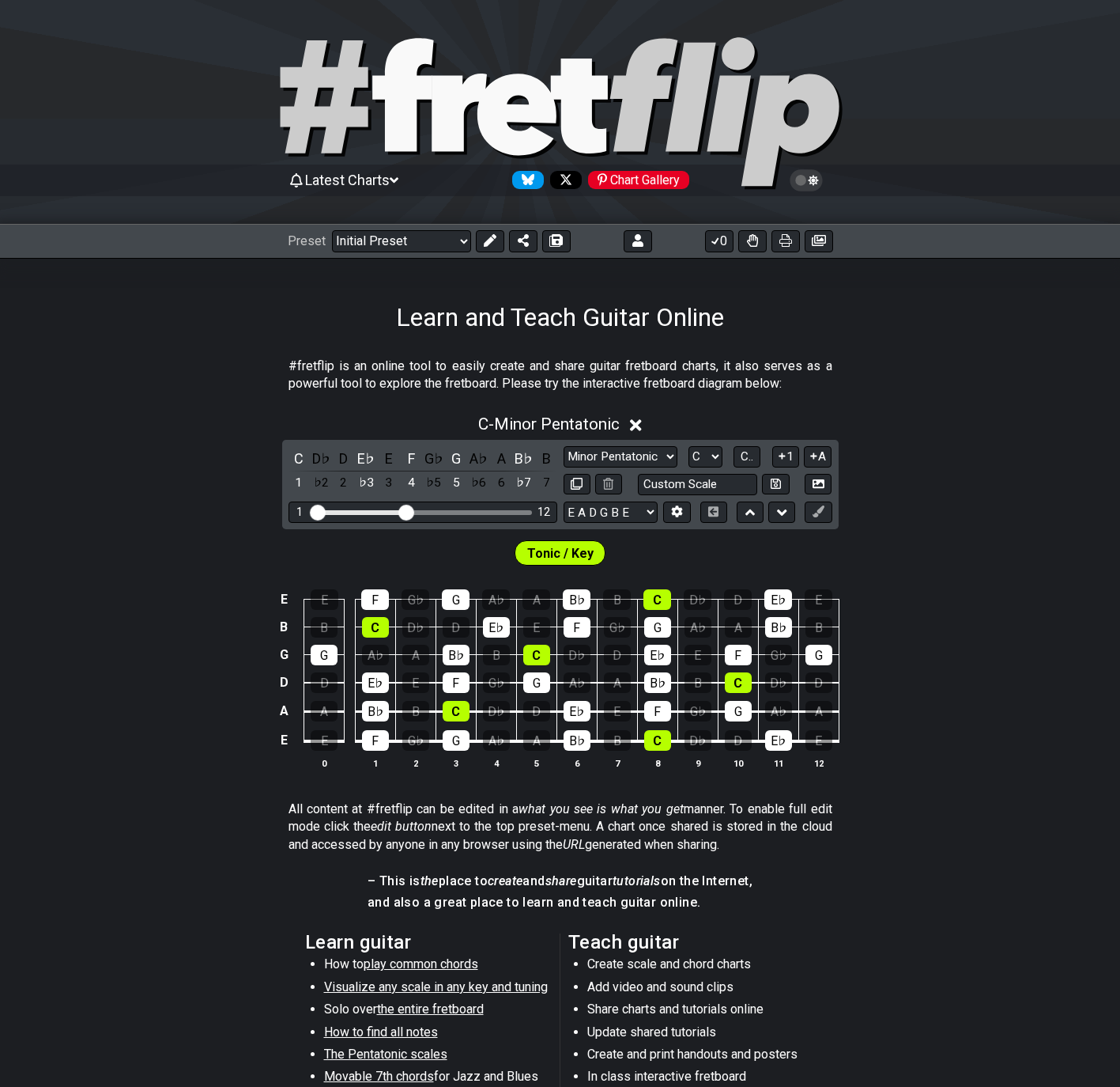
click at [827, 227] on div "Preset Welcome to #fretflip! Initial Preset Custom Preset Minor Pentatonic Majo…" at bounding box center [560, 241] width 1120 height 35
click at [822, 236] on icon at bounding box center [819, 240] width 14 height 13
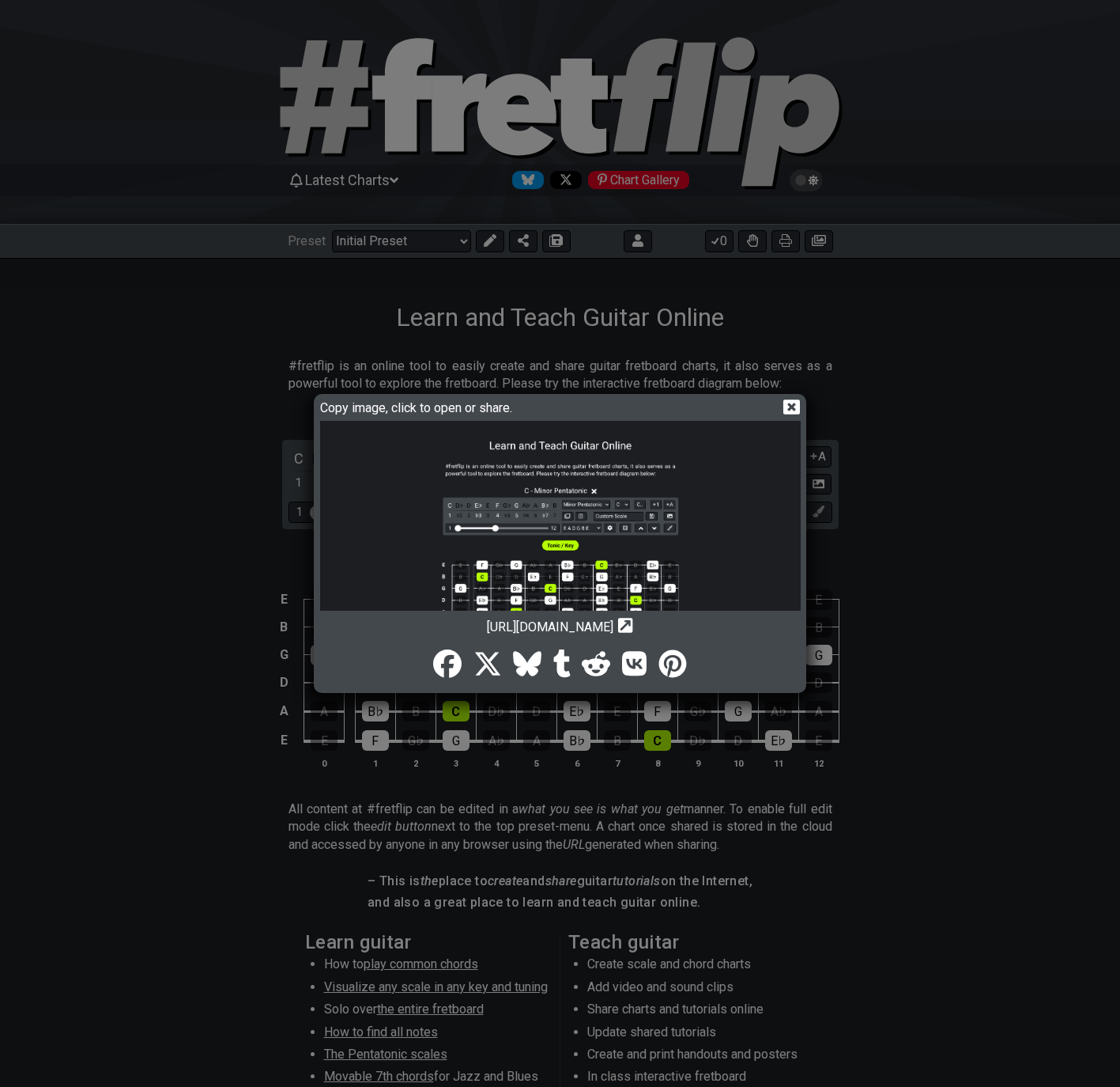
click at [530, 490] on img at bounding box center [561, 636] width 481 height 431
click at [795, 406] on icon at bounding box center [792, 406] width 17 height 15
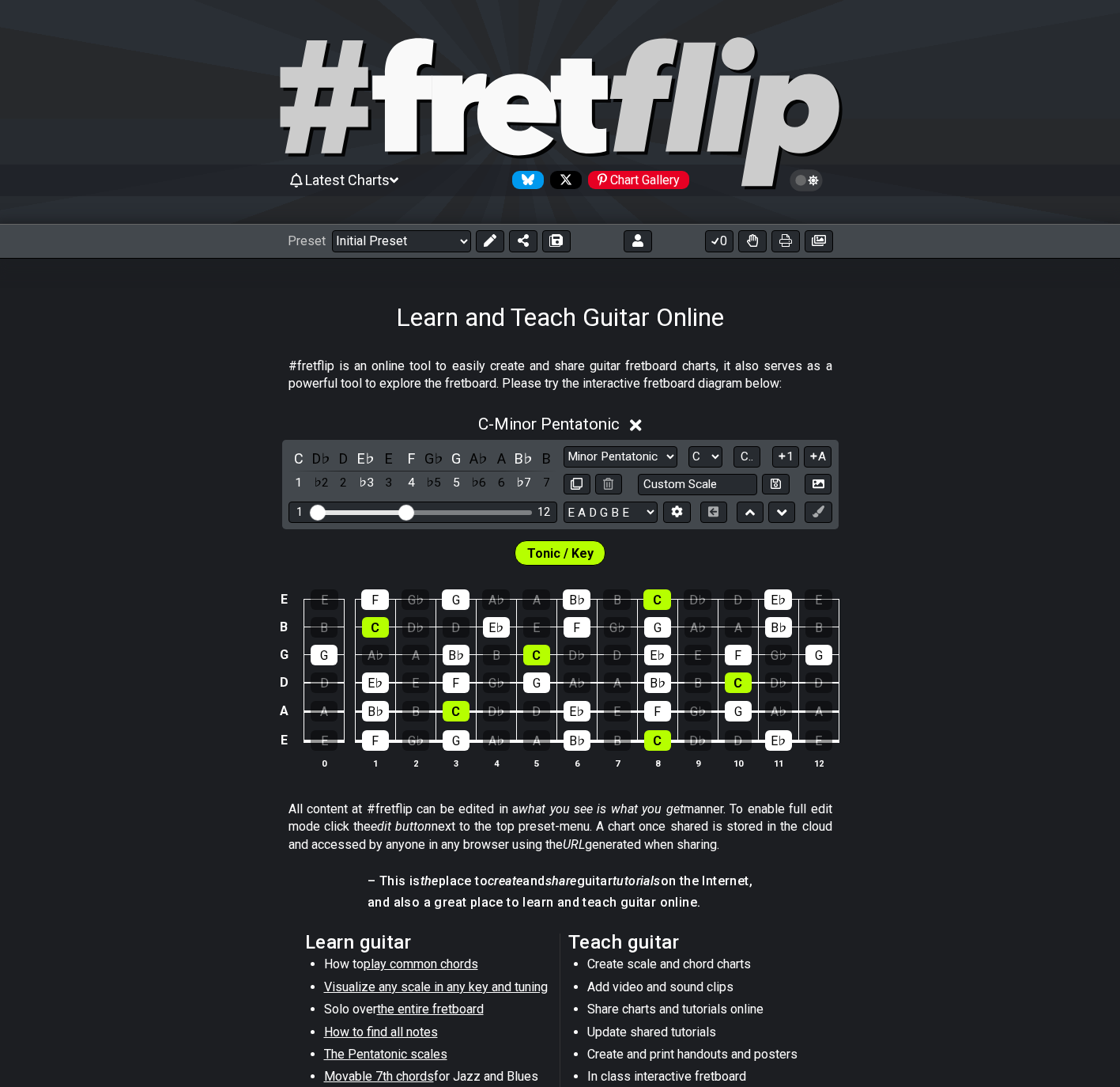
click at [340, 186] on span "Latest Charts" at bounding box center [347, 179] width 85 height 17
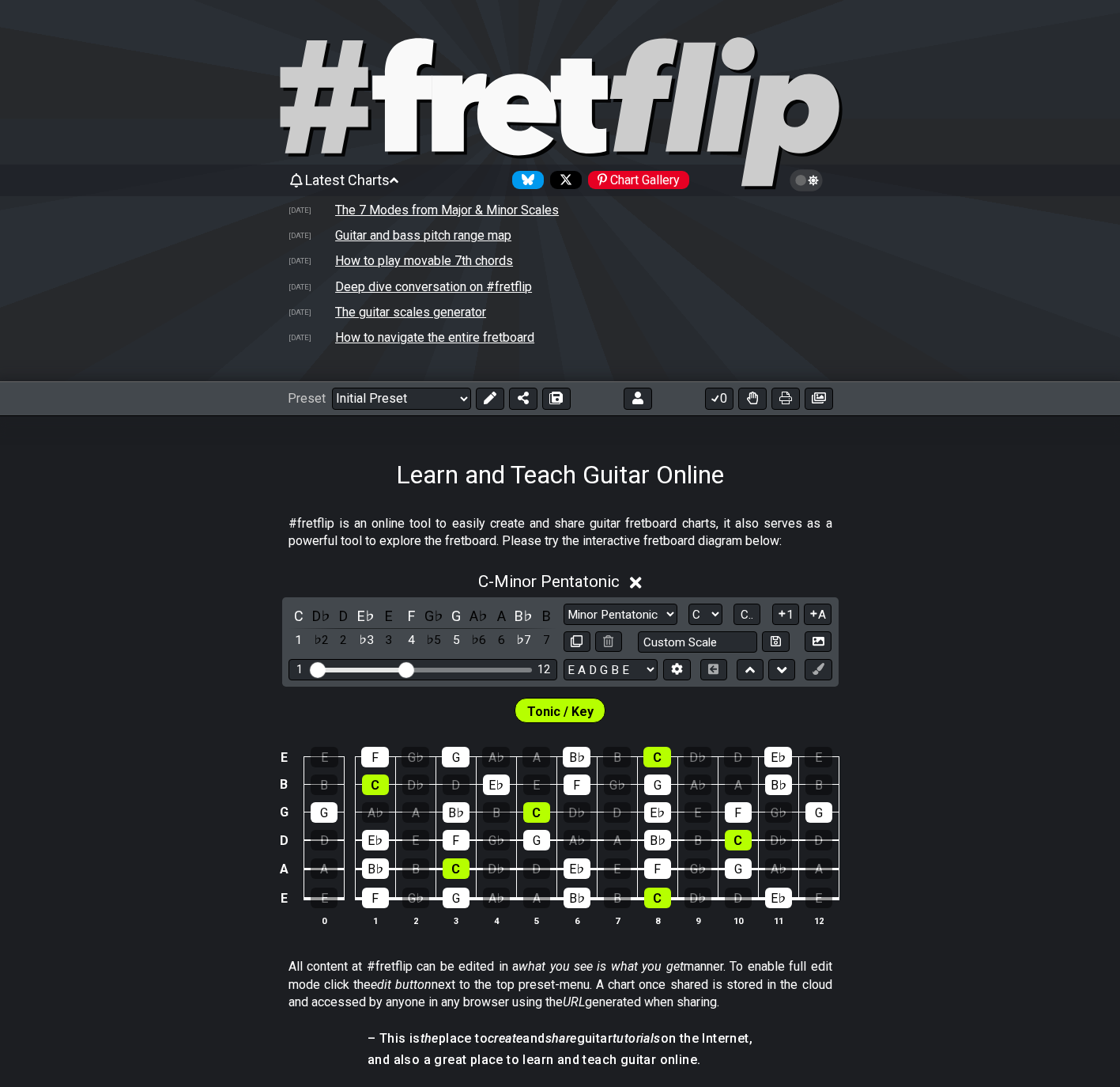
click at [348, 206] on td "The 7 Modes from Major & Minor Scales" at bounding box center [447, 209] width 225 height 17
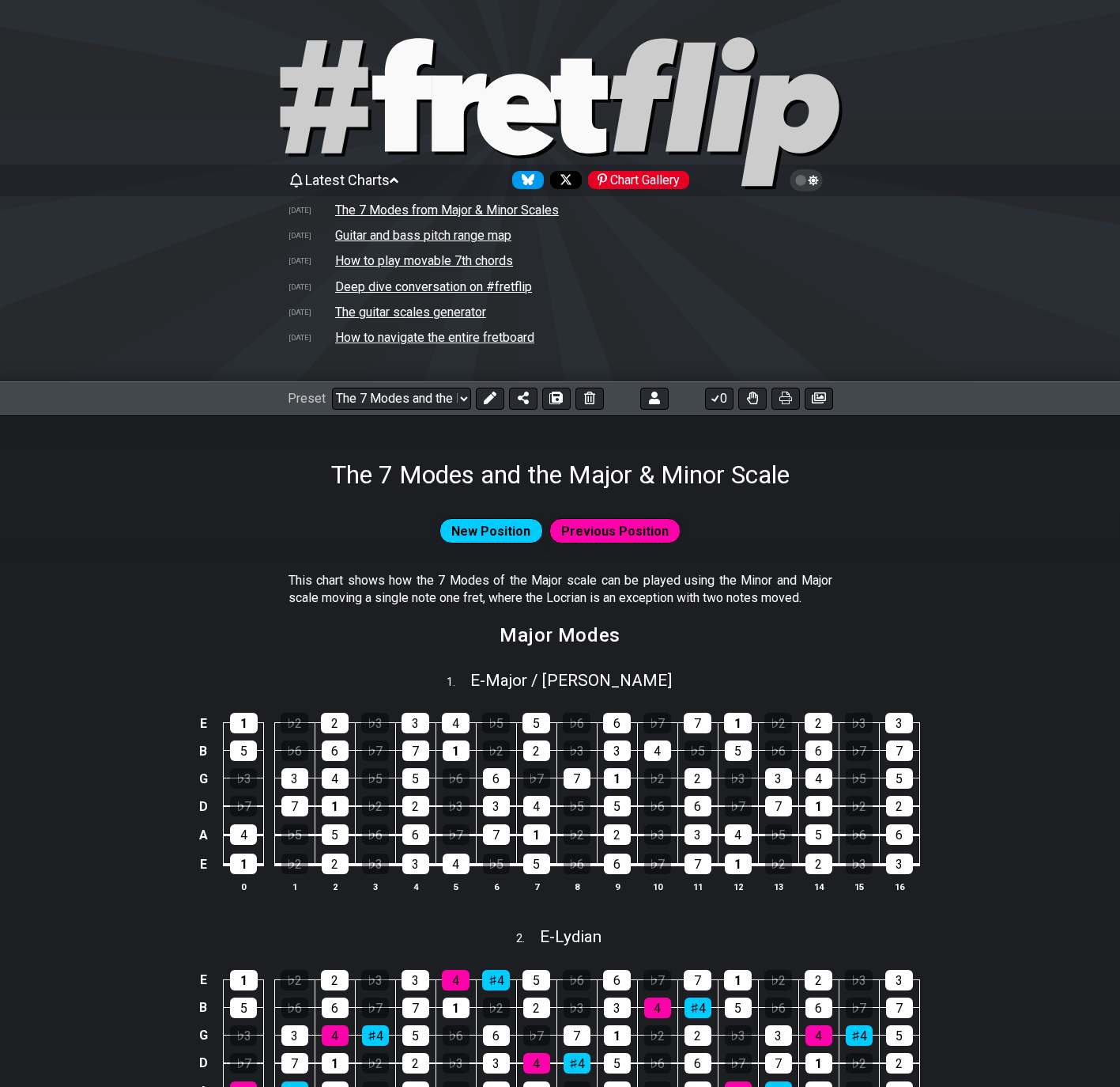
click at [359, 185] on span "Latest Charts" at bounding box center [347, 179] width 85 height 17
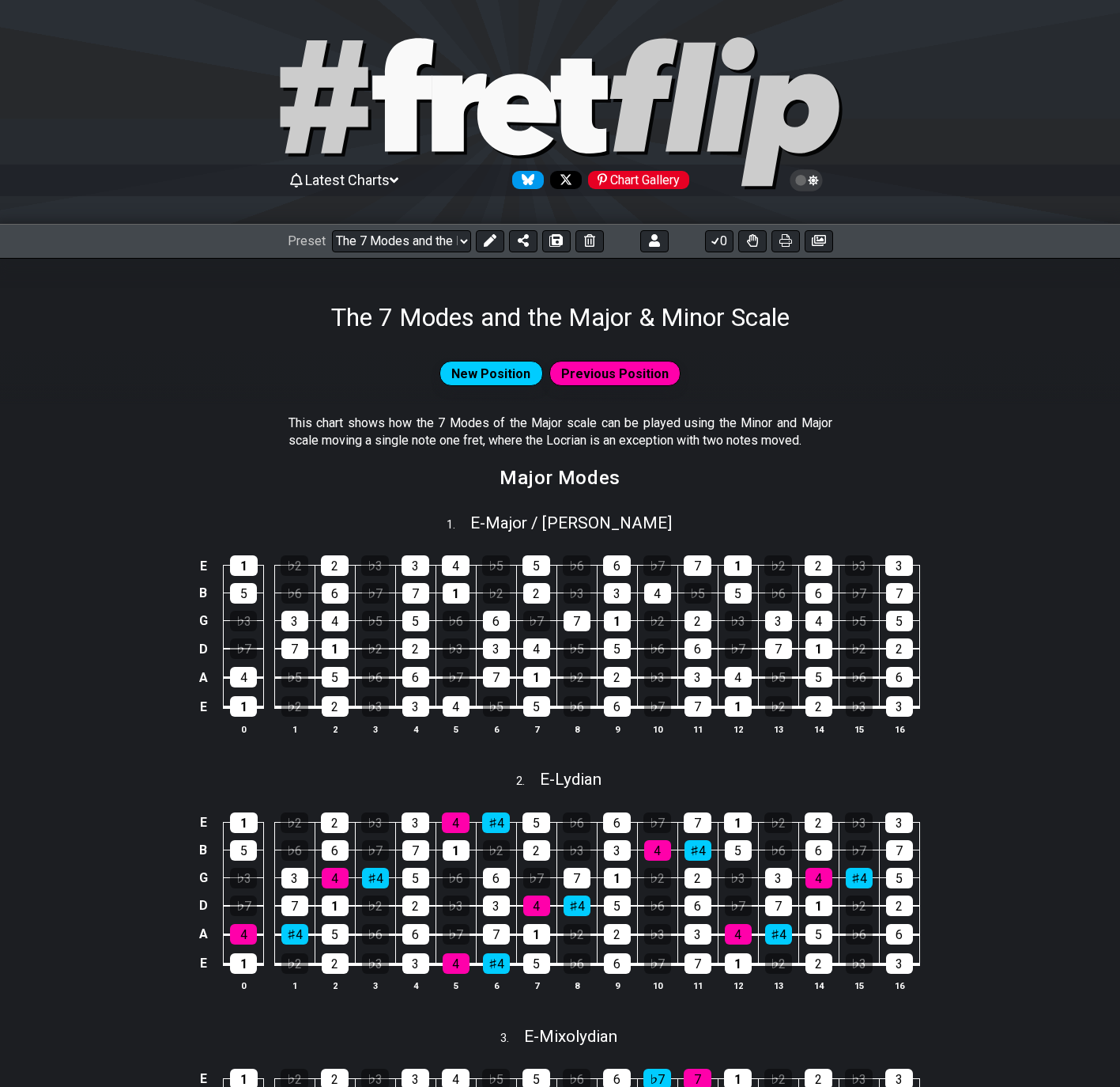
click at [370, 182] on span "Latest Charts" at bounding box center [347, 179] width 85 height 17
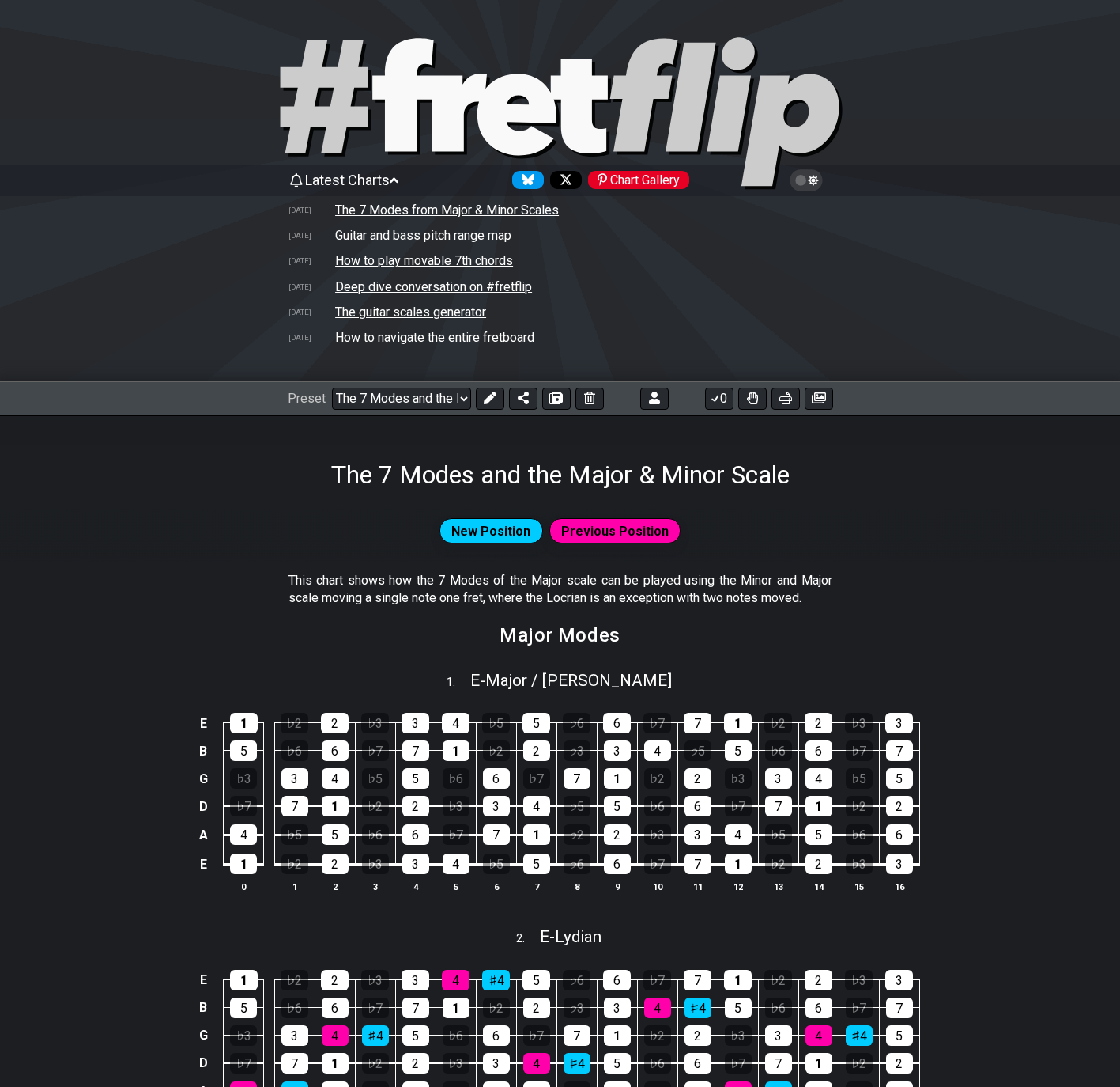
click at [382, 234] on td "Guitar and bass pitch range map" at bounding box center [424, 235] width 178 height 17
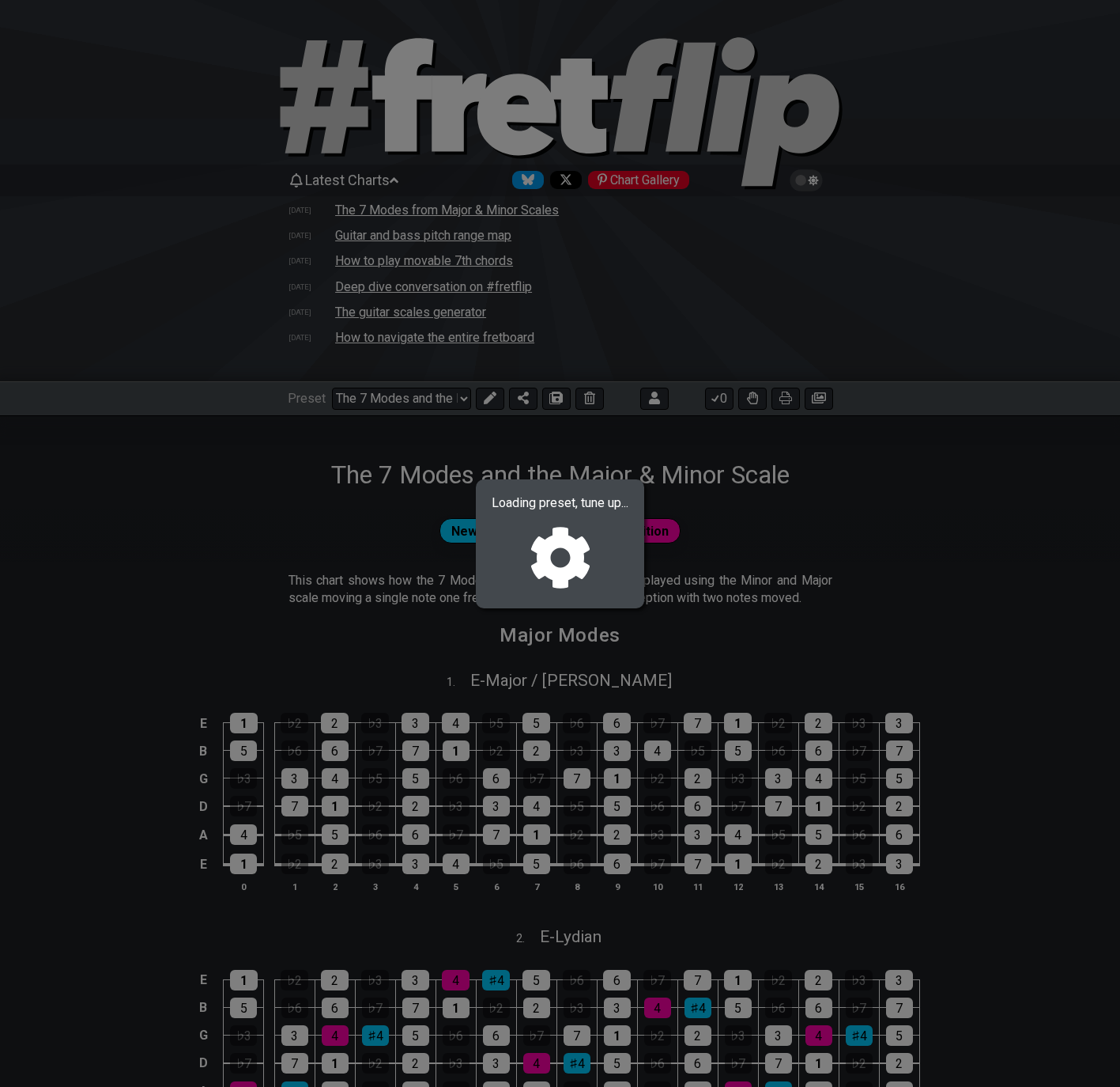
select select "/024WFMZH8"
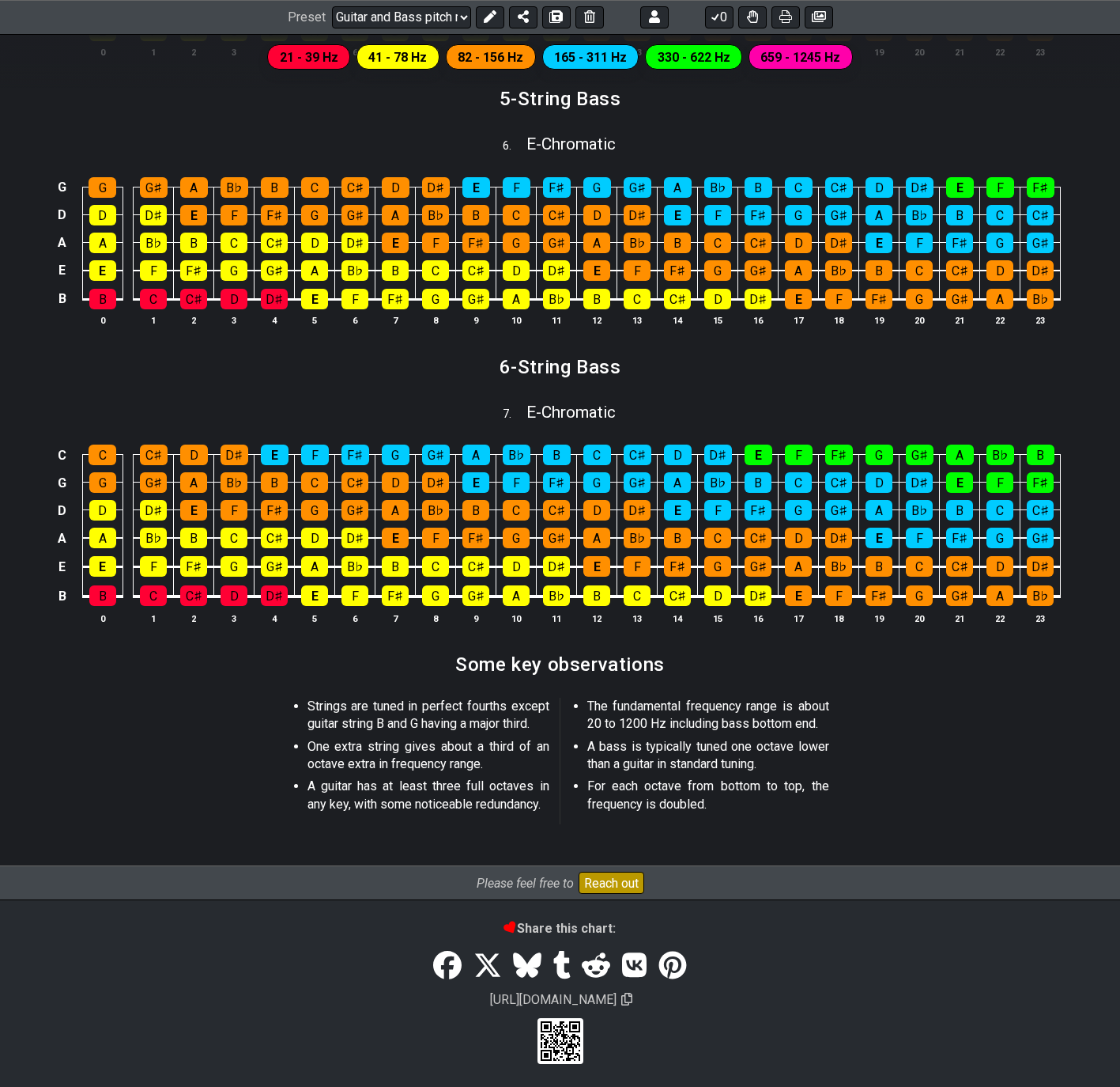
scroll to position [2003, 0]
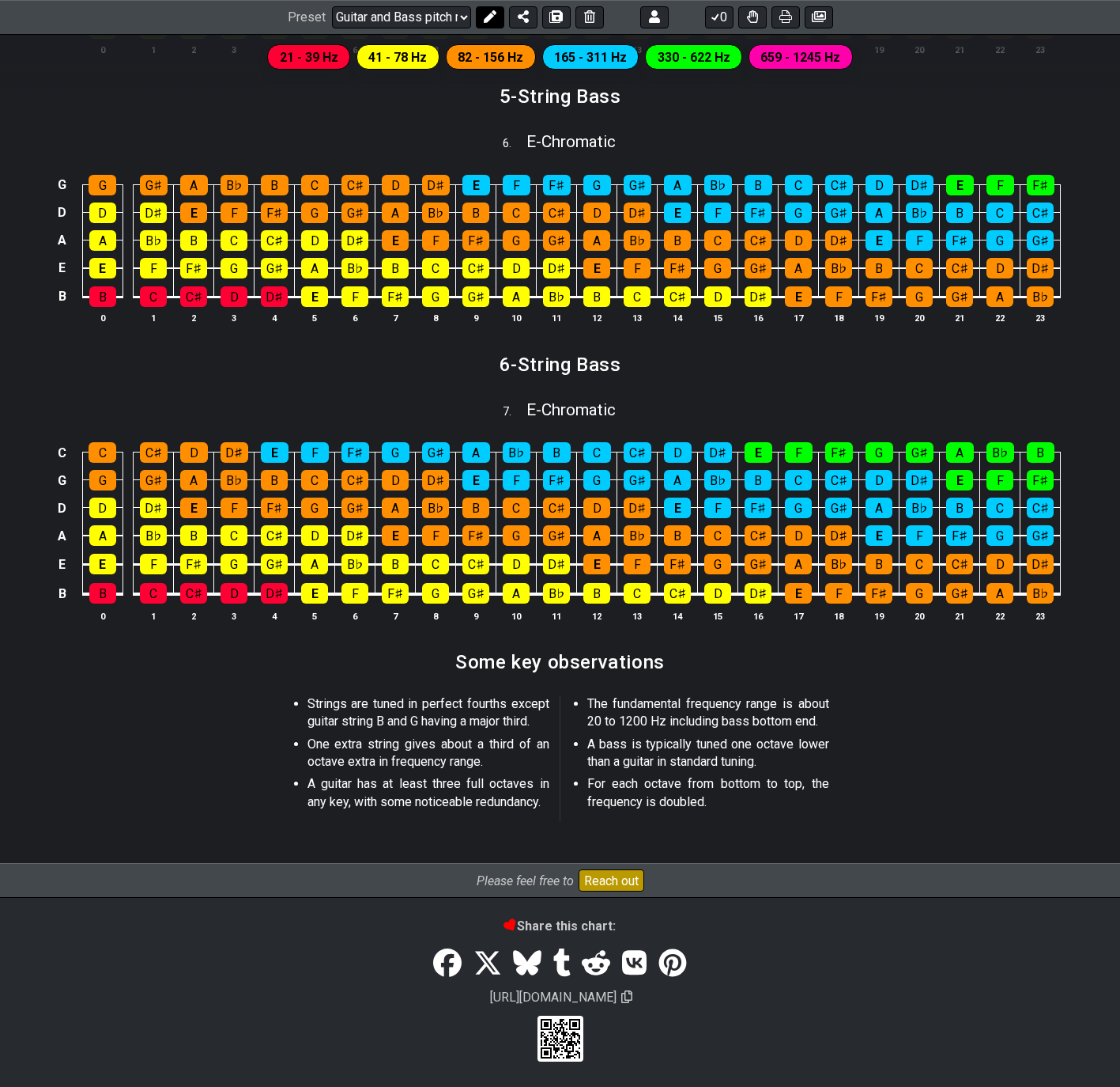
click at [487, 14] on icon at bounding box center [490, 17] width 13 height 13
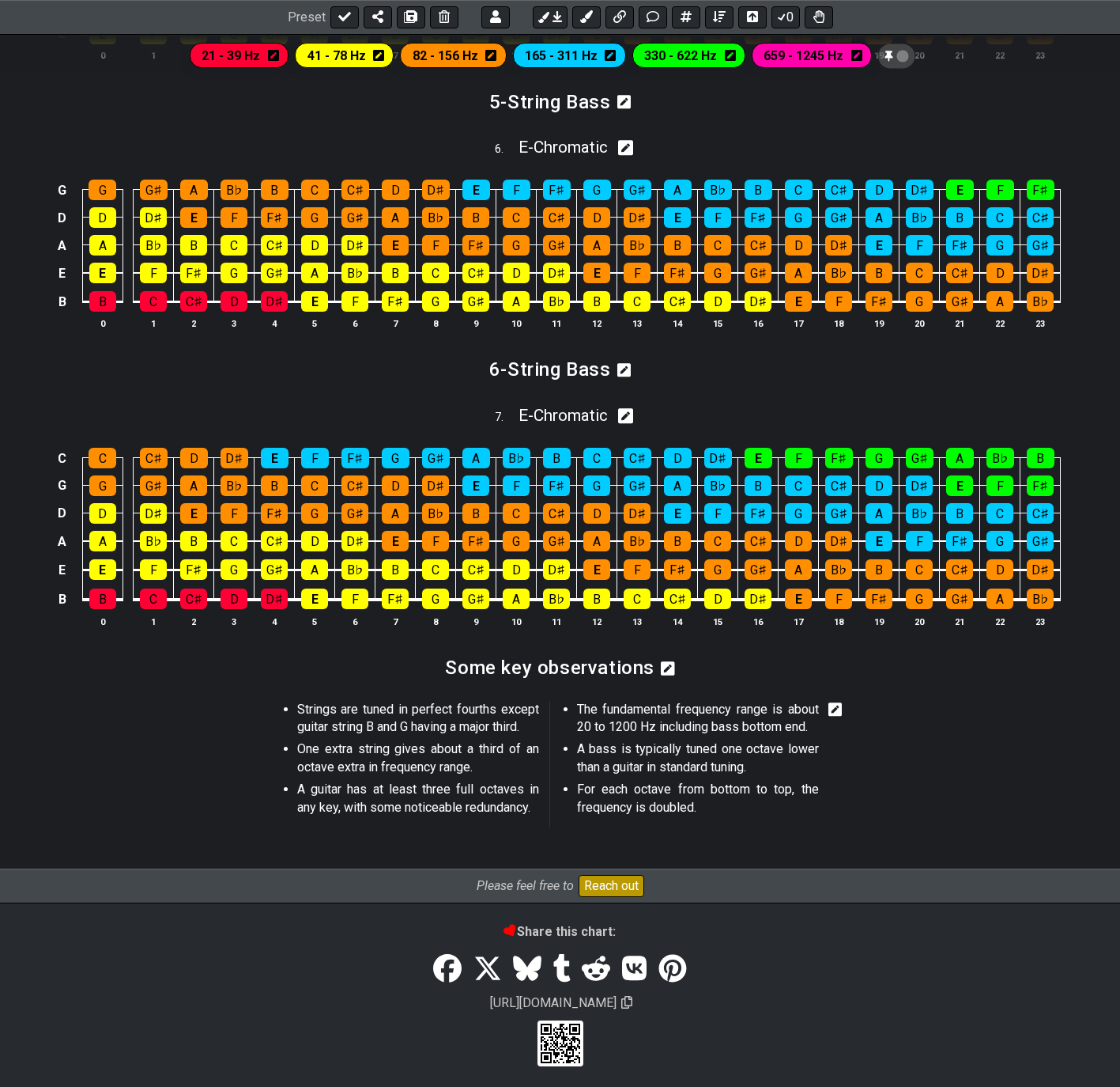
scroll to position [2008, 0]
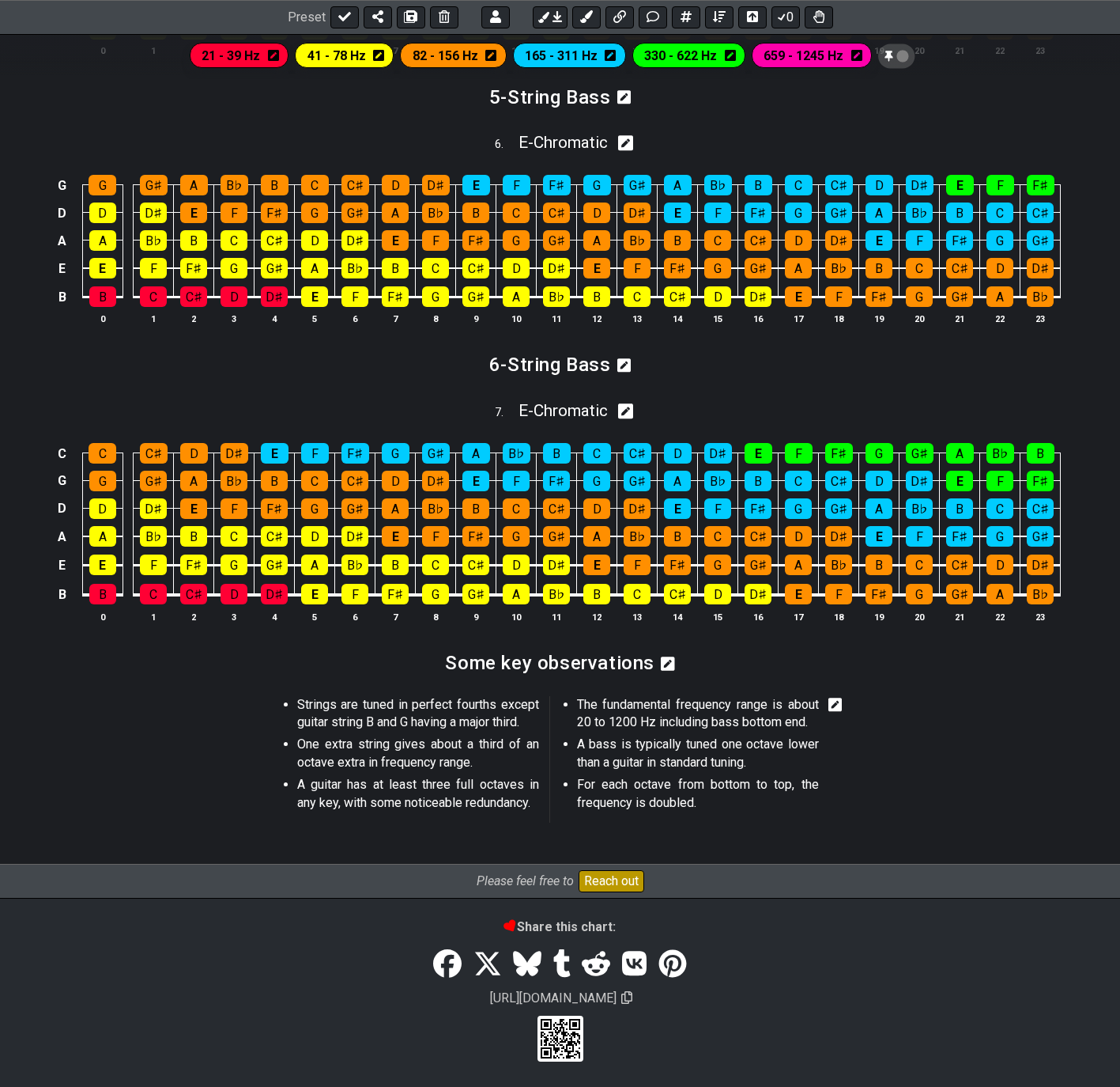
click at [838, 707] on icon at bounding box center [836, 705] width 14 height 14
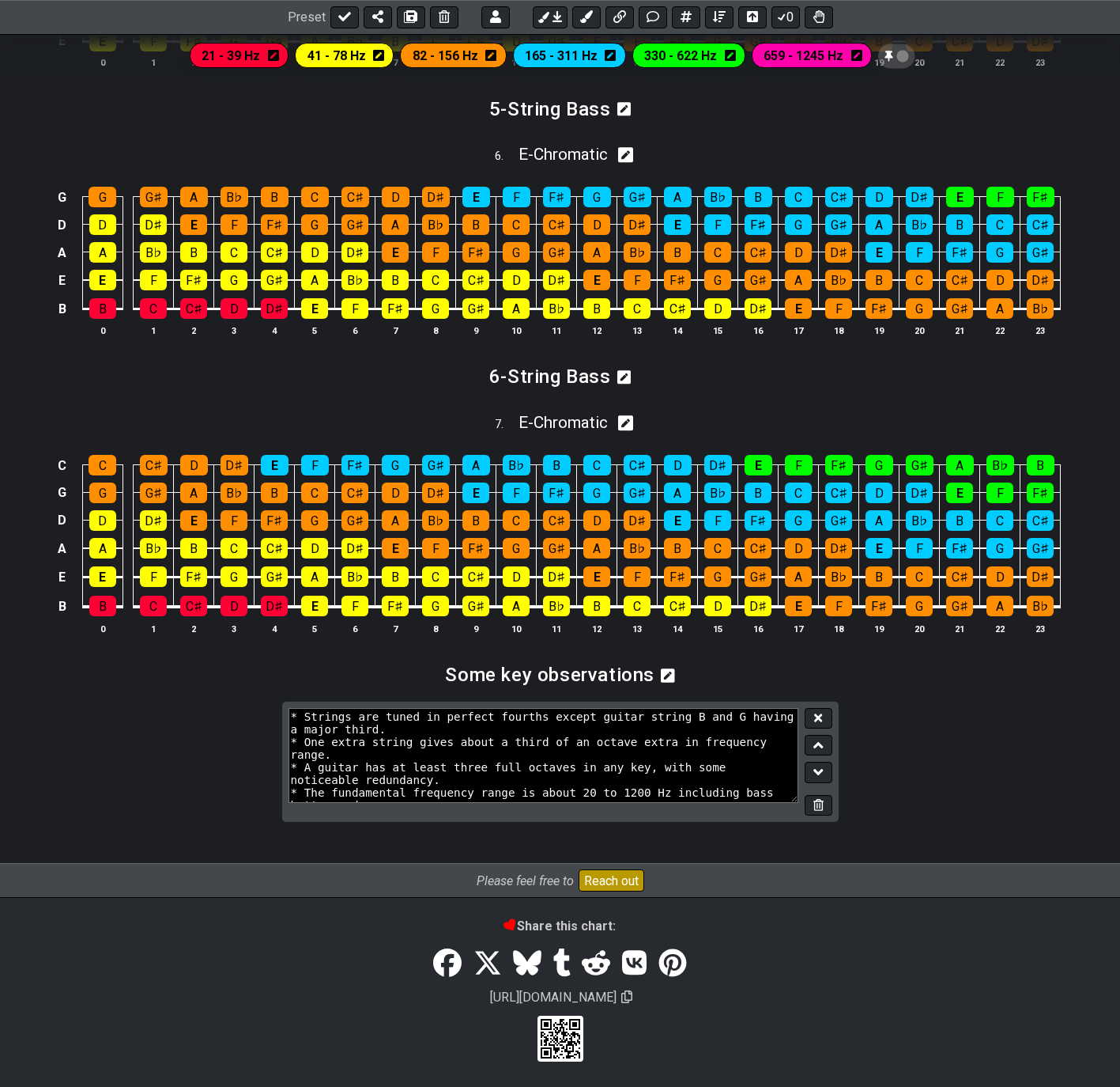
click at [819, 805] on icon at bounding box center [819, 805] width 10 height 12
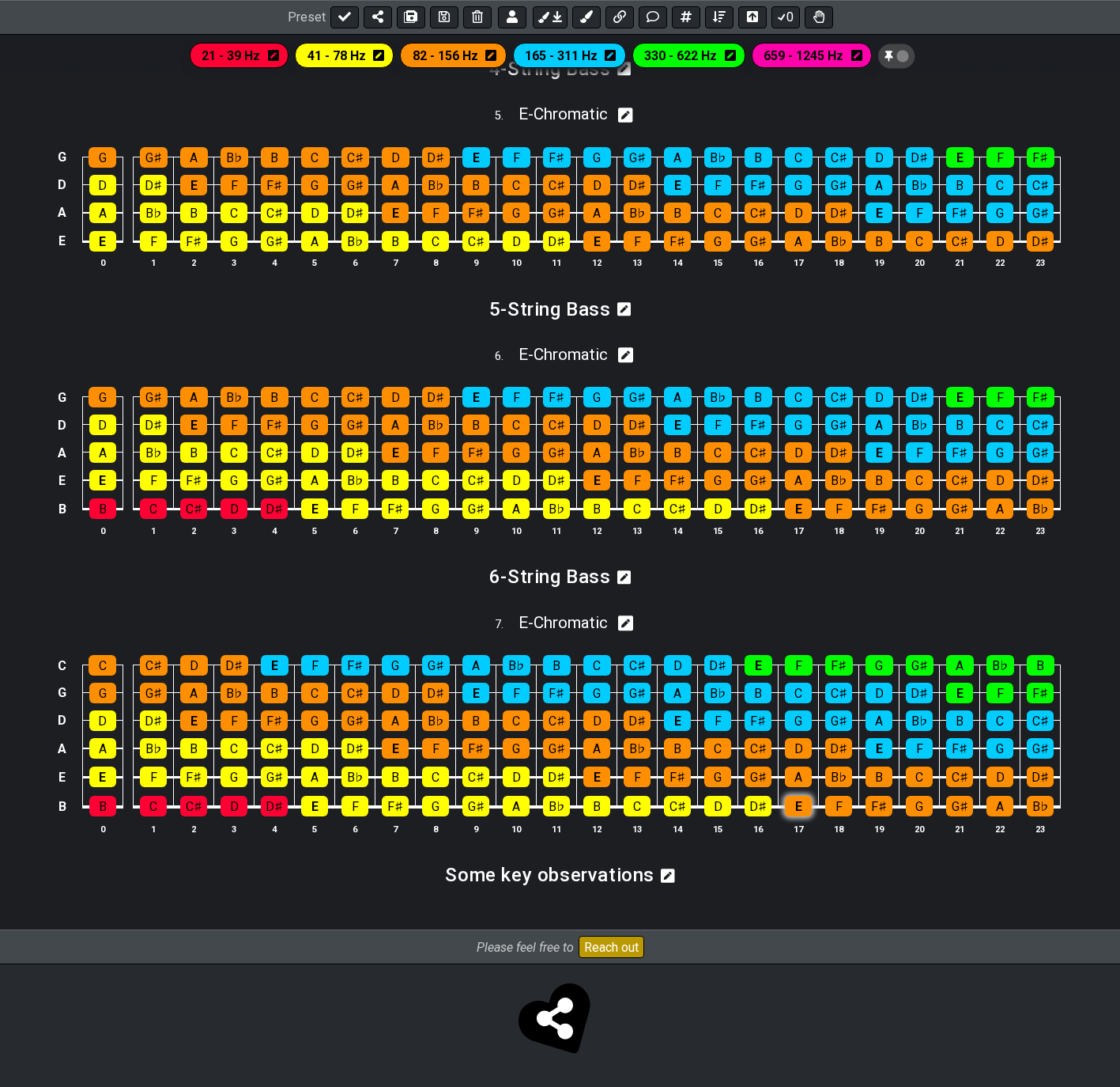
scroll to position [1796, 0]
click at [670, 873] on icon at bounding box center [668, 875] width 14 height 16
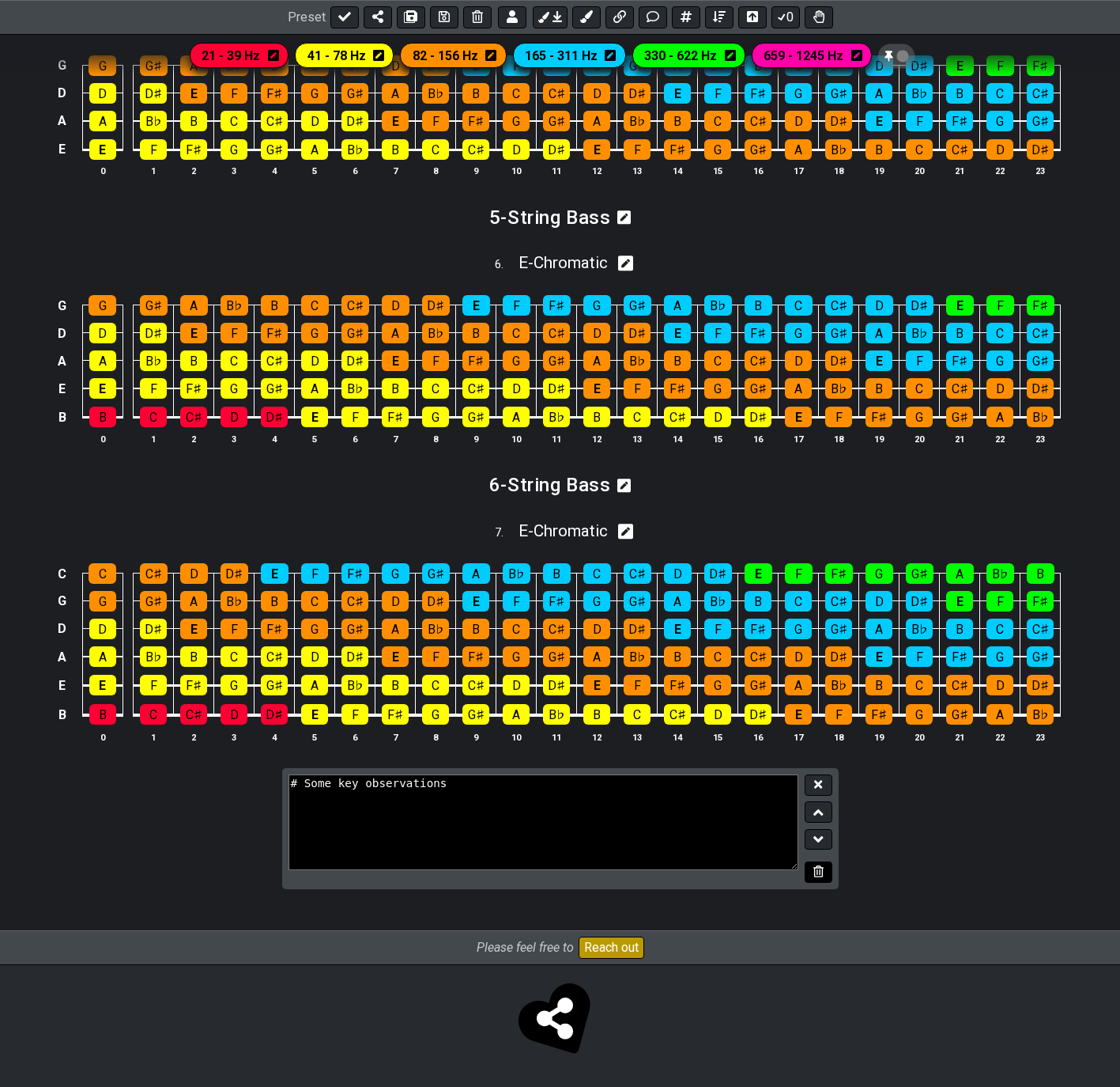
click at [812, 874] on button at bounding box center [819, 871] width 27 height 21
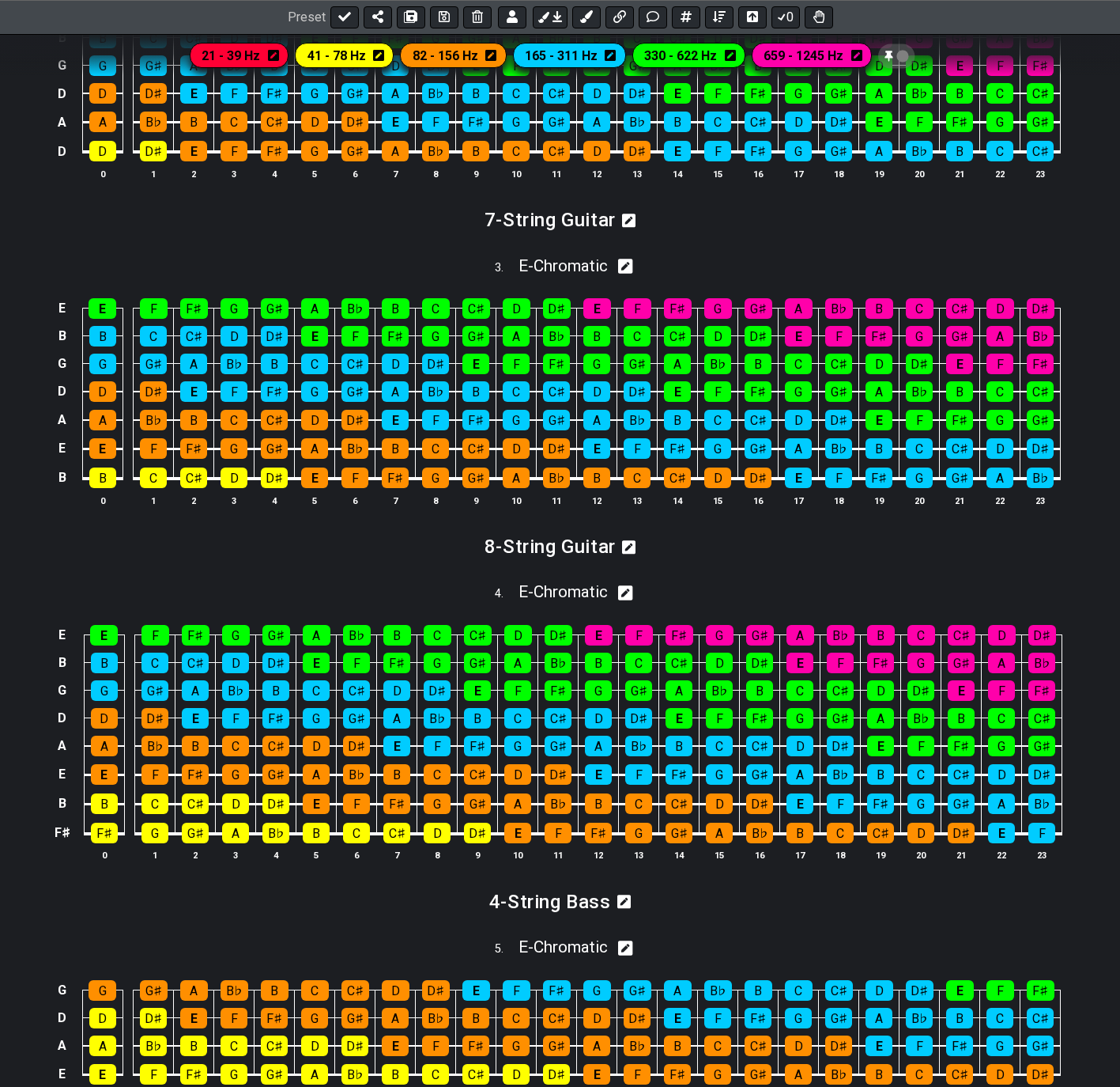
scroll to position [251, 0]
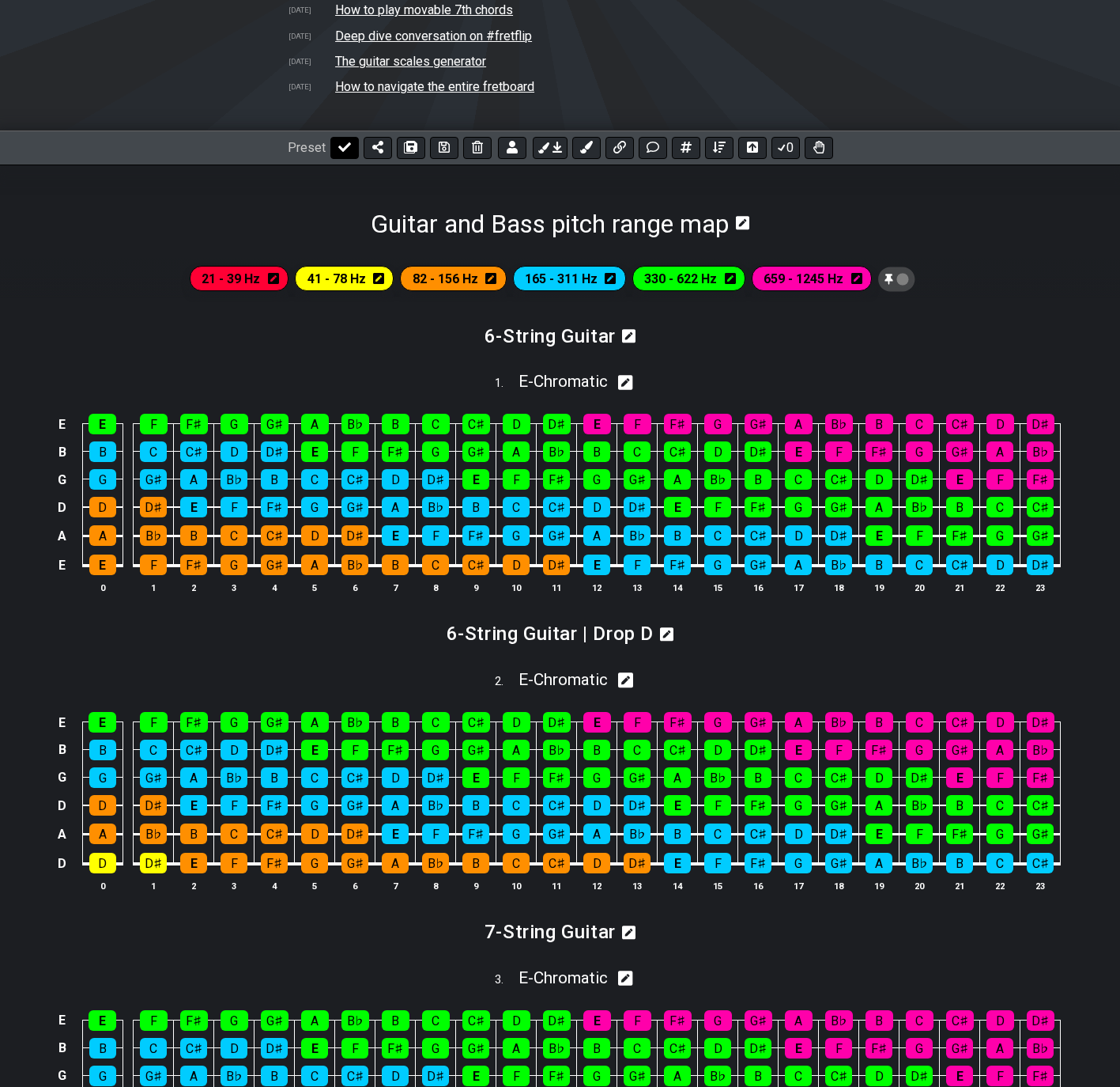
click at [342, 148] on icon at bounding box center [345, 147] width 13 height 13
select select "/024WFMZH8"
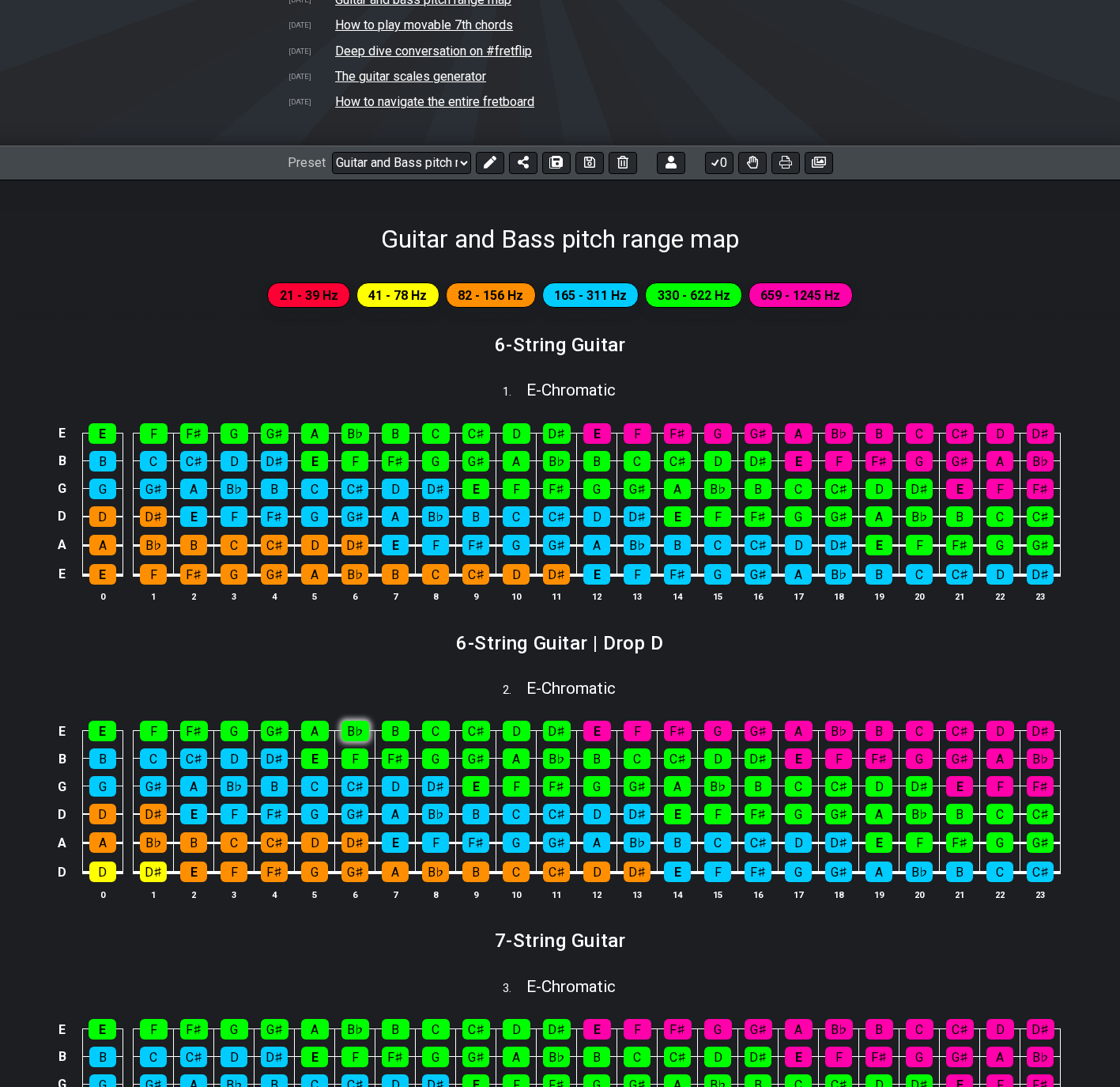
scroll to position [0, 0]
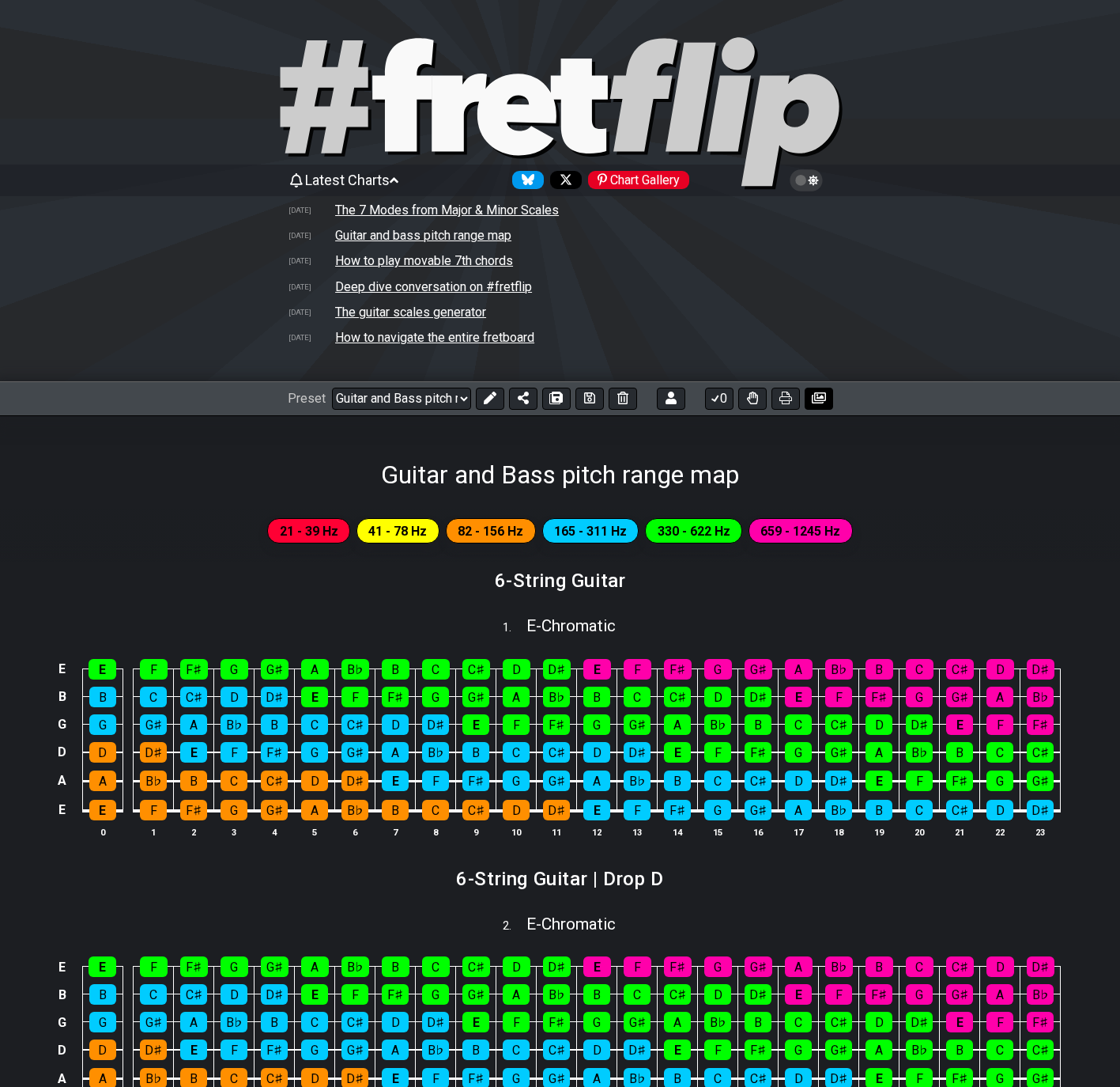
click at [817, 398] on icon at bounding box center [819, 398] width 14 height 11
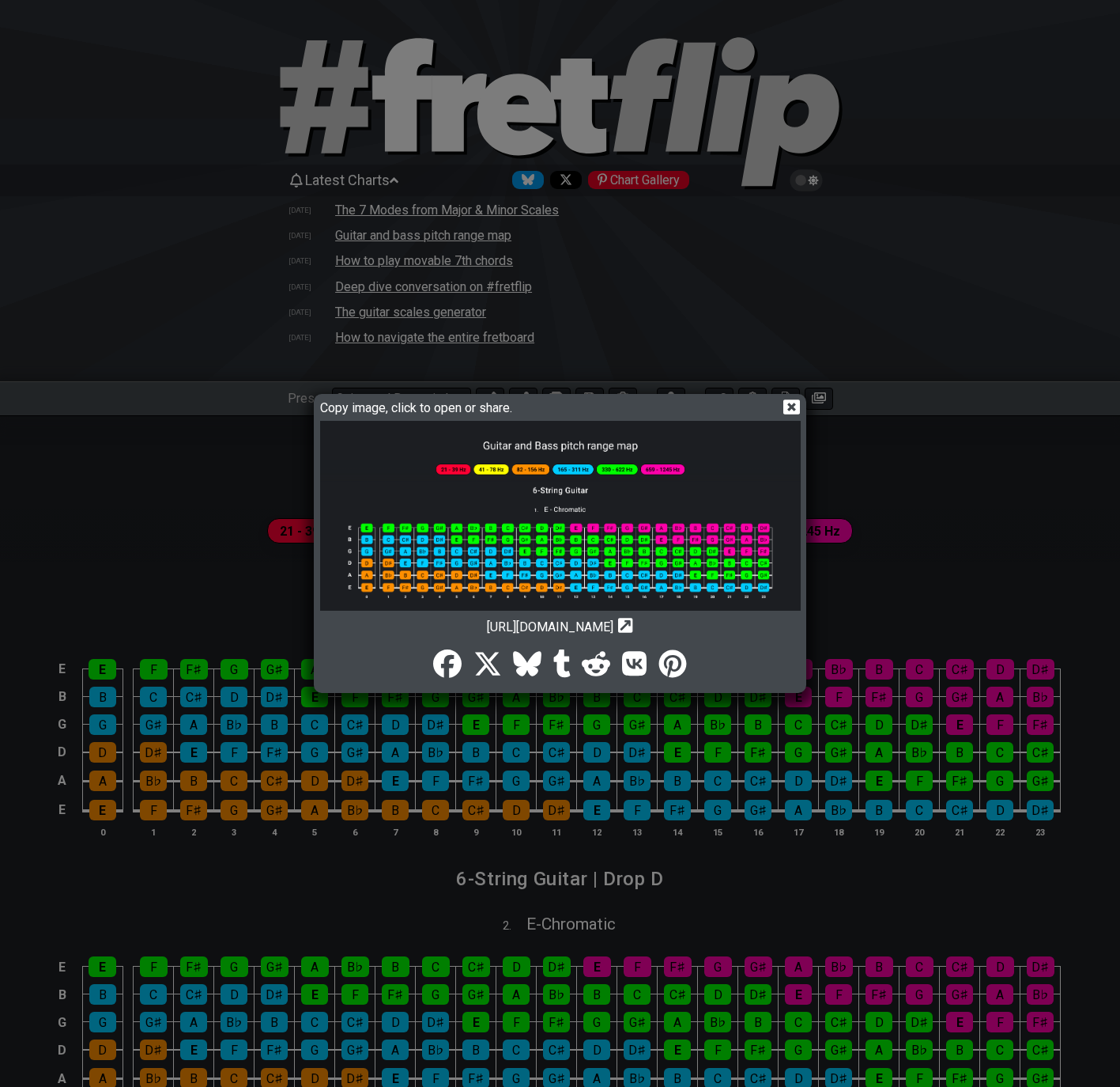
click at [573, 514] on img at bounding box center [561, 899] width 481 height 957
click at [794, 402] on icon at bounding box center [792, 406] width 17 height 15
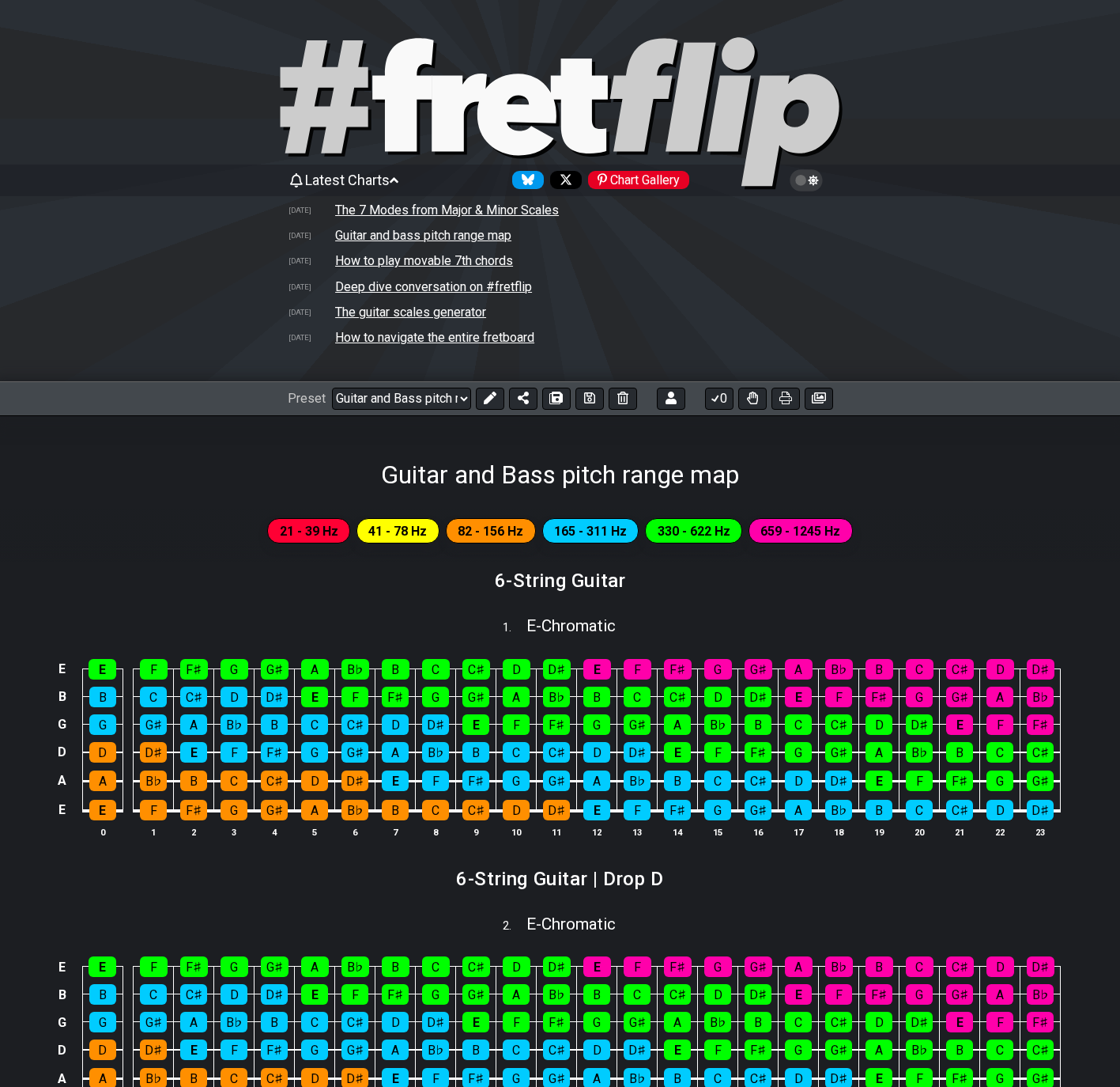
click at [527, 182] on icon "Follow #fretflip at Bluesky" at bounding box center [528, 179] width 13 height 11
click at [573, 179] on icon "Follow #fretflip at X" at bounding box center [566, 179] width 13 height 13
